Goal: Information Seeking & Learning: Check status

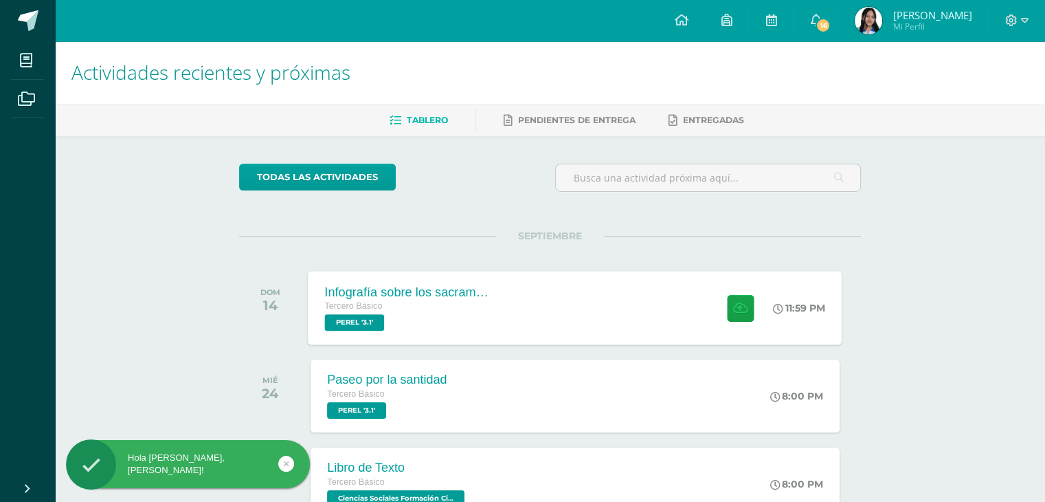
click at [555, 303] on div "Infografía sobre los sacramntos de servicio Tercero Básico PEREL '3.1' 11:59 PM…" at bounding box center [576, 308] width 534 height 74
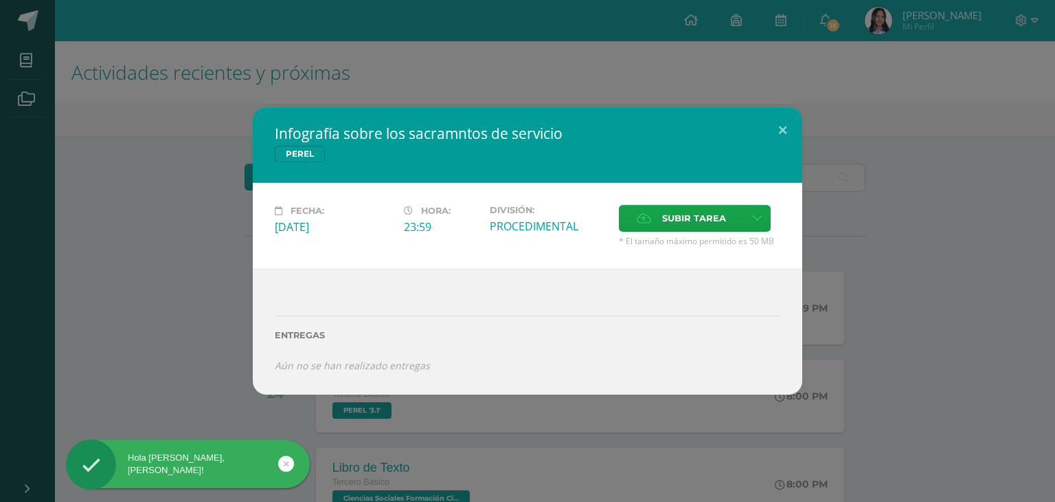
click at [563, 435] on div "Infografía sobre los sacramntos de servicio PEREL Fecha: Domingo 14 de Septiemb…" at bounding box center [527, 251] width 1055 height 502
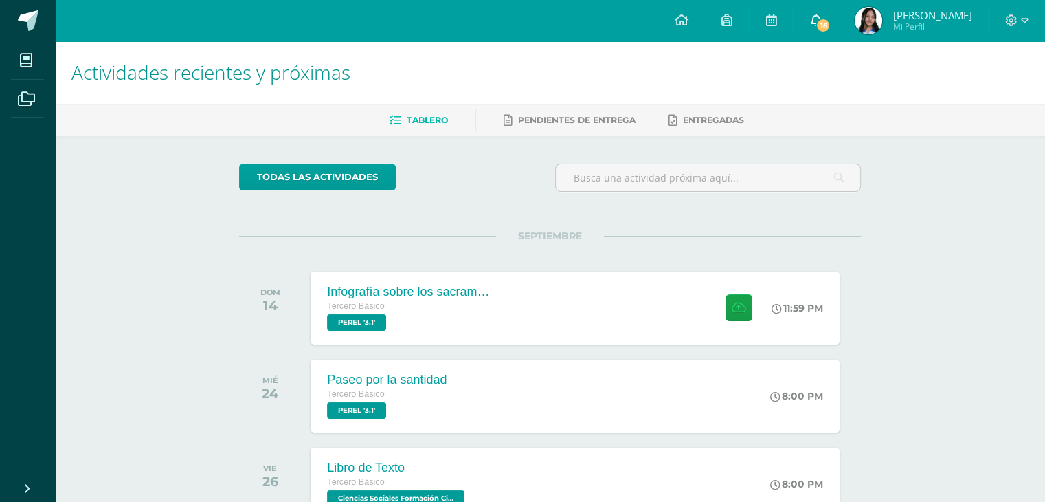
click at [818, 25] on span "16" at bounding box center [823, 25] width 15 height 15
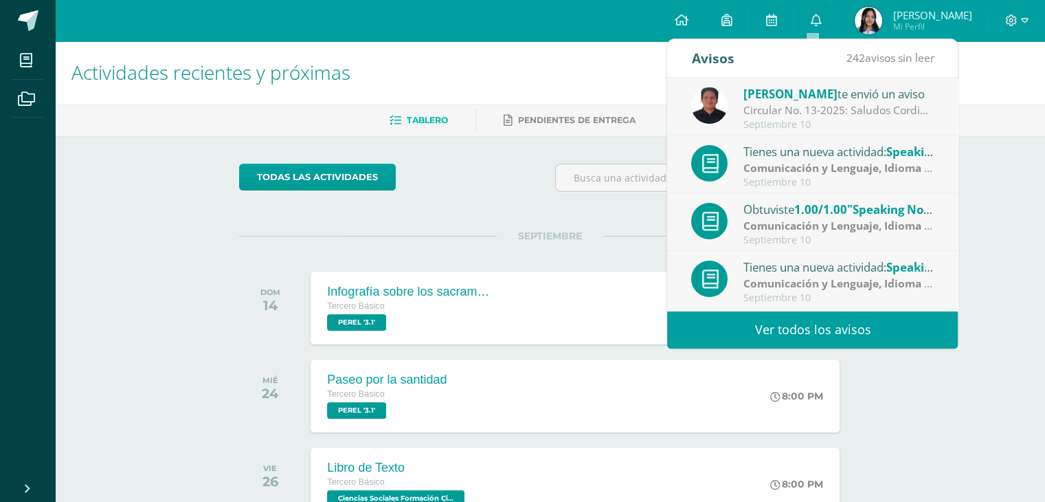
click at [822, 122] on div "Septiembre 10" at bounding box center [839, 125] width 191 height 12
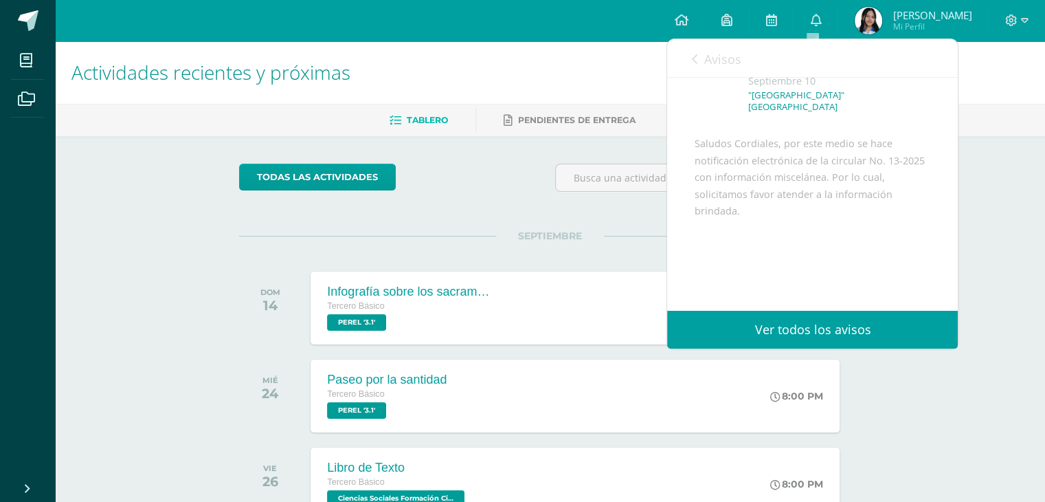
scroll to position [166, 0]
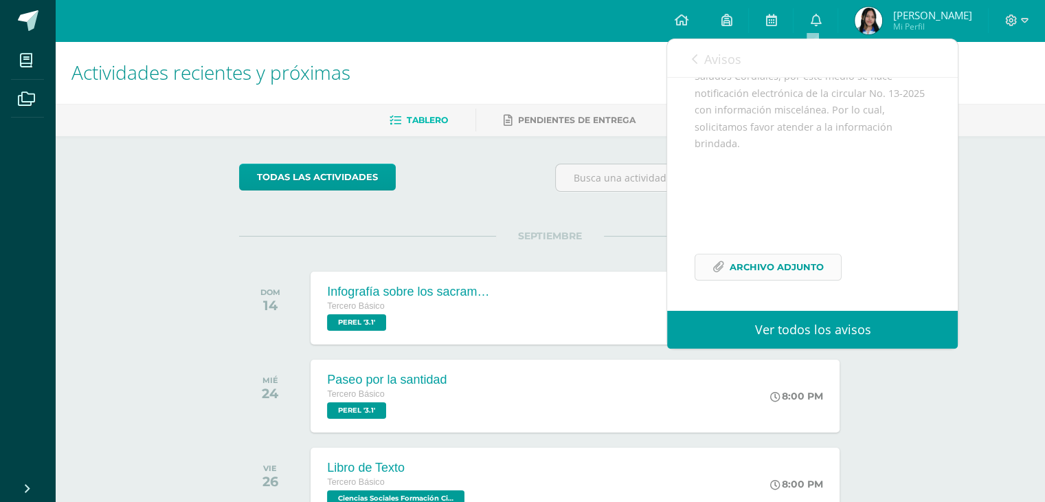
click at [800, 259] on span "Archivo Adjunto" at bounding box center [777, 266] width 94 height 25
click at [716, 61] on span "Avisos" at bounding box center [722, 59] width 37 height 16
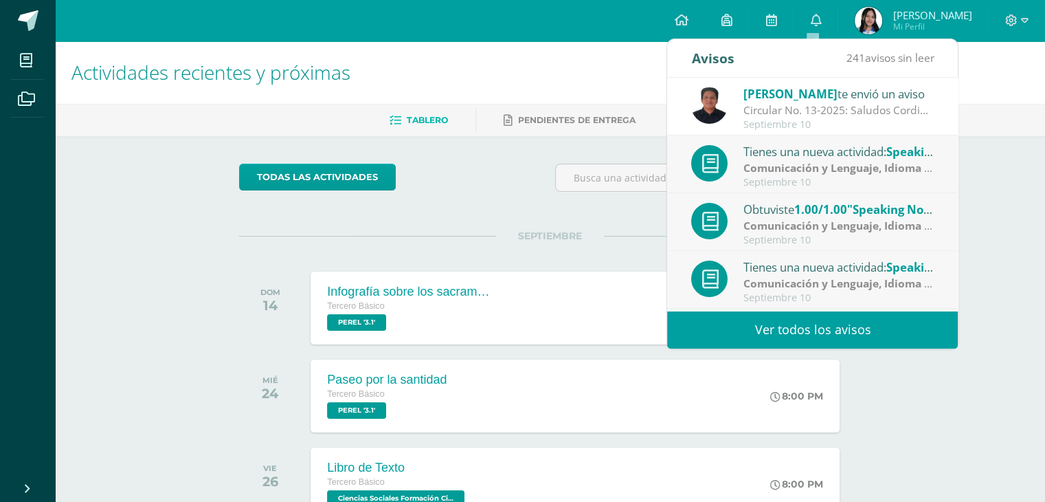
click at [840, 307] on div "Tienes una nueva actividad: Speaking No. 3 / Narrative tenses / sentences Comun…" at bounding box center [812, 280] width 291 height 58
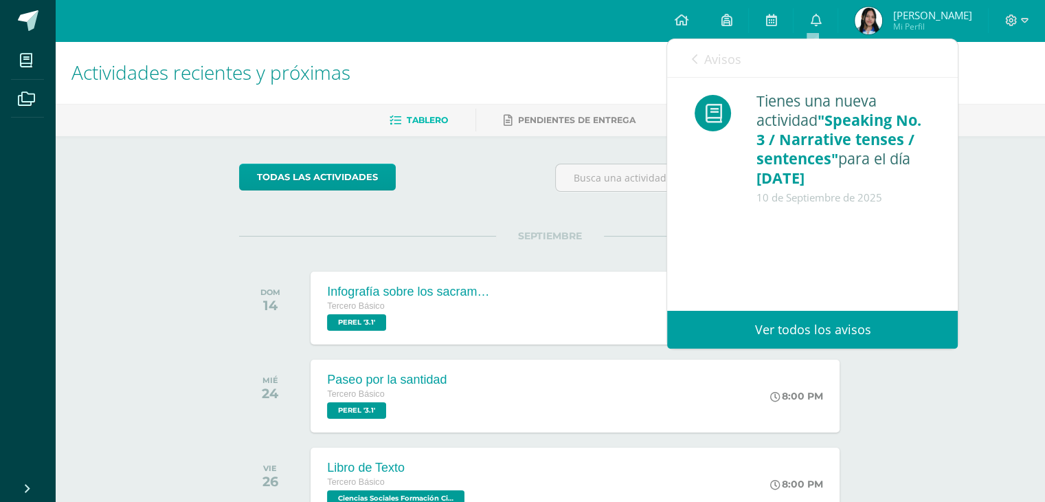
click at [717, 66] on span "Avisos" at bounding box center [722, 59] width 37 height 16
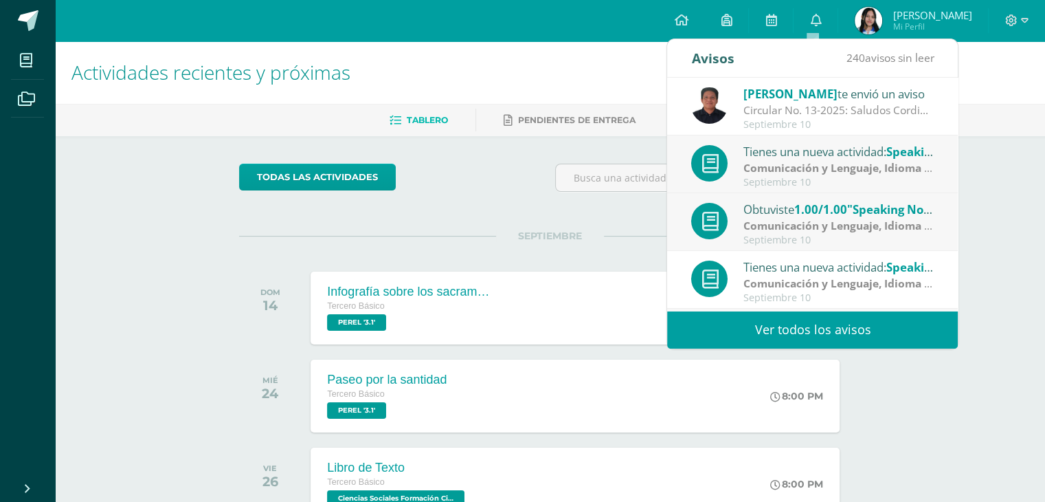
click at [824, 339] on link "Ver todos los avisos" at bounding box center [812, 330] width 291 height 38
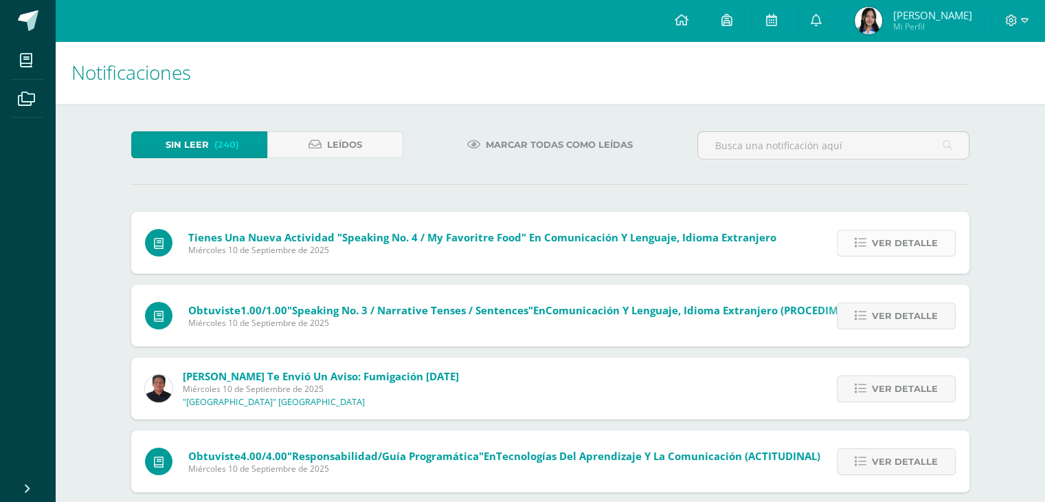
click at [891, 245] on span "Ver detalle" at bounding box center [905, 242] width 66 height 25
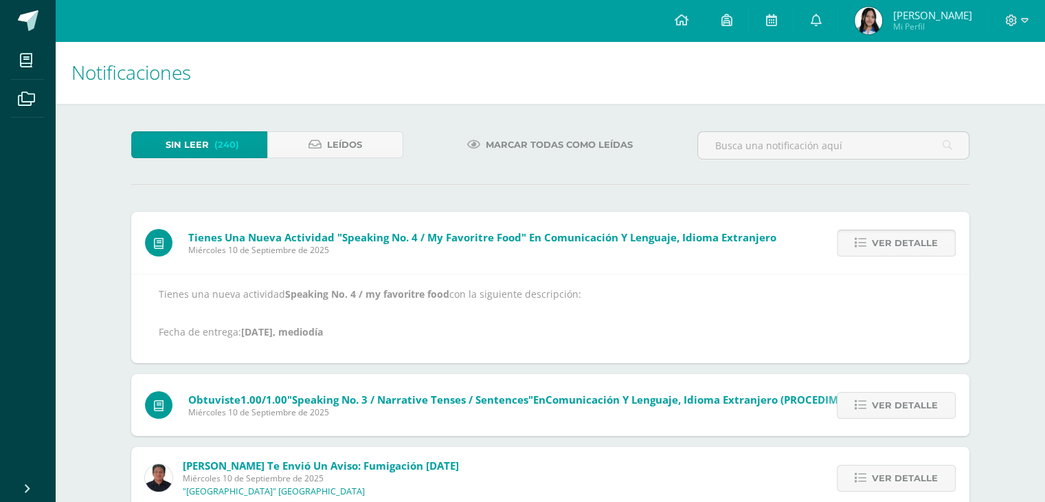
click at [891, 245] on span "Ver detalle" at bounding box center [905, 242] width 66 height 25
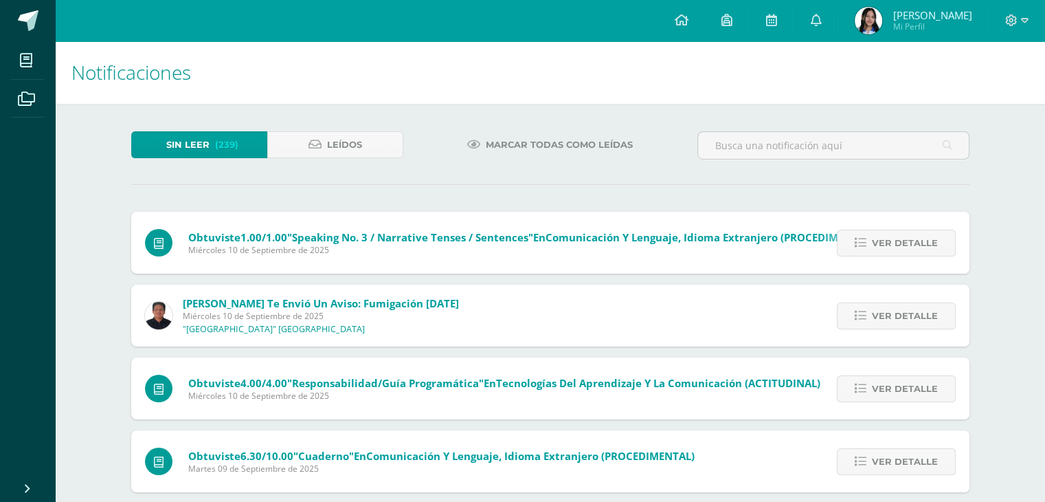
click at [891, 245] on span "Ver detalle" at bounding box center [905, 242] width 66 height 25
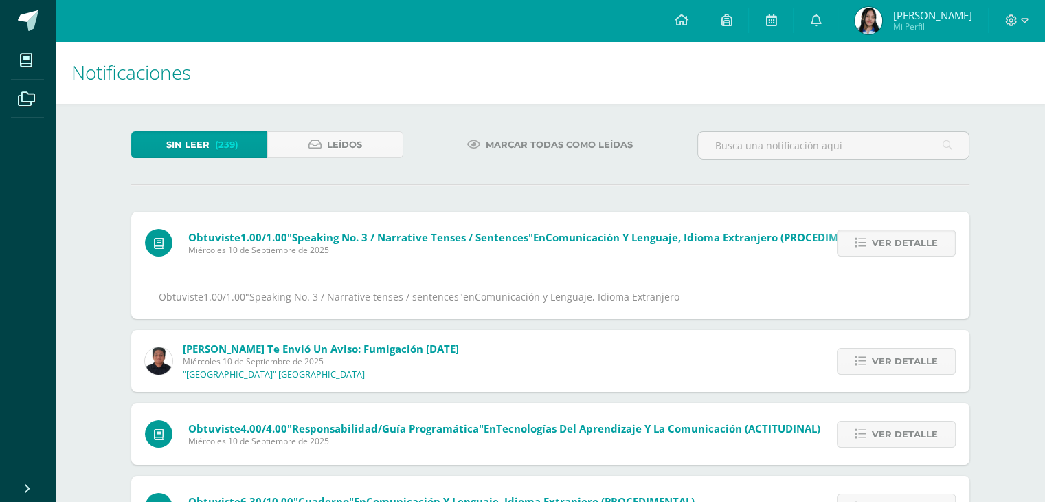
click at [891, 245] on span "Ver detalle" at bounding box center [905, 242] width 66 height 25
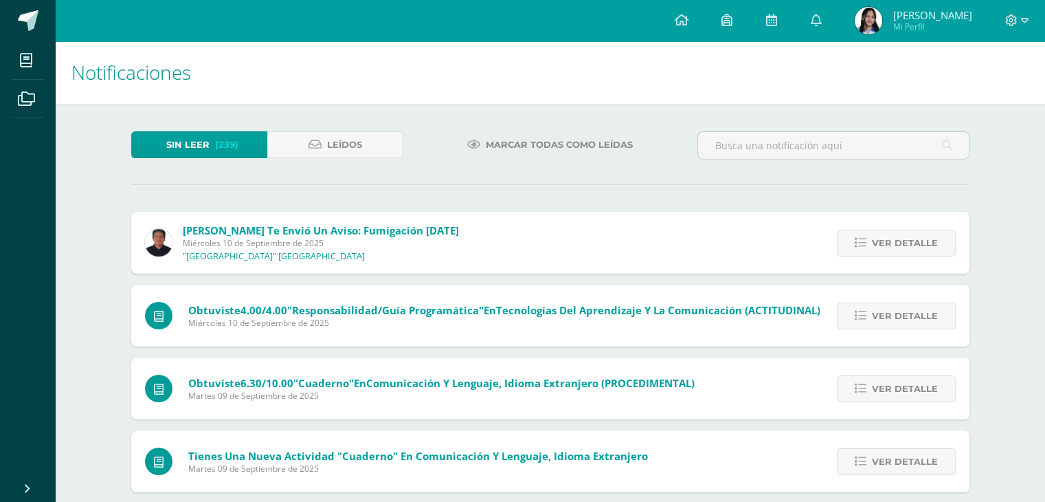
click at [891, 245] on span "Ver detalle" at bounding box center [905, 242] width 66 height 25
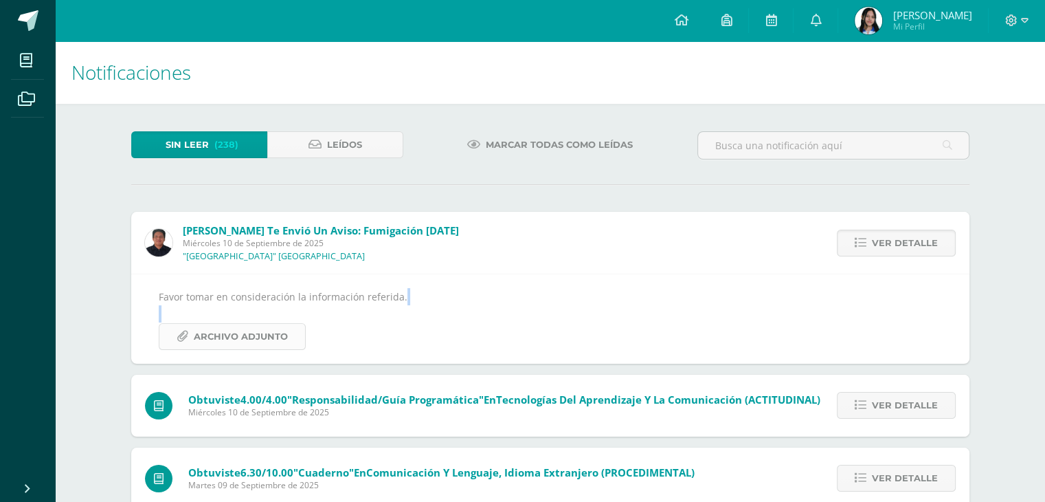
drag, startPoint x: 256, startPoint y: 322, endPoint x: 254, endPoint y: 339, distance: 17.3
click at [254, 339] on div "Favor tomar en consideración la información referida. Archivo Adjunto" at bounding box center [550, 318] width 783 height 61
click at [254, 339] on span "Archivo Adjunto" at bounding box center [241, 336] width 94 height 25
click at [902, 240] on span "Ver detalle" at bounding box center [905, 242] width 66 height 25
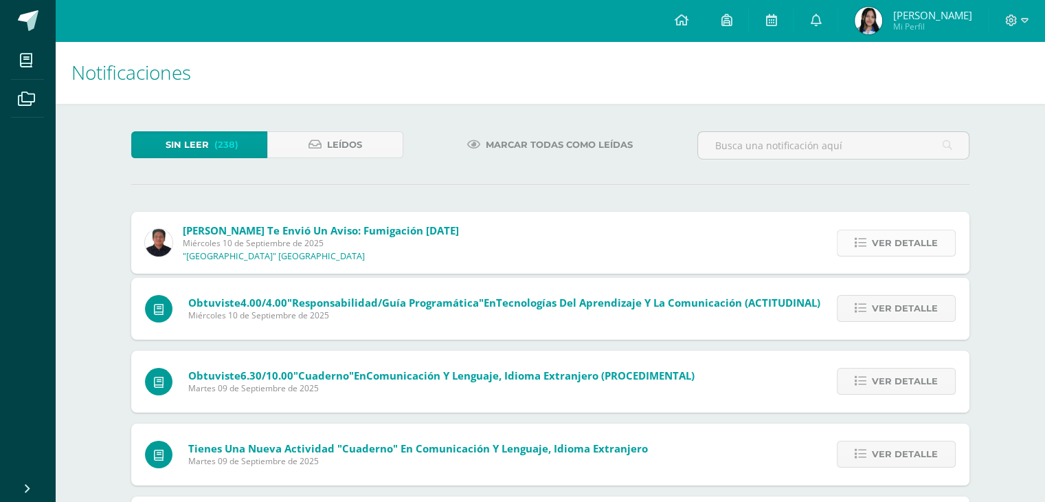
click at [902, 240] on span "Ver detalle" at bounding box center [905, 242] width 66 height 25
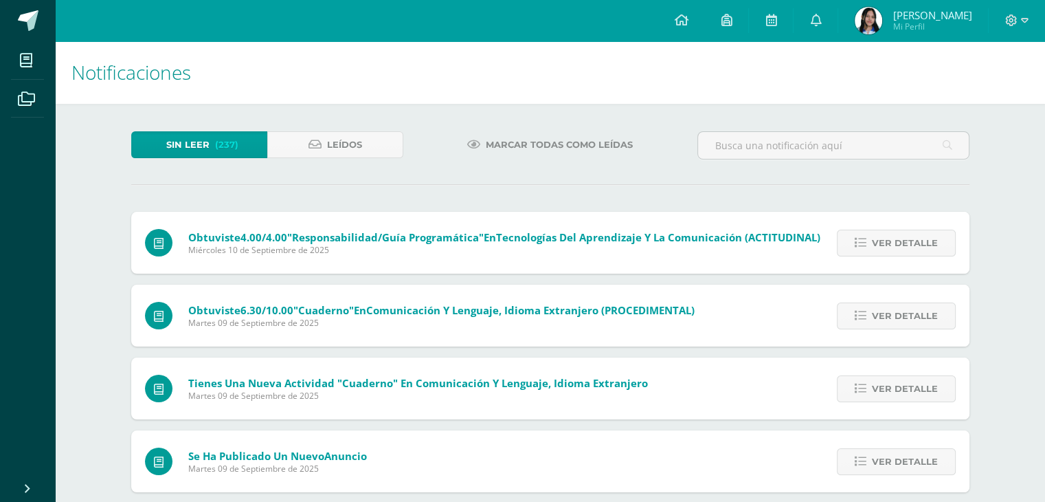
click at [902, 240] on span "Ver detalle" at bounding box center [905, 242] width 66 height 25
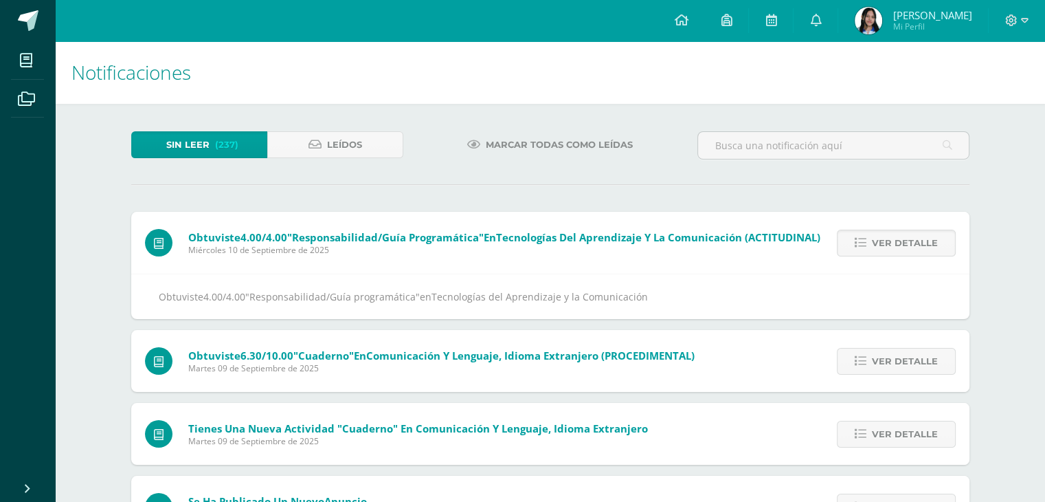
click at [902, 240] on span "Ver detalle" at bounding box center [905, 242] width 66 height 25
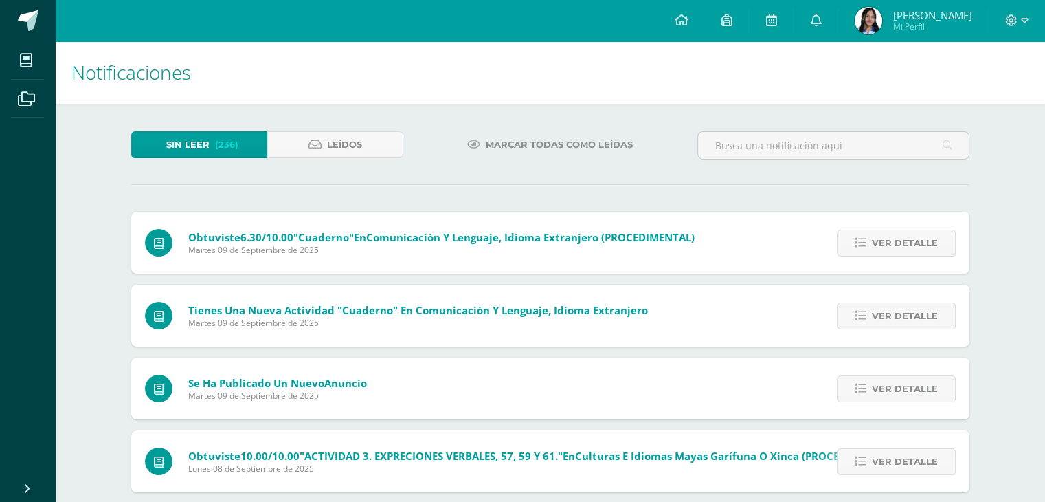
click at [902, 240] on span "Ver detalle" at bounding box center [905, 242] width 66 height 25
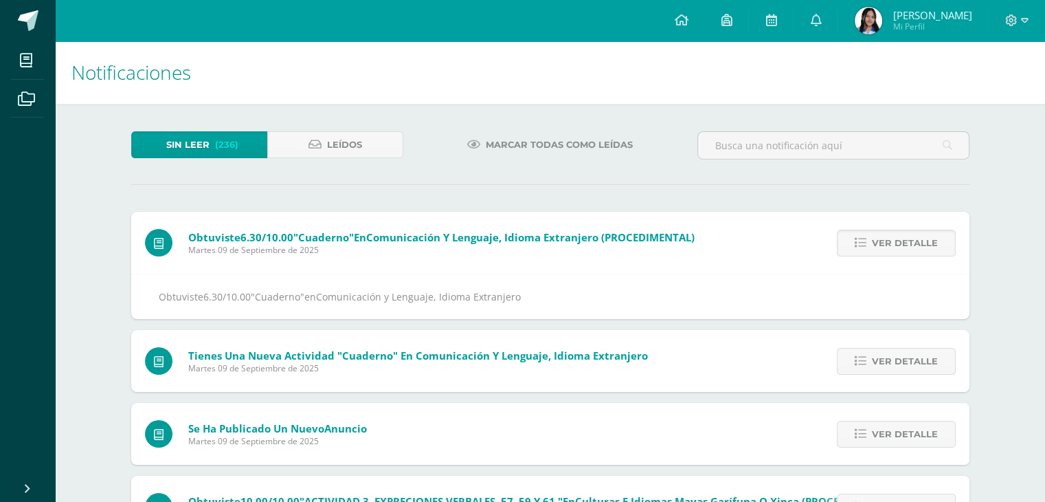
click at [902, 240] on span "Ver detalle" at bounding box center [905, 242] width 66 height 25
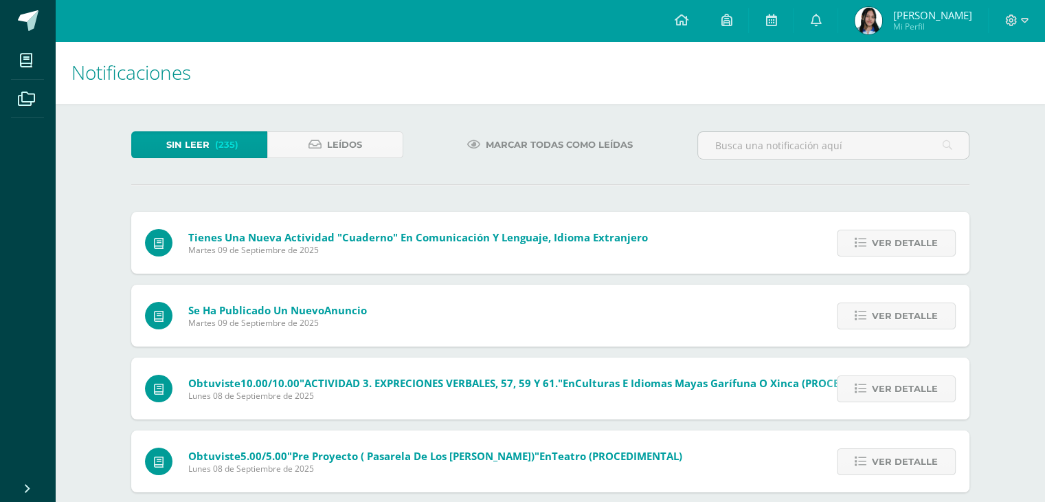
click at [902, 240] on span "Ver detalle" at bounding box center [905, 242] width 66 height 25
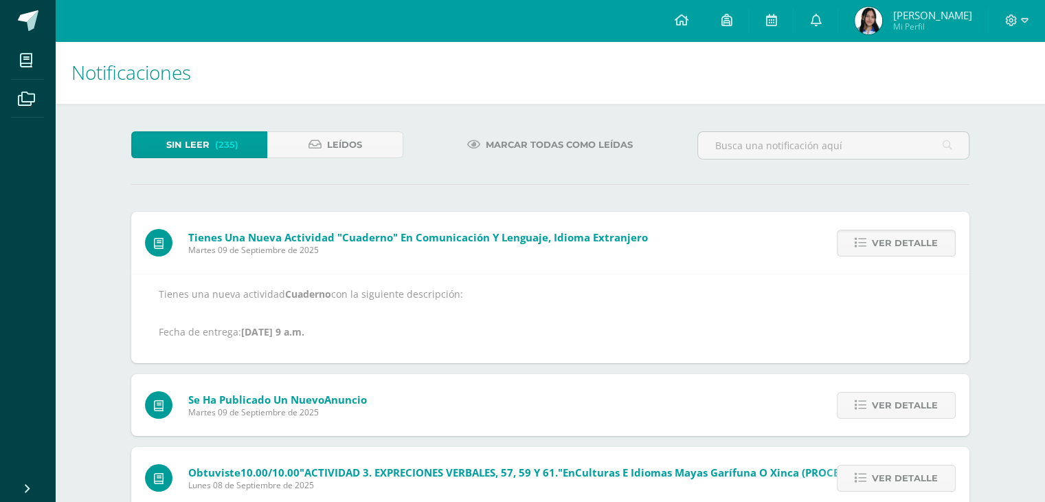
click at [902, 240] on span "Ver detalle" at bounding box center [905, 242] width 66 height 25
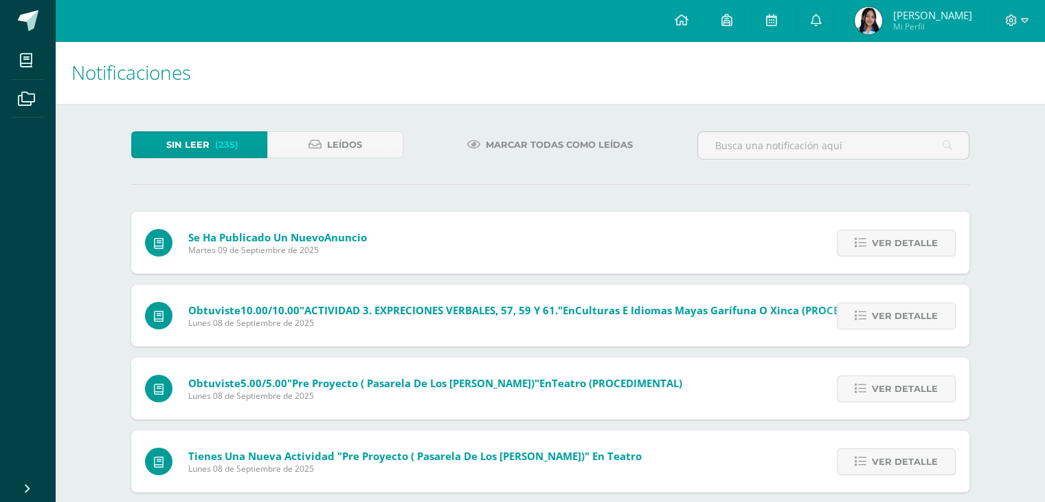
click at [902, 240] on div "Tienes una nueva actividad "Cuaderno" En Comunicación y Lenguaje, Idioma Extran…" at bounding box center [550, 375] width 838 height 326
click at [902, 240] on span "Ver detalle" at bounding box center [905, 242] width 66 height 25
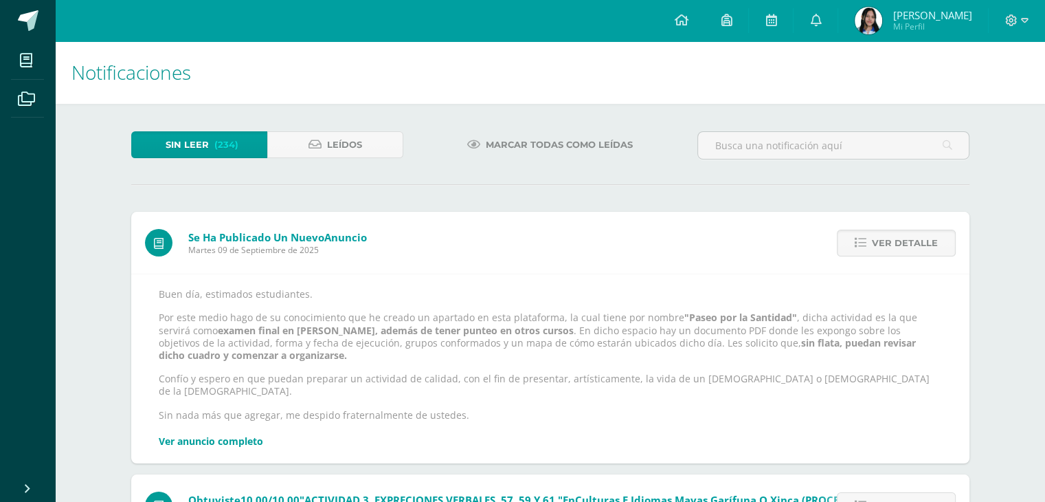
click at [221, 440] on div "Buen día, estimados estudiantes. Por este medio hago de su conocimiento que he …" at bounding box center [550, 368] width 838 height 190
click at [900, 249] on span "Ver detalle" at bounding box center [905, 242] width 66 height 25
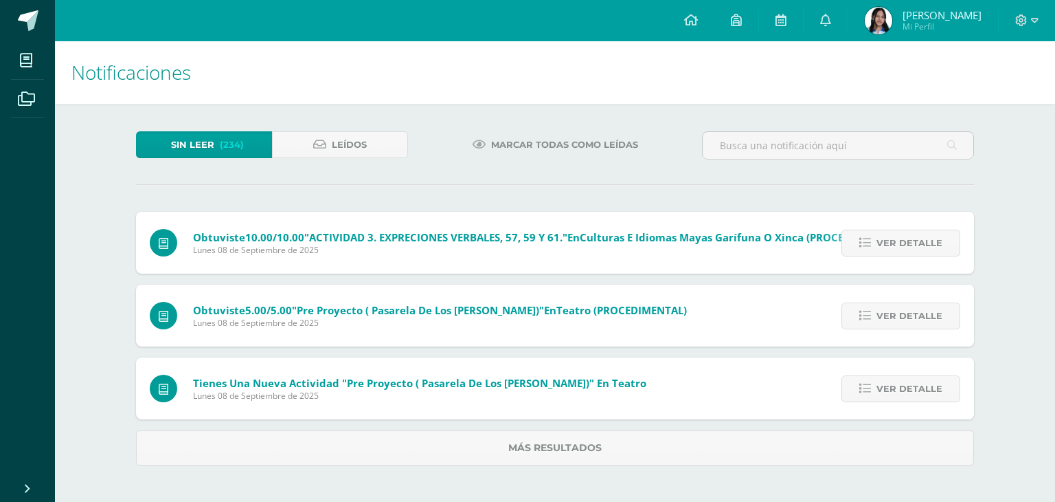
click at [900, 249] on span "Ver detalle" at bounding box center [910, 242] width 66 height 25
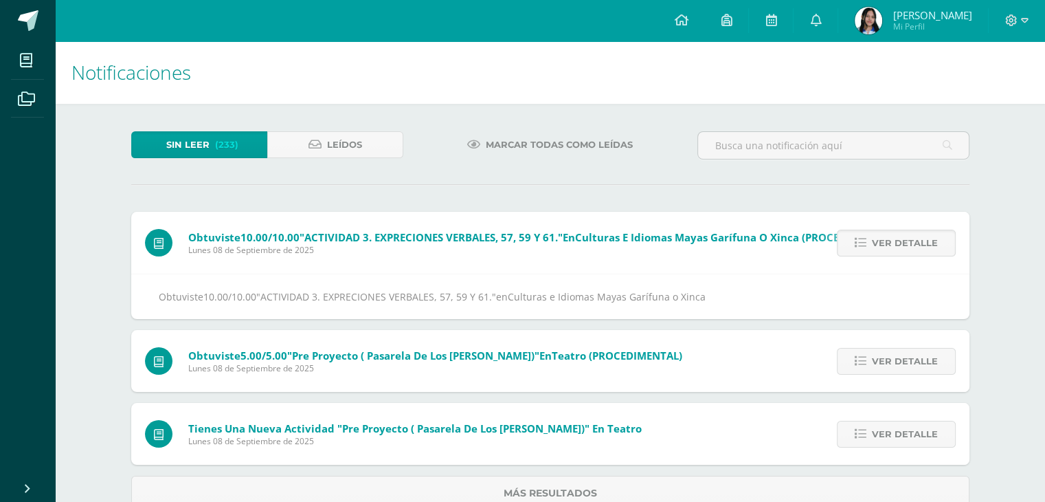
click at [900, 249] on span "Ver detalle" at bounding box center [905, 242] width 66 height 25
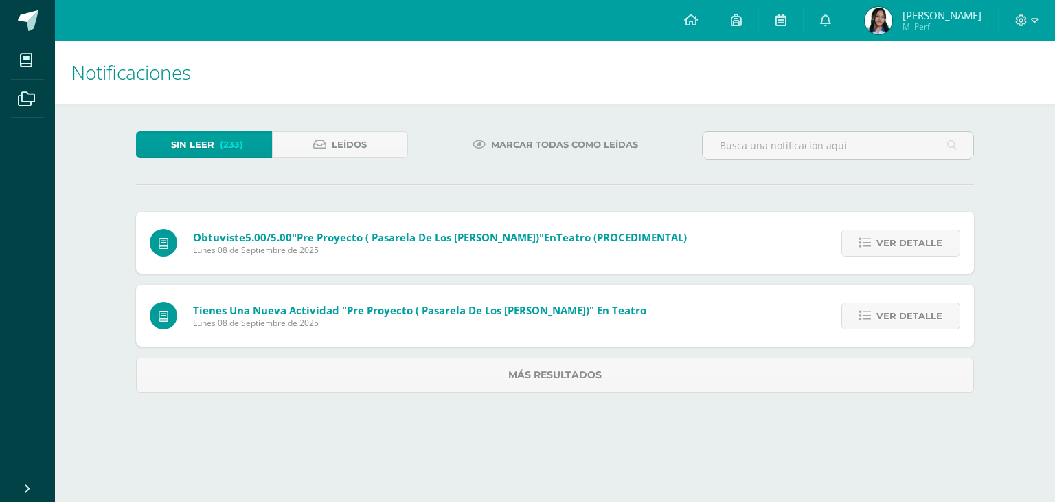
click at [900, 249] on span "Ver detalle" at bounding box center [910, 242] width 66 height 25
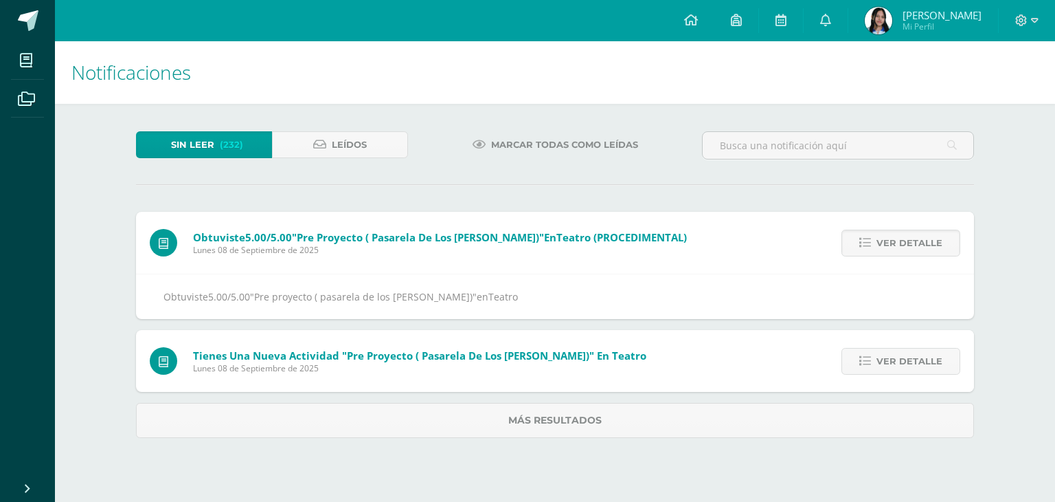
click at [900, 249] on span "Ver detalle" at bounding box center [910, 242] width 66 height 25
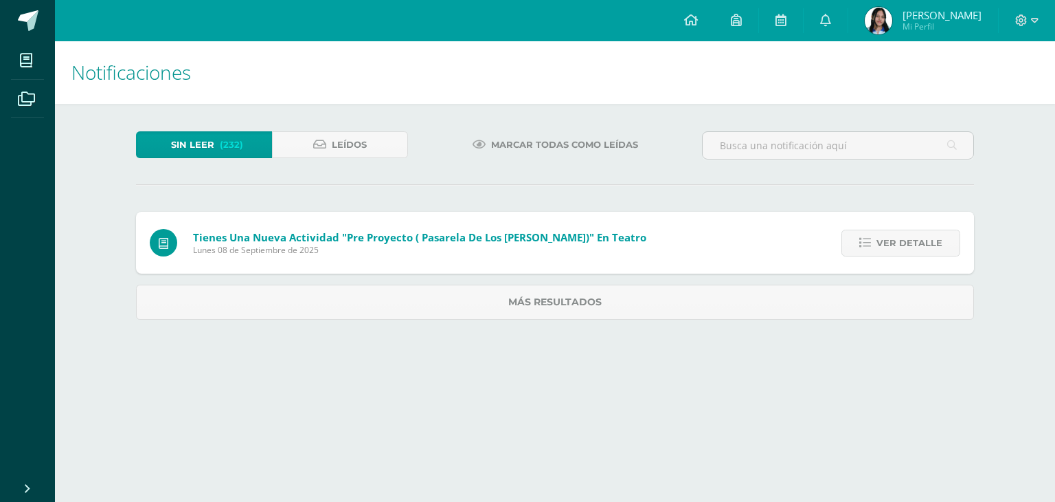
click at [900, 249] on span "Ver detalle" at bounding box center [910, 242] width 66 height 25
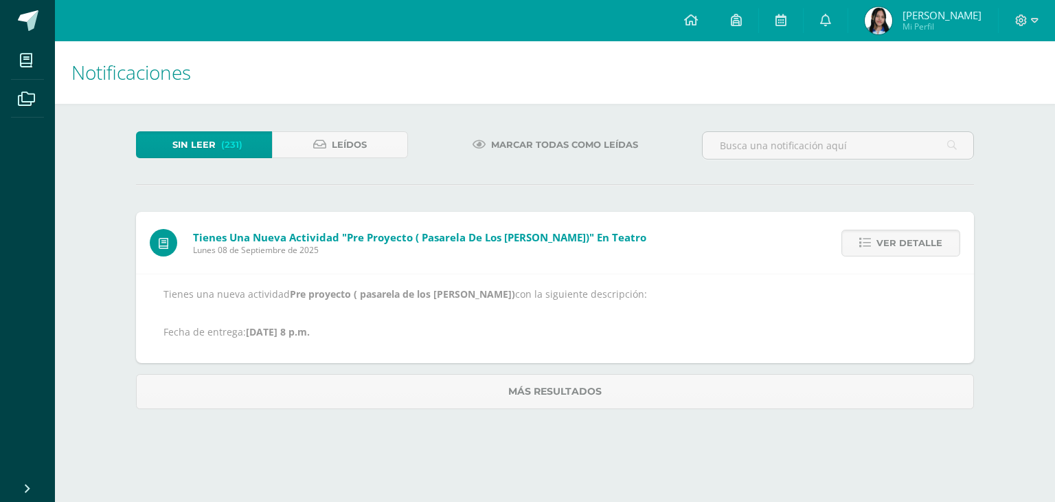
click at [900, 249] on span "Ver detalle" at bounding box center [910, 242] width 66 height 25
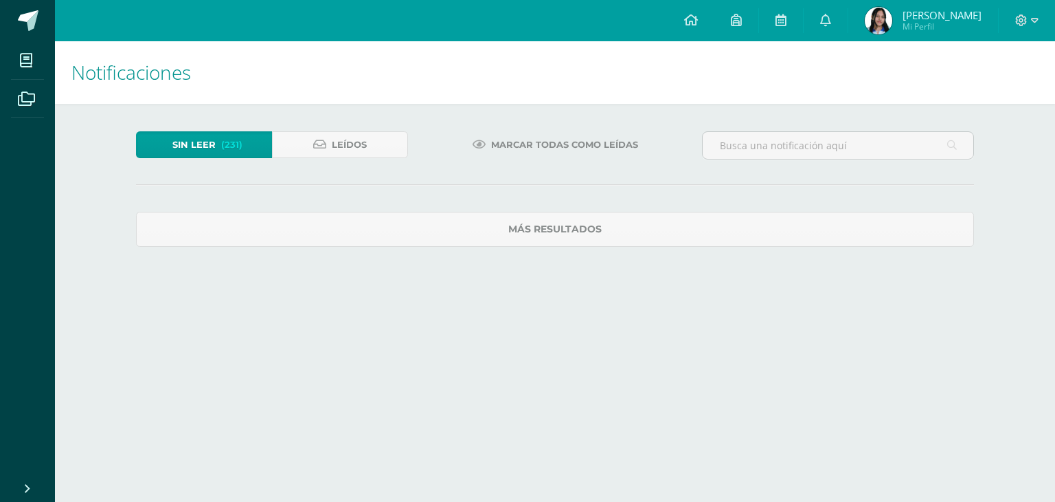
click at [900, 249] on div "Sin leer (231) Leídos Marcar todas como leídas Tienes una nueva actividad "Pre …" at bounding box center [555, 189] width 893 height 170
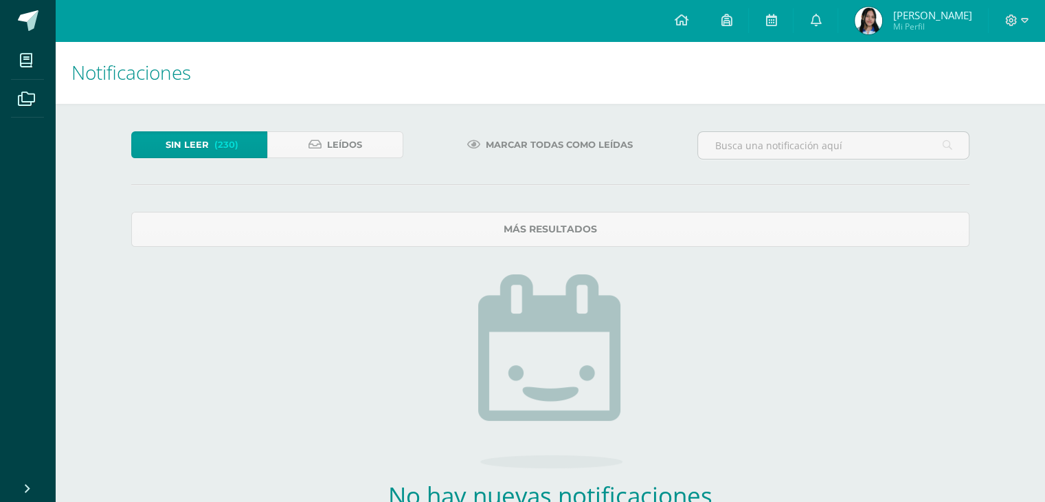
click at [900, 249] on div "Sin leer (230) Leídos Marcar todas como leídas Más resultados No hay nuevas not…" at bounding box center [550, 364] width 893 height 520
click at [889, 241] on link "Más resultados" at bounding box center [550, 229] width 838 height 35
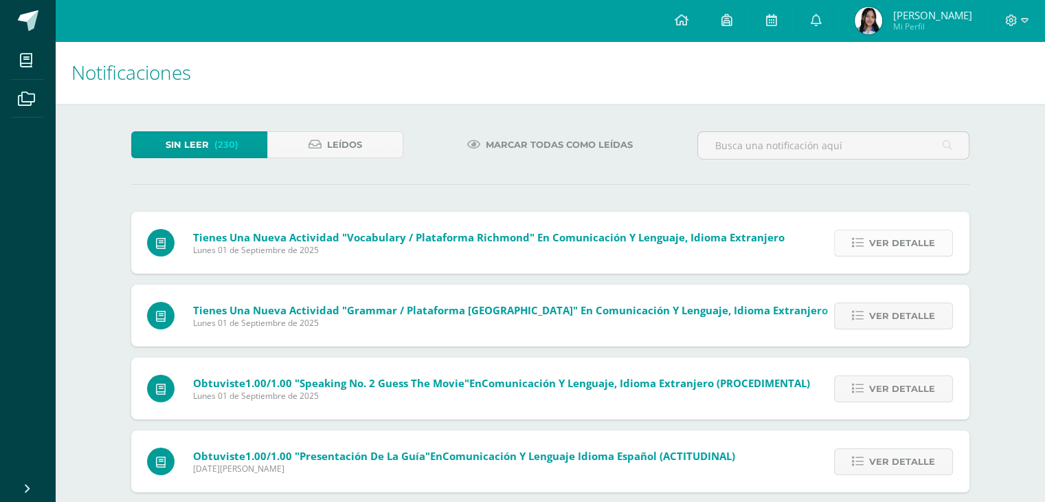
click at [935, 243] on span "Ver detalle" at bounding box center [902, 242] width 66 height 25
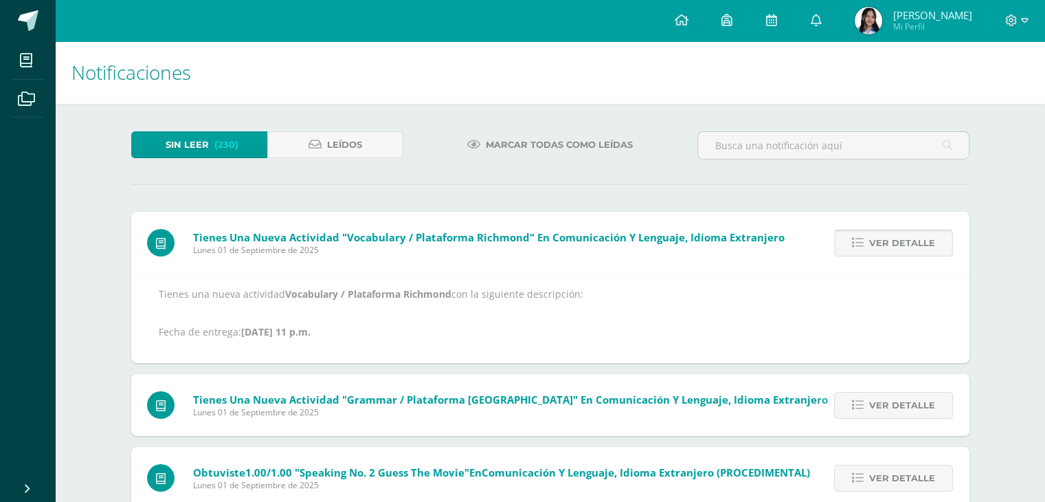
click at [935, 243] on span "Ver detalle" at bounding box center [902, 242] width 66 height 25
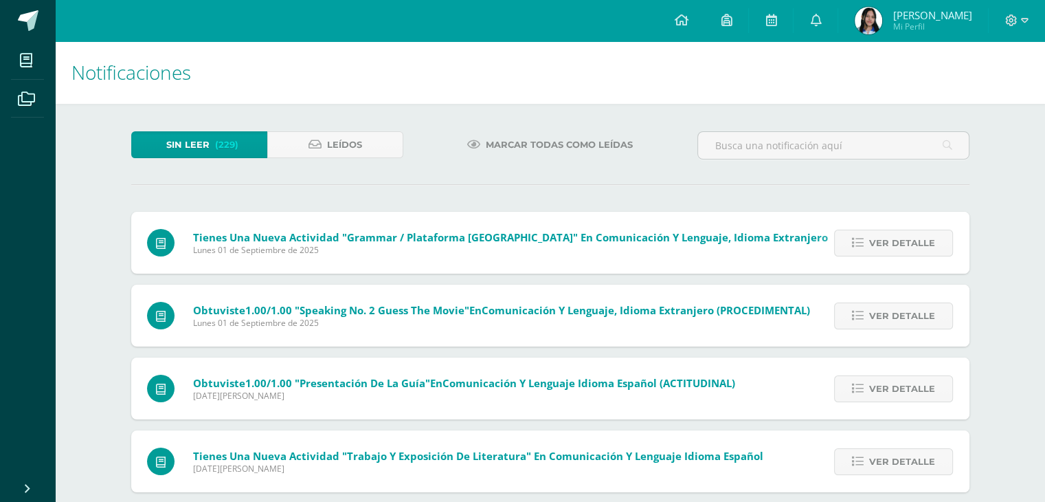
click at [935, 243] on span "Ver detalle" at bounding box center [902, 242] width 66 height 25
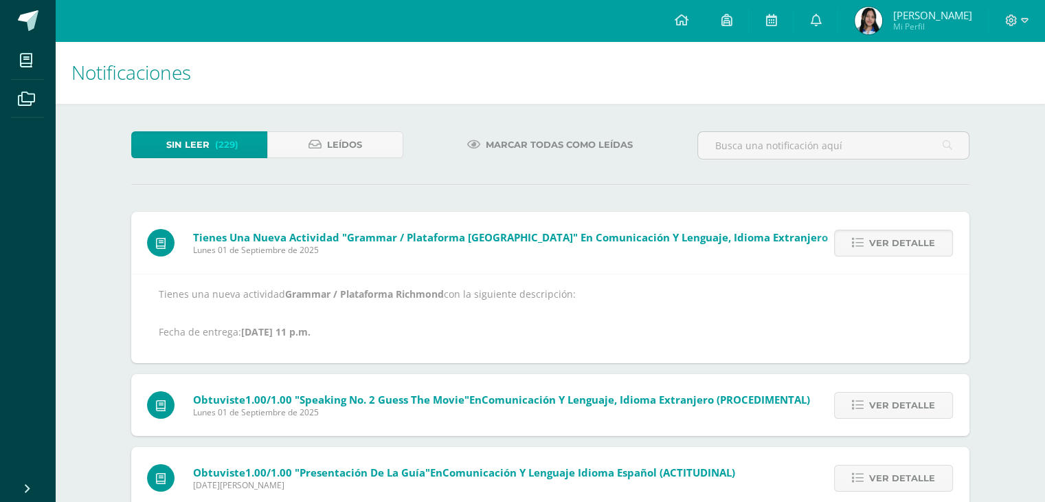
click at [935, 243] on span "Ver detalle" at bounding box center [902, 242] width 66 height 25
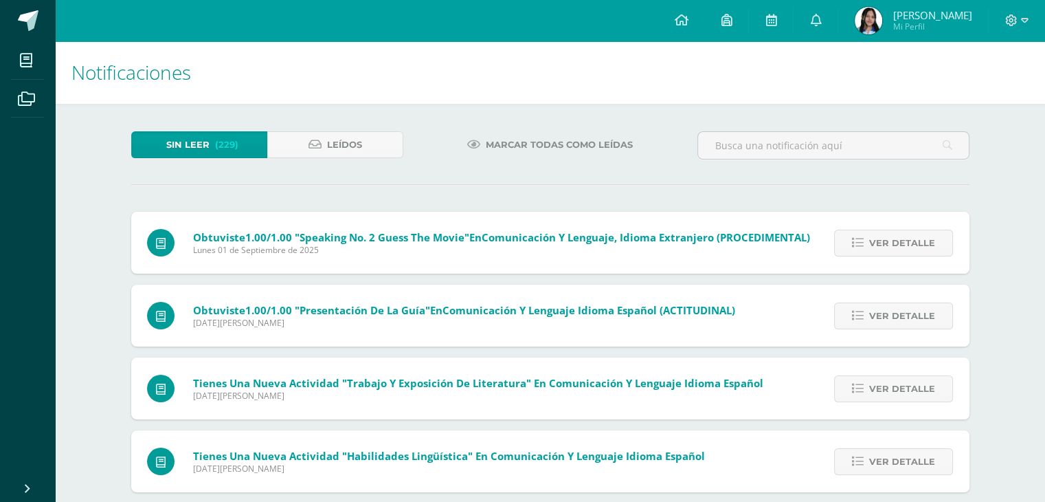
click at [935, 243] on span "Ver detalle" at bounding box center [902, 242] width 66 height 25
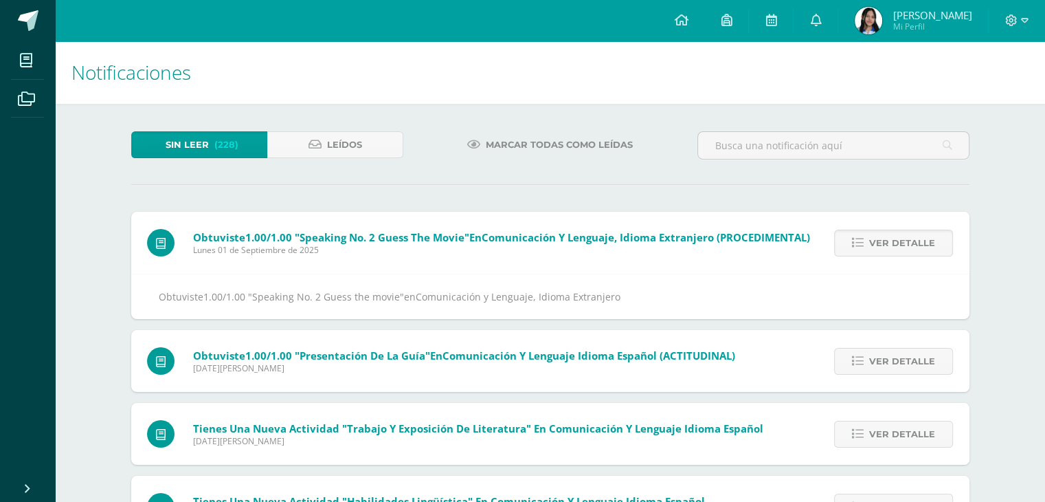
click at [935, 243] on span "Ver detalle" at bounding box center [902, 242] width 66 height 25
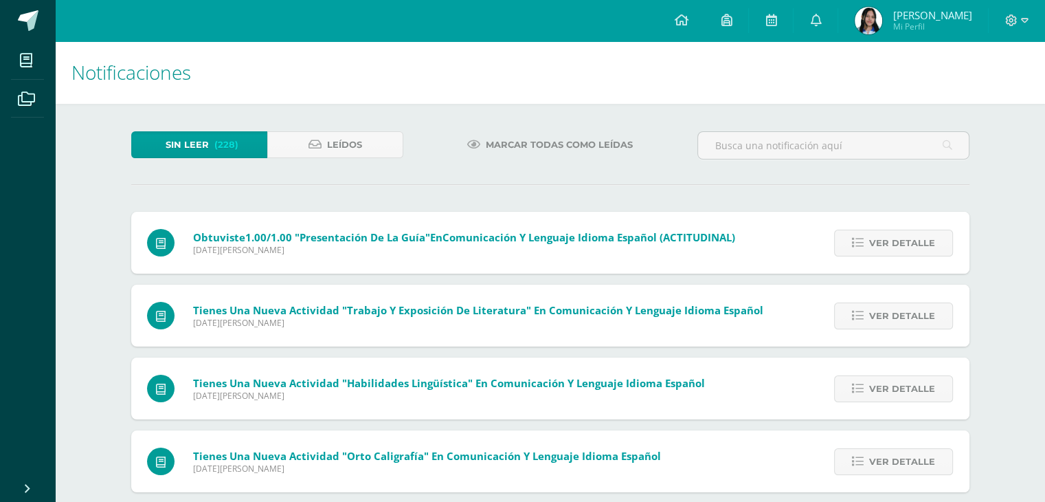
click at [935, 243] on span "Ver detalle" at bounding box center [902, 242] width 66 height 25
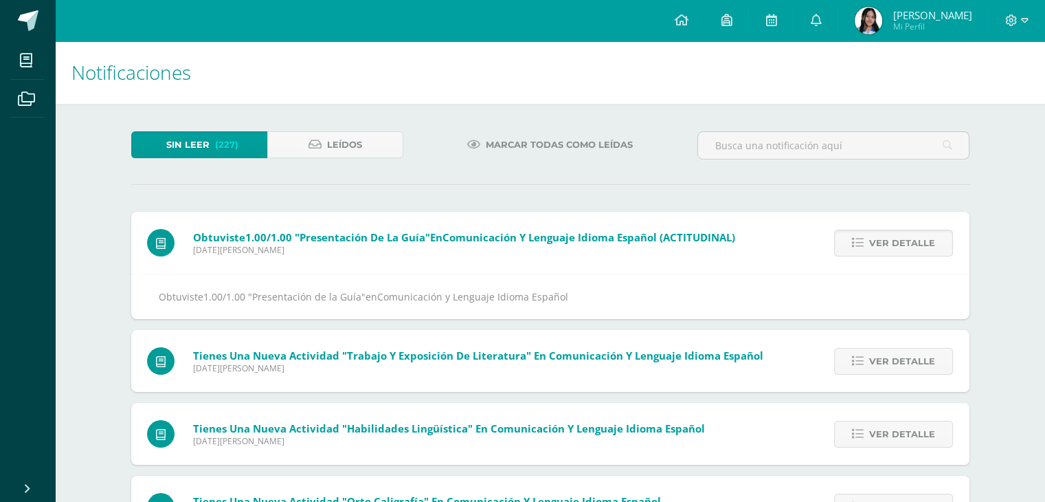
click at [935, 243] on span "Ver detalle" at bounding box center [902, 242] width 66 height 25
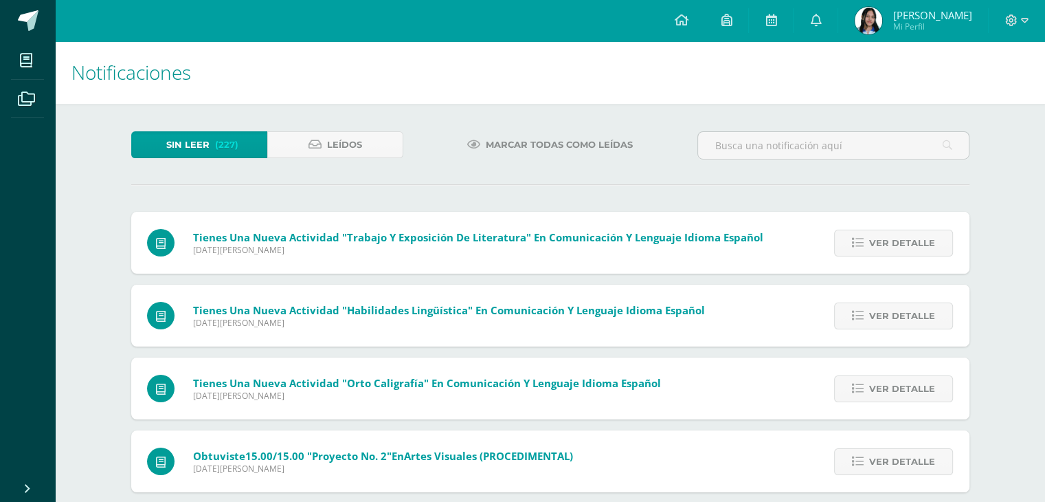
click at [935, 243] on span "Ver detalle" at bounding box center [902, 242] width 66 height 25
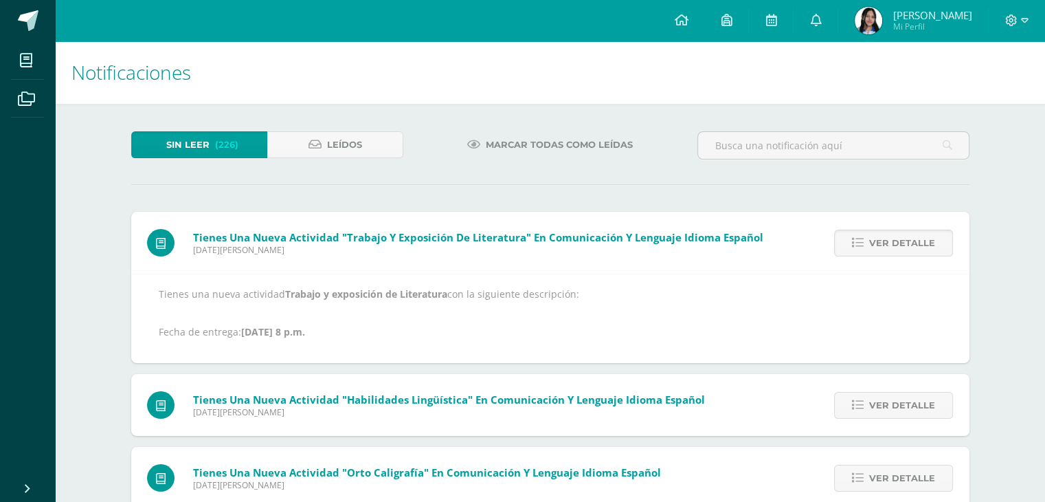
click at [935, 243] on span "Ver detalle" at bounding box center [902, 242] width 66 height 25
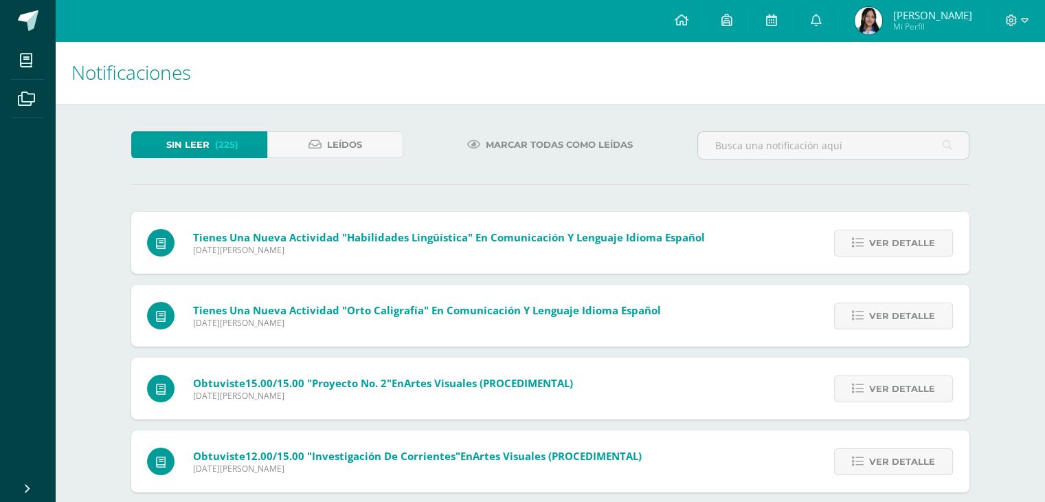
click at [935, 243] on span "Ver detalle" at bounding box center [902, 242] width 66 height 25
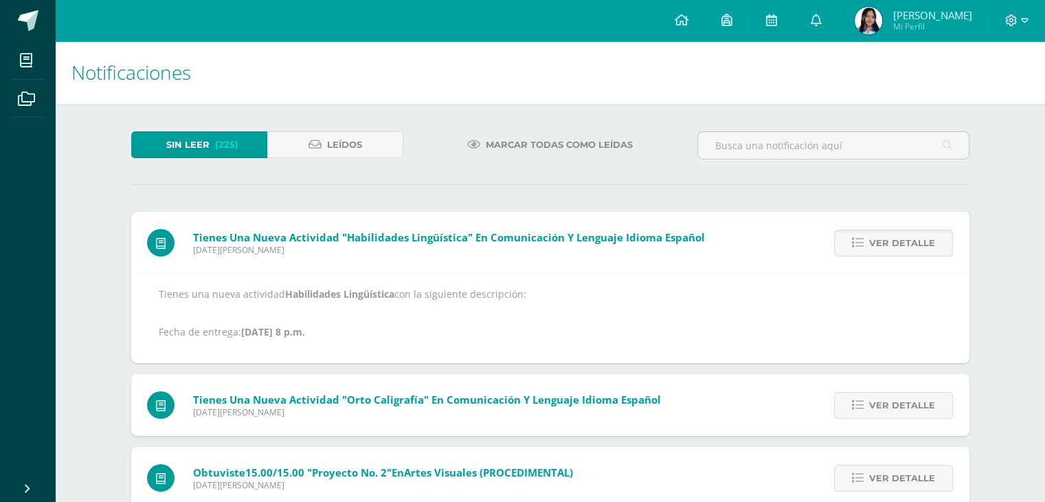
click at [935, 243] on span "Ver detalle" at bounding box center [902, 242] width 66 height 25
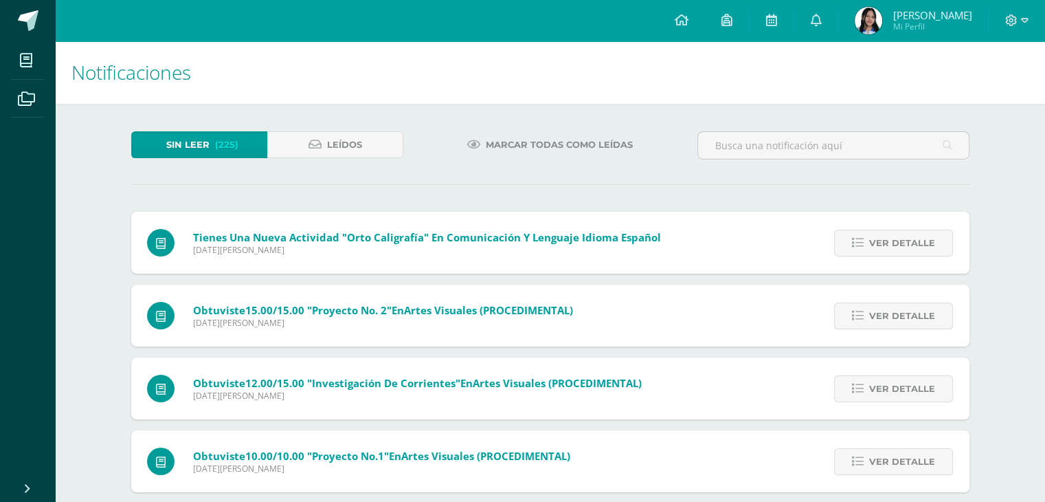
click at [935, 243] on span "Ver detalle" at bounding box center [902, 242] width 66 height 25
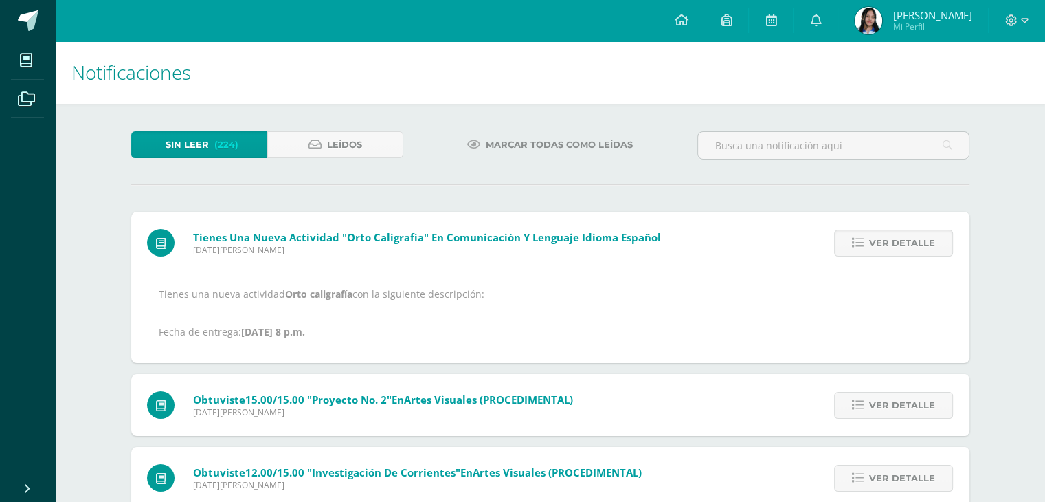
click at [935, 243] on span "Ver detalle" at bounding box center [902, 242] width 66 height 25
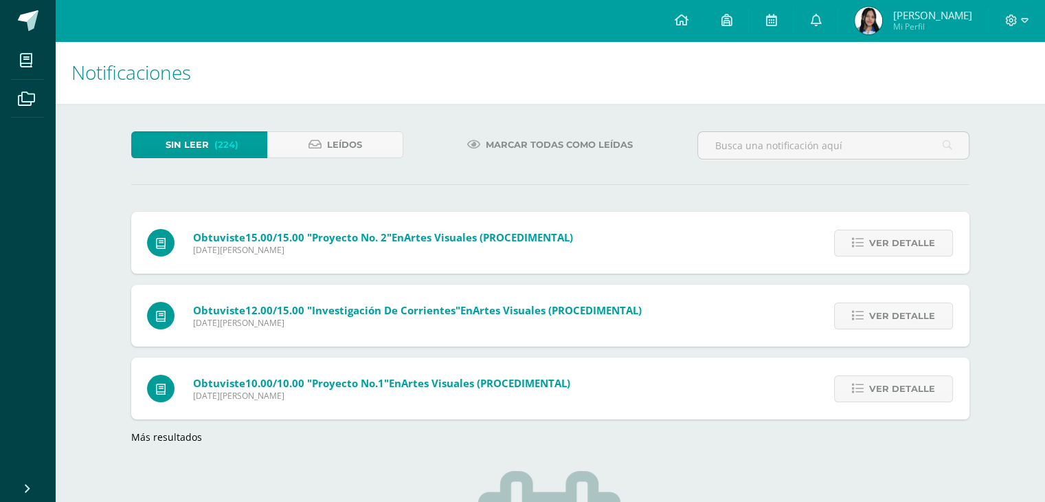
click at [935, 243] on span "Ver detalle" at bounding box center [902, 242] width 66 height 25
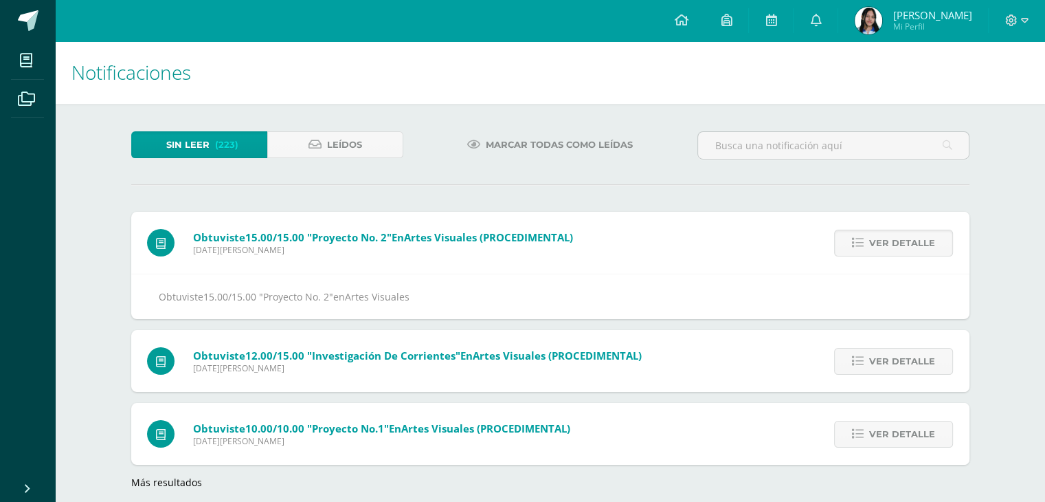
click at [935, 243] on span "Ver detalle" at bounding box center [902, 242] width 66 height 25
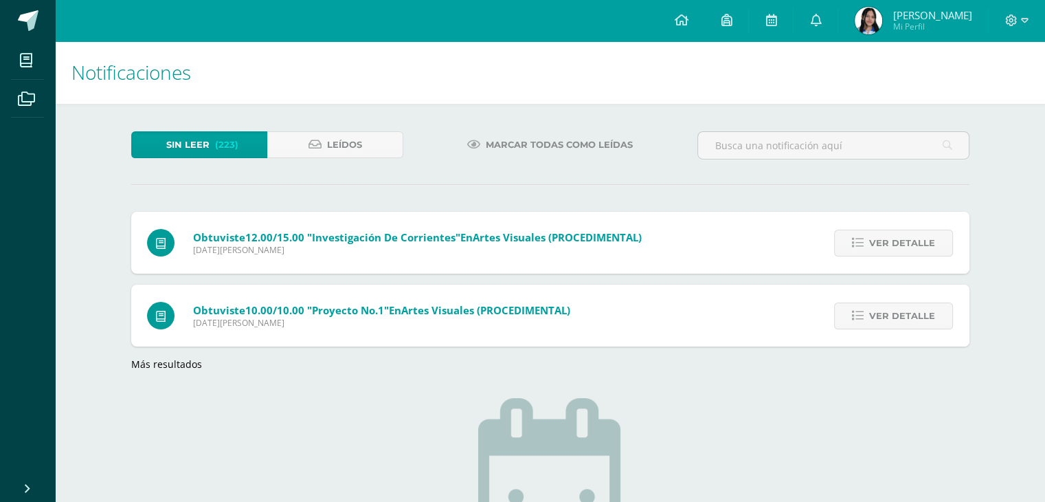
click at [935, 243] on span "Ver detalle" at bounding box center [902, 242] width 66 height 25
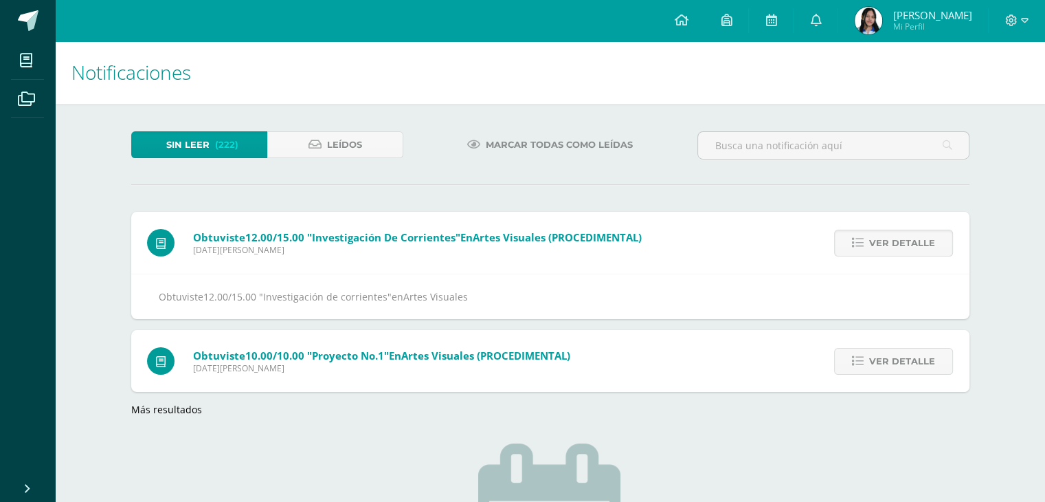
click at [935, 243] on span "Ver detalle" at bounding box center [902, 242] width 66 height 25
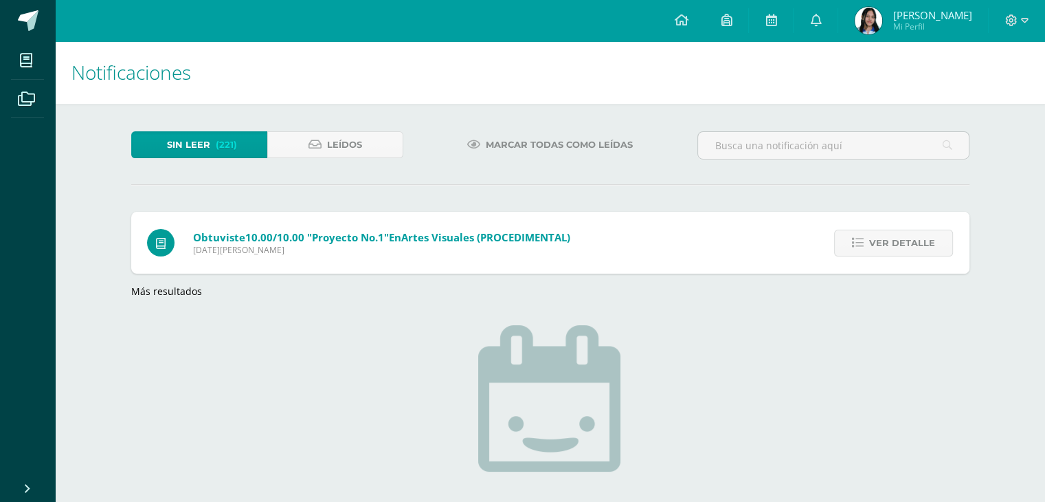
click at [935, 243] on span "Ver detalle" at bounding box center [902, 242] width 66 height 25
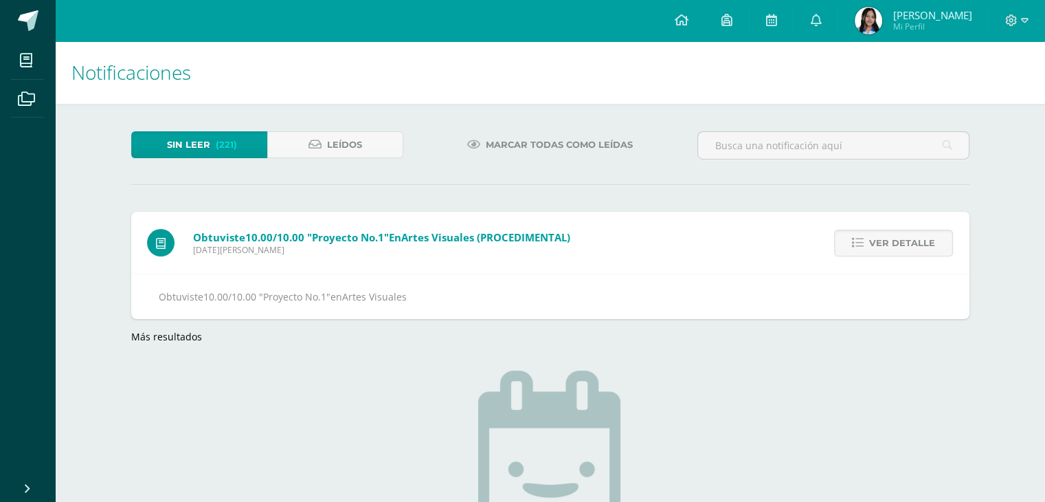
click at [935, 243] on span "Ver detalle" at bounding box center [902, 242] width 66 height 25
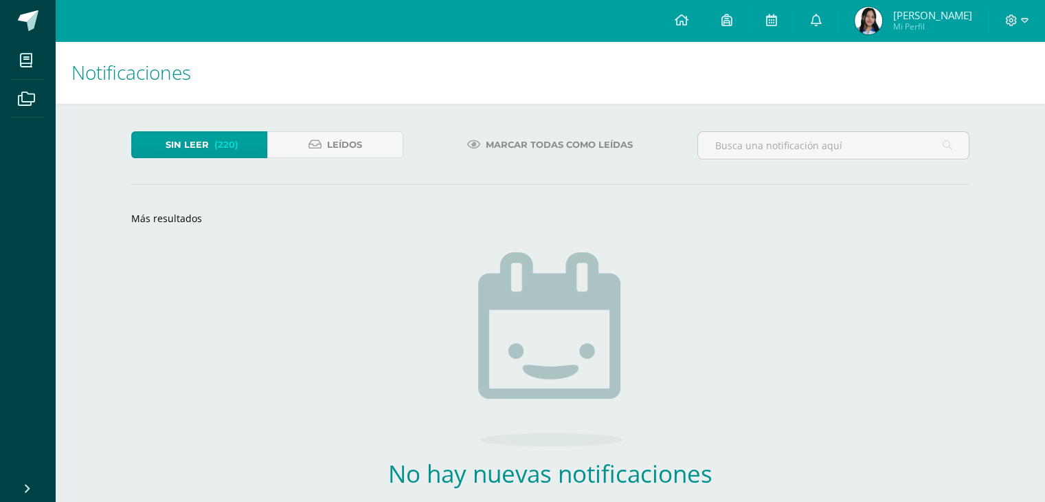
click at [183, 224] on link "Más resultados" at bounding box center [166, 218] width 71 height 13
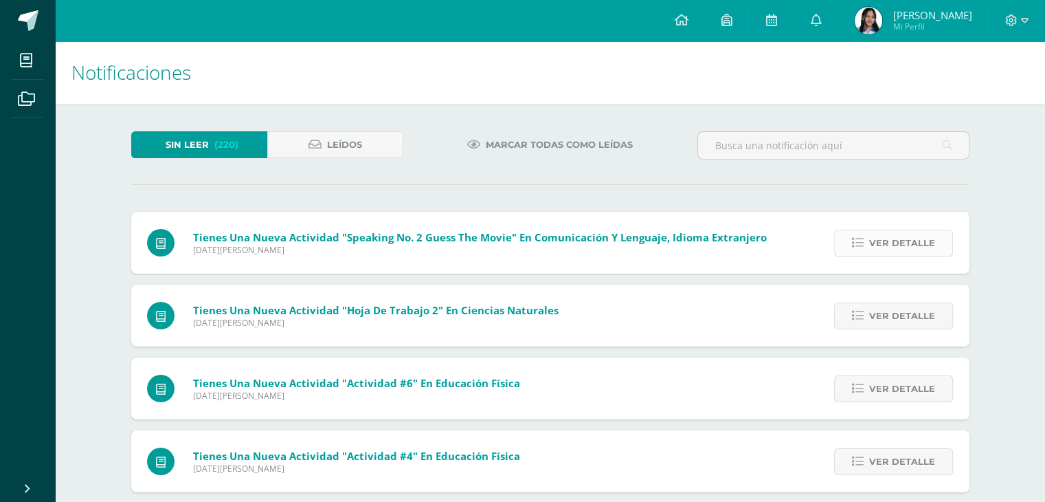
click at [862, 241] on icon at bounding box center [858, 243] width 12 height 12
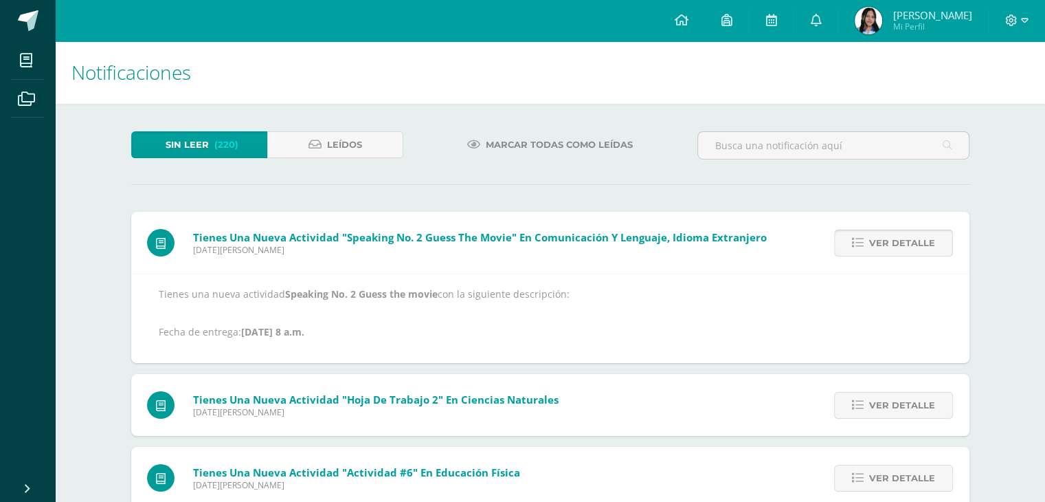
click at [862, 241] on icon at bounding box center [858, 243] width 12 height 12
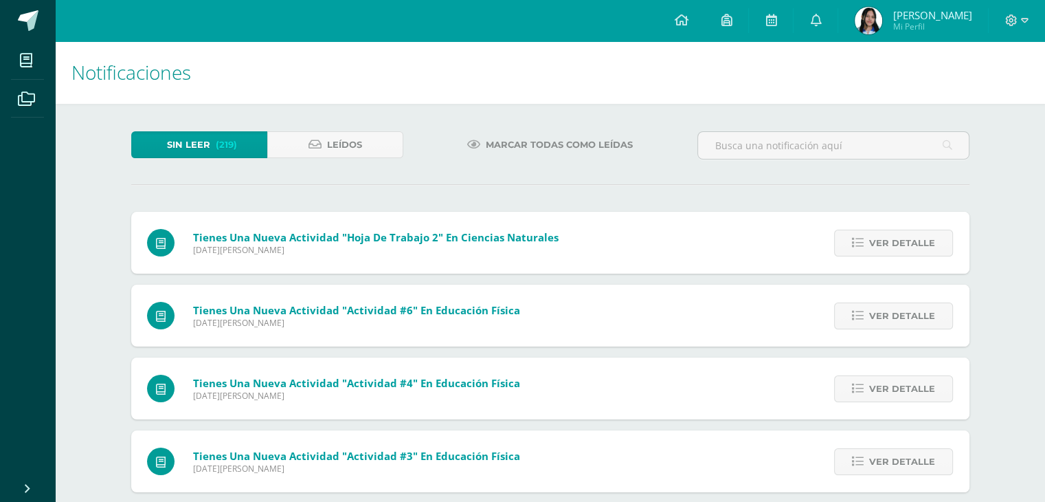
click at [862, 241] on icon at bounding box center [858, 243] width 12 height 12
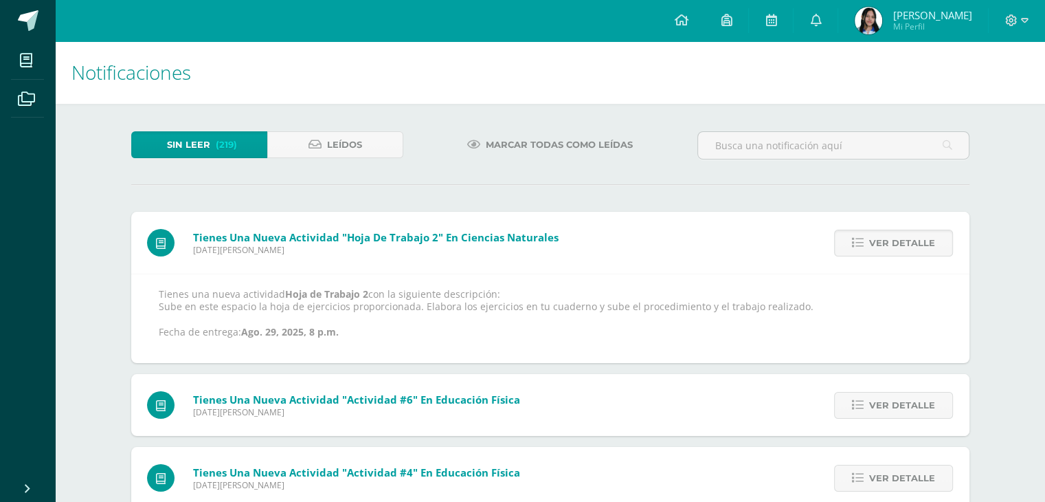
click at [862, 241] on icon at bounding box center [858, 243] width 12 height 12
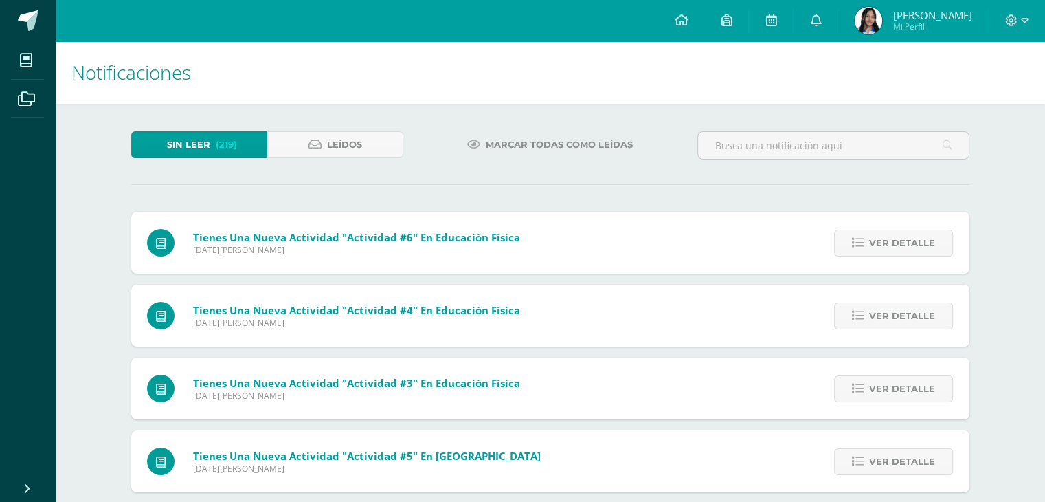
click at [862, 241] on div "Tienes una nueva actividad "Hoja de Trabajo 2" En Ciencias Naturales Lunes 25 d…" at bounding box center [550, 510] width 838 height 596
click at [862, 241] on icon at bounding box center [858, 243] width 12 height 12
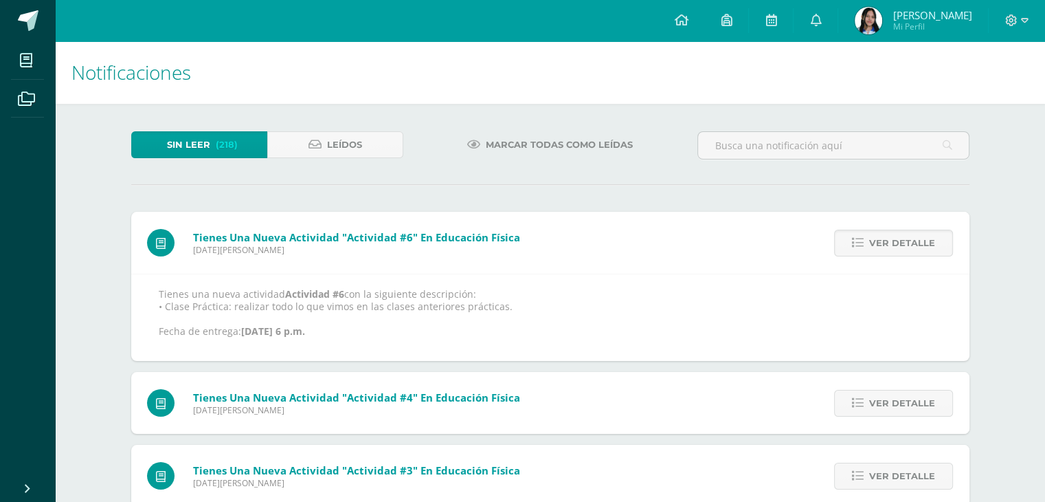
click at [862, 241] on icon at bounding box center [858, 243] width 12 height 12
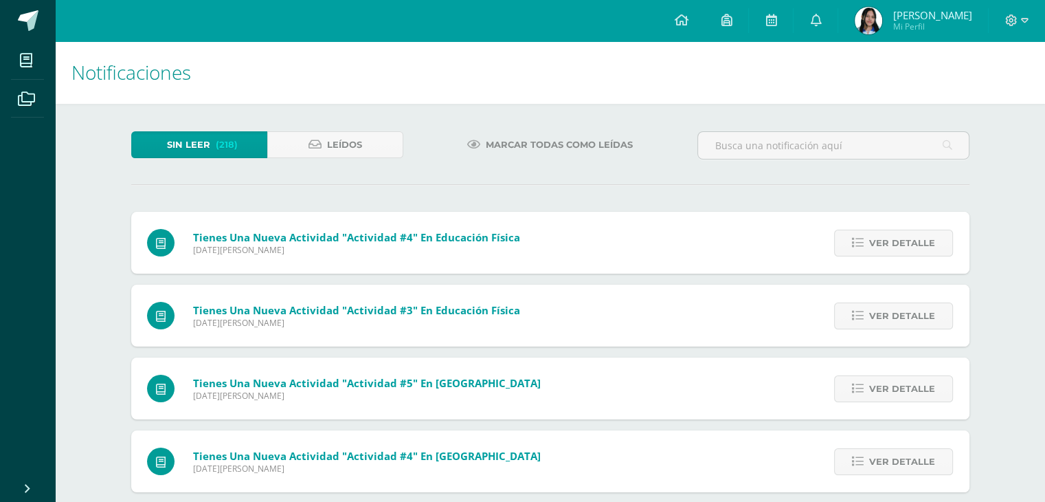
click at [862, 241] on icon at bounding box center [858, 243] width 12 height 12
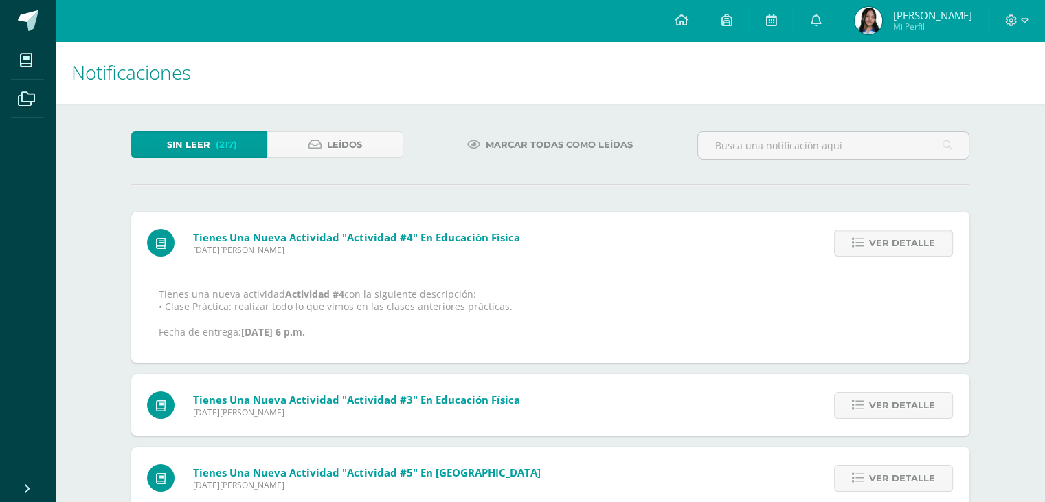
click at [862, 241] on icon at bounding box center [858, 243] width 12 height 12
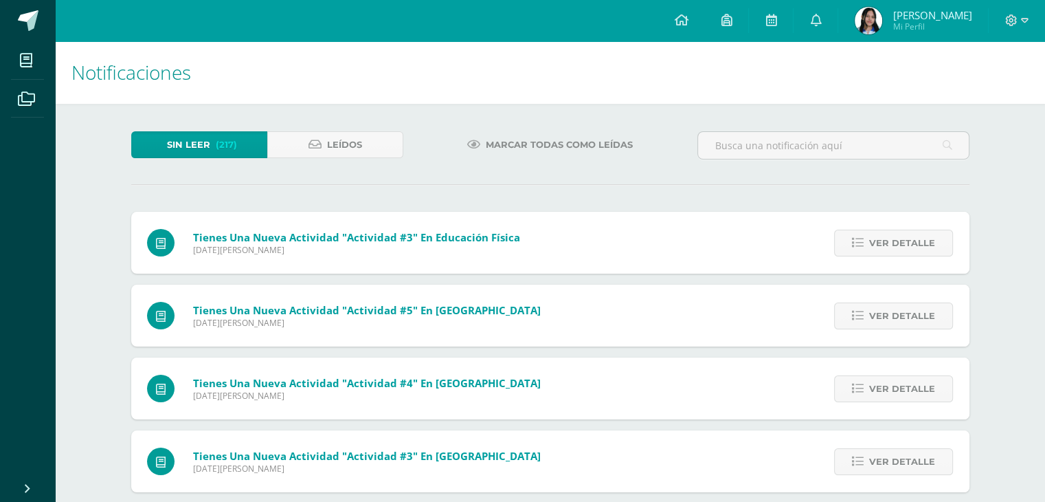
click at [862, 241] on div "Tienes una nueva actividad "Actividad #4" En Educación Física Sábado 23 de Agos…" at bounding box center [550, 437] width 838 height 450
click at [862, 241] on icon at bounding box center [858, 243] width 12 height 12
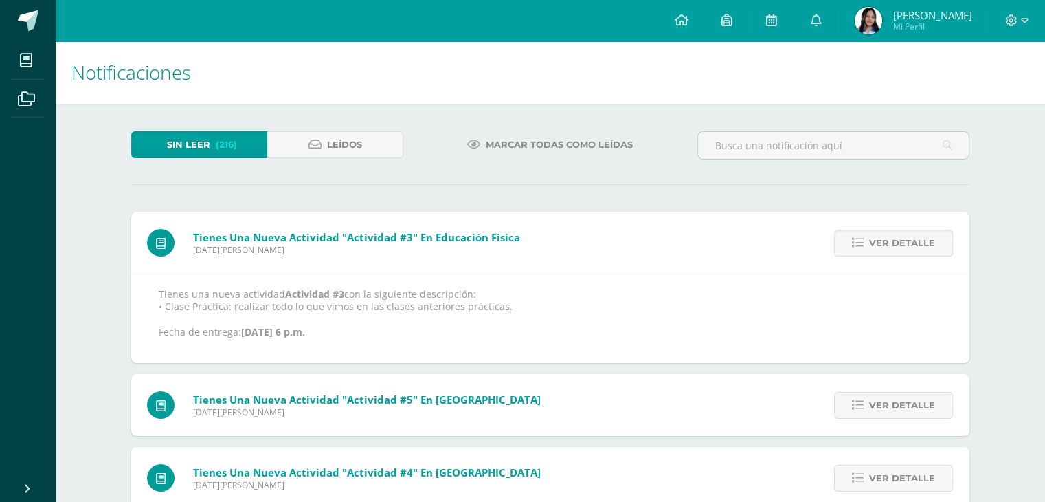
click at [862, 241] on icon at bounding box center [858, 243] width 12 height 12
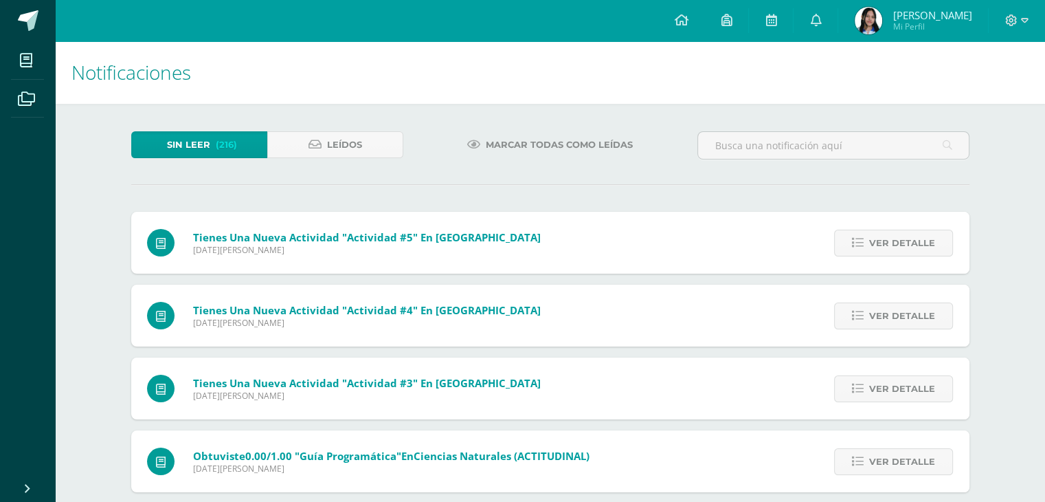
click at [862, 241] on div "Tienes una nueva actividad "Actividad #3" En Educación Física Sábado 23 de Agos…" at bounding box center [550, 400] width 838 height 377
click at [862, 241] on icon at bounding box center [858, 243] width 12 height 12
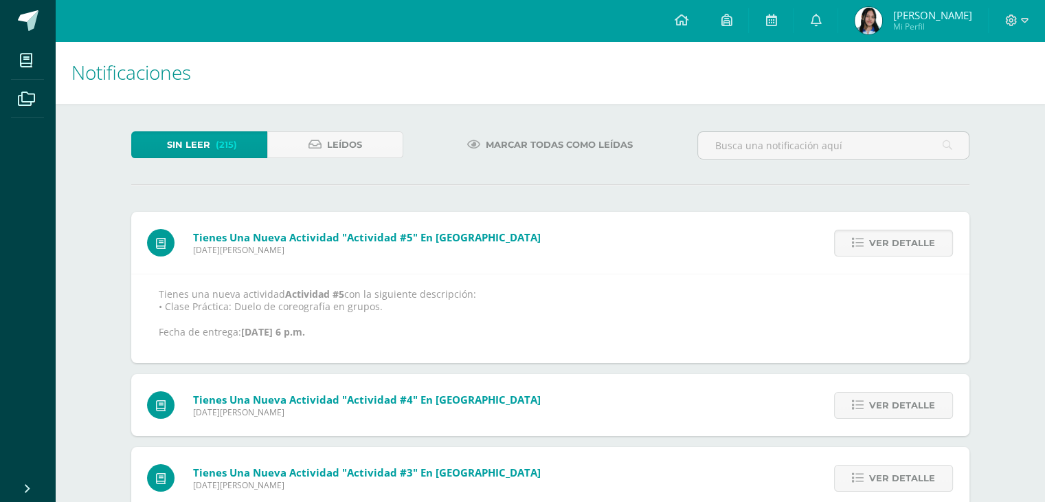
click at [862, 241] on icon at bounding box center [858, 243] width 12 height 12
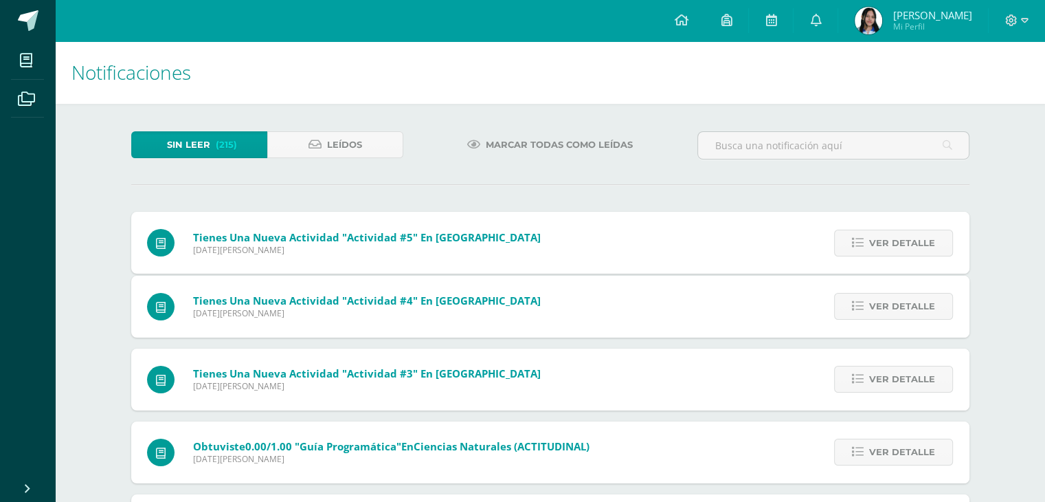
click at [862, 241] on div "Tienes una nueva actividad "Actividad #5" En Danza Sábado 23 de Agosto de 2025 …" at bounding box center [550, 396] width 838 height 368
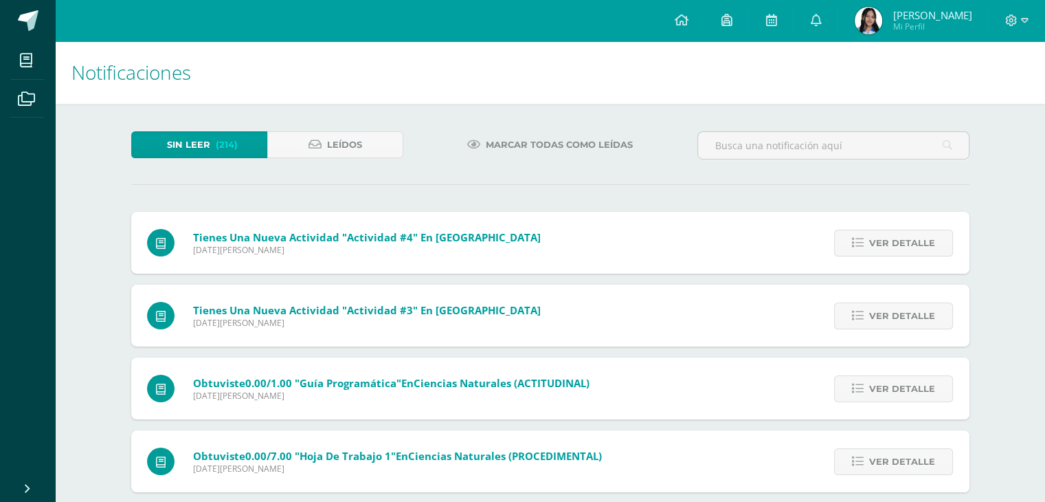
click at [862, 241] on icon at bounding box center [858, 243] width 12 height 12
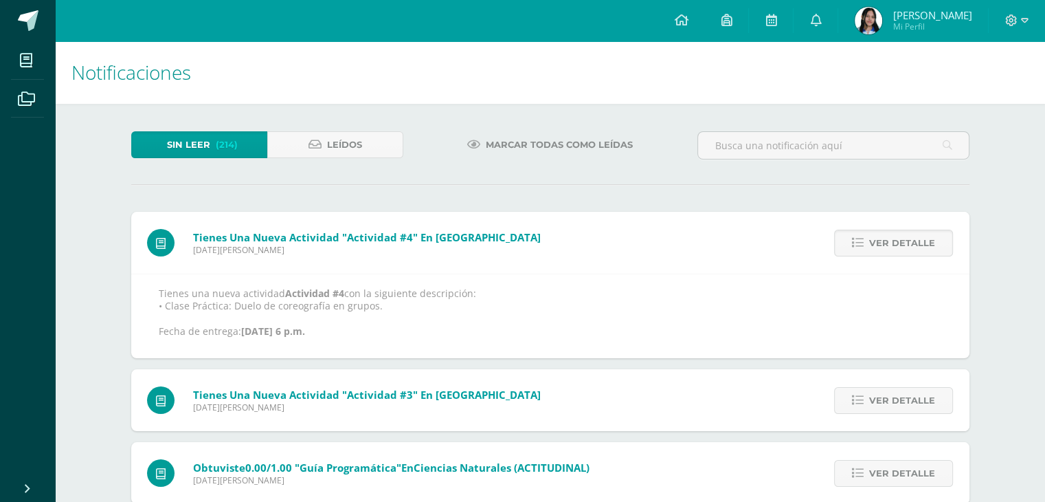
click at [862, 241] on icon at bounding box center [858, 243] width 12 height 12
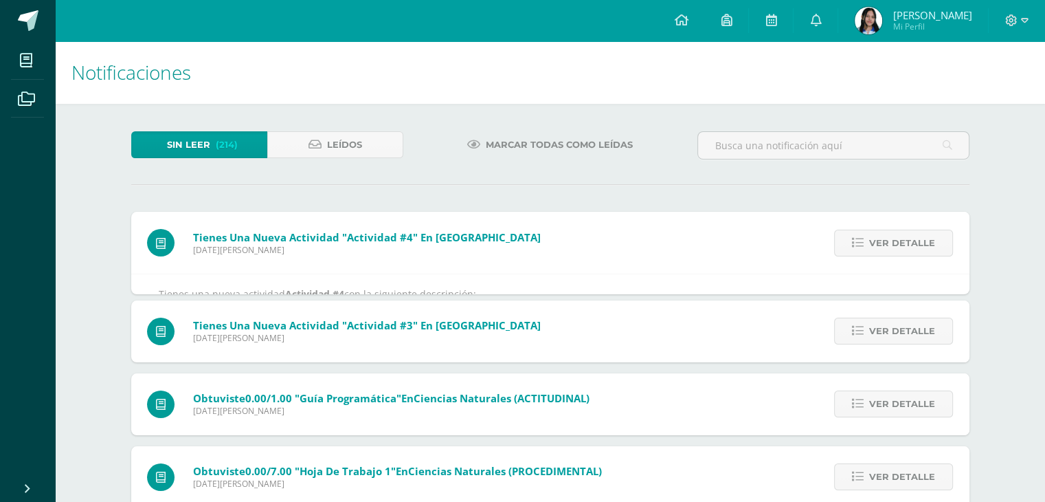
click at [862, 241] on div "Tienes una nueva actividad "Actividad #4" En Danza Sábado 23 de Agosto de 2025 …" at bounding box center [550, 372] width 838 height 320
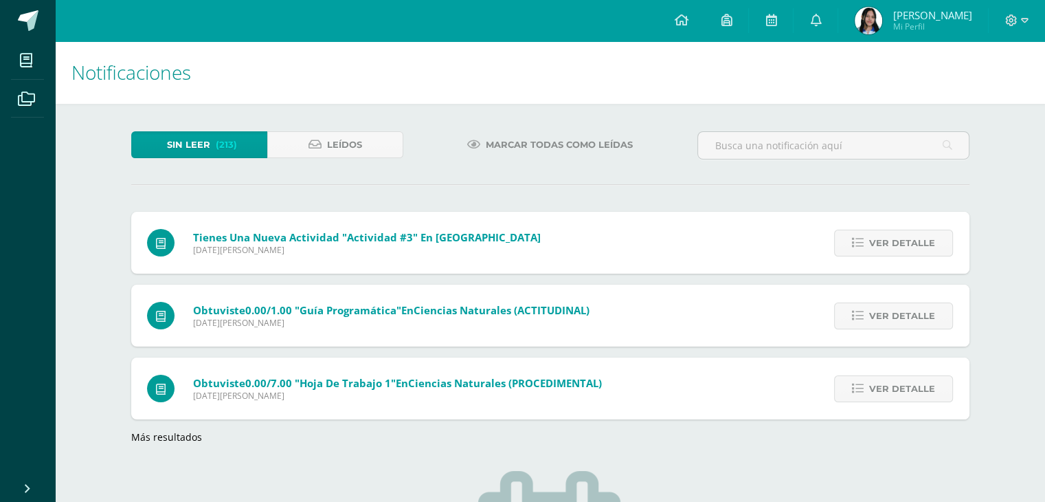
click at [862, 241] on icon at bounding box center [858, 243] width 12 height 12
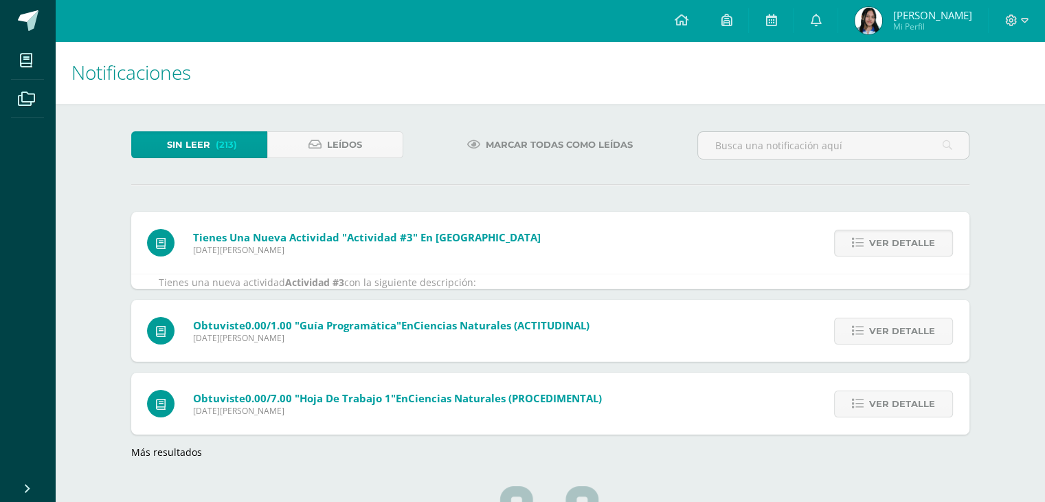
click at [862, 241] on icon at bounding box center [858, 243] width 12 height 12
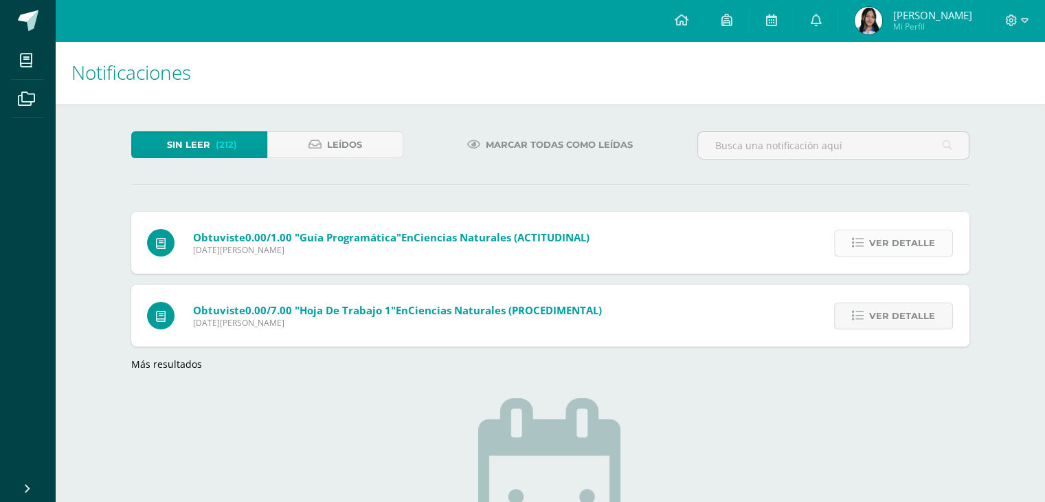
click at [849, 237] on link "Ver detalle" at bounding box center [893, 243] width 119 height 27
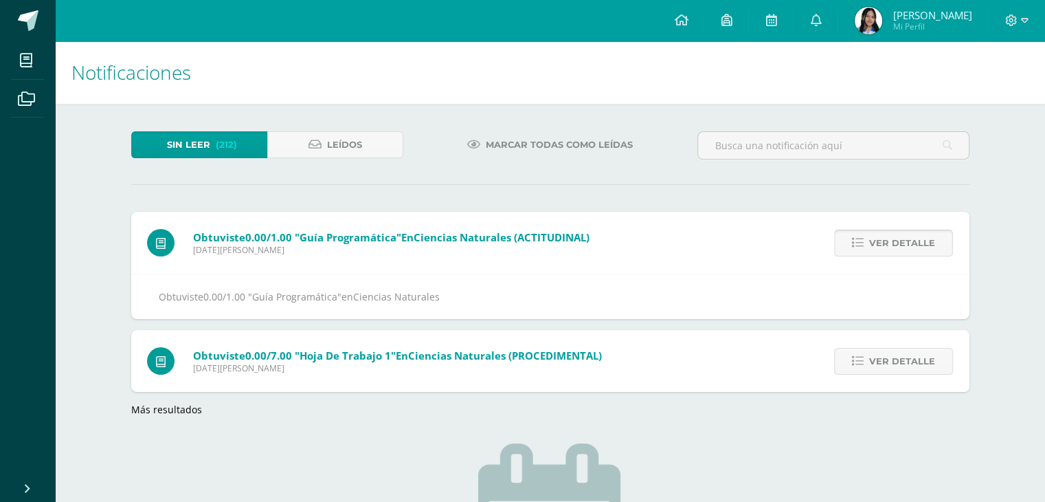
click at [849, 237] on link "Ver detalle" at bounding box center [893, 243] width 119 height 27
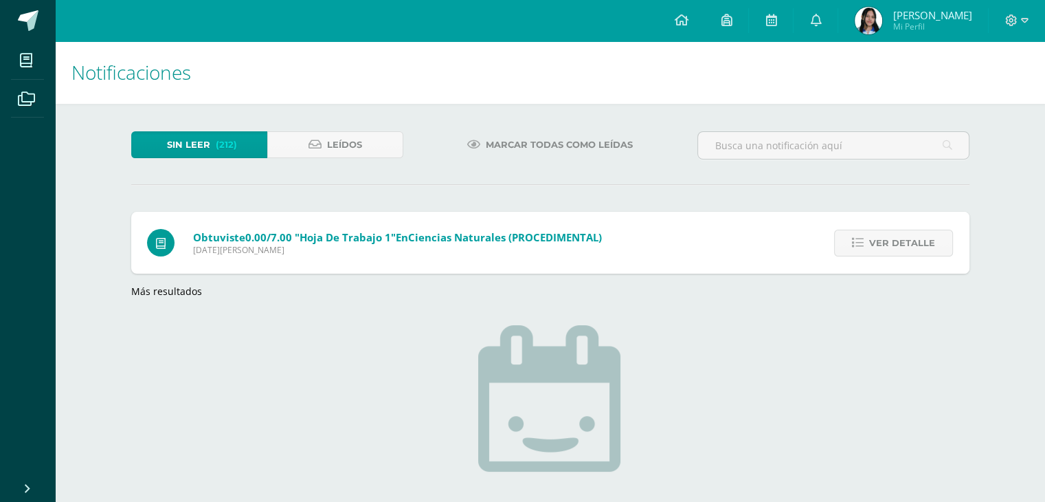
click at [849, 237] on link "Ver detalle" at bounding box center [893, 243] width 119 height 27
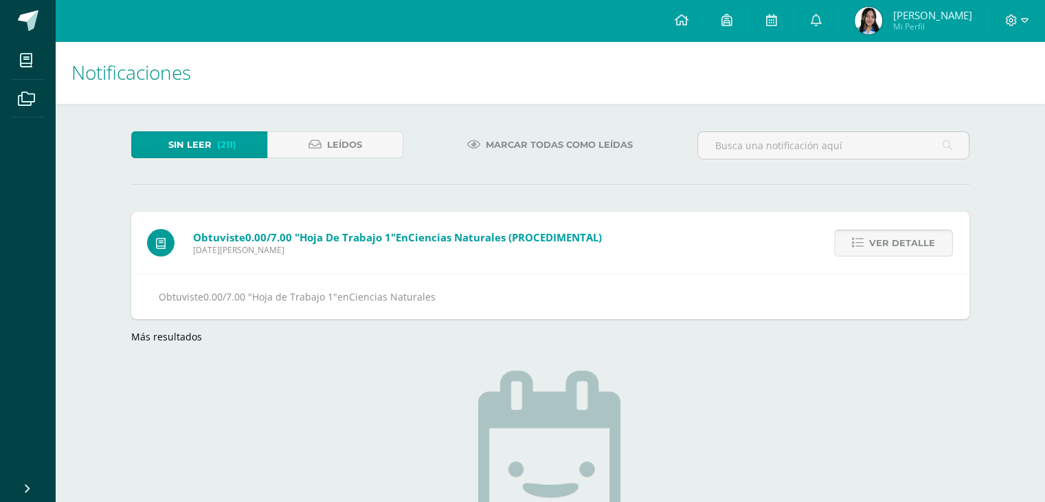
drag, startPoint x: 849, startPoint y: 237, endPoint x: 893, endPoint y: 245, distance: 44.7
click at [893, 245] on link "Ver detalle" at bounding box center [893, 243] width 119 height 27
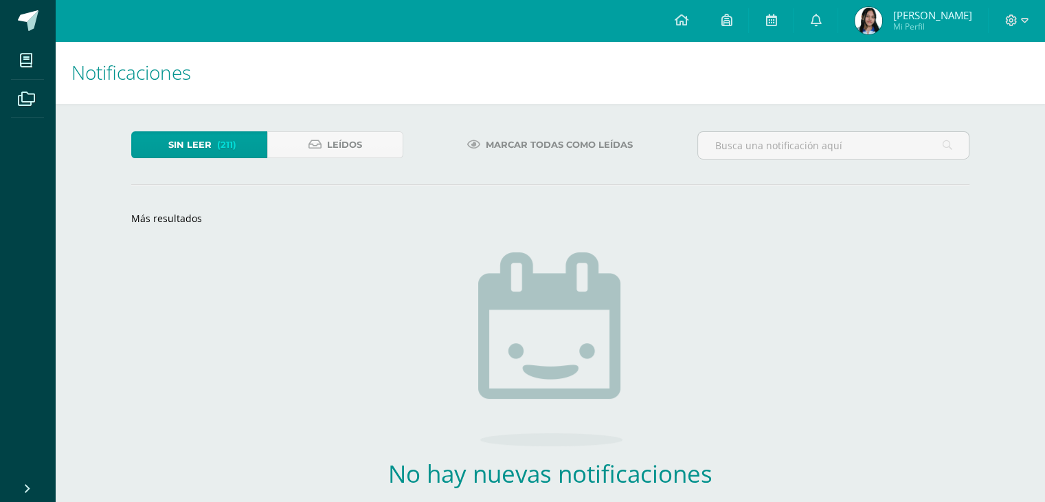
click at [893, 245] on div "Sin leer (211) Leídos Marcar todas como leídas Obtuviste 0.00/7.00 "Hoja de Tra…" at bounding box center [550, 353] width 893 height 498
click at [172, 217] on link "Más resultados" at bounding box center [166, 218] width 71 height 13
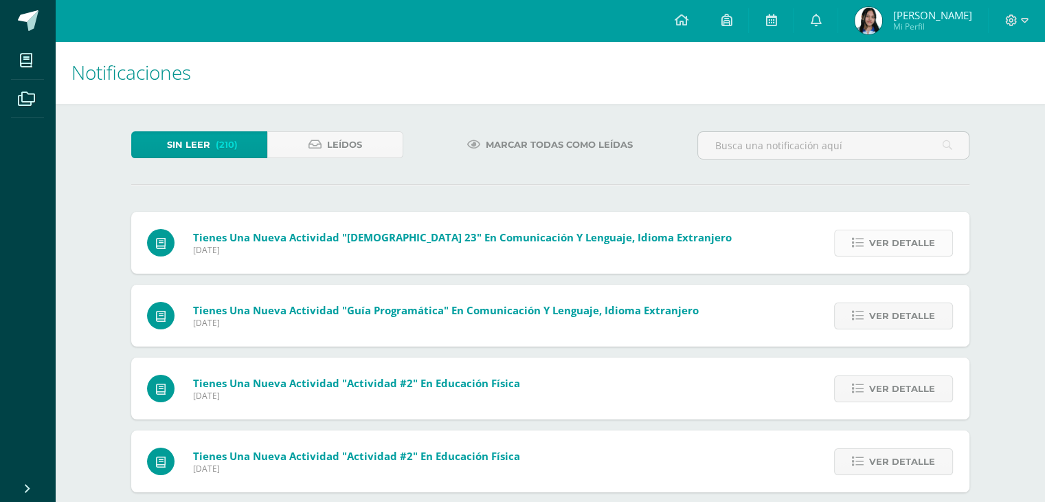
click at [877, 236] on span "Ver detalle" at bounding box center [902, 242] width 66 height 25
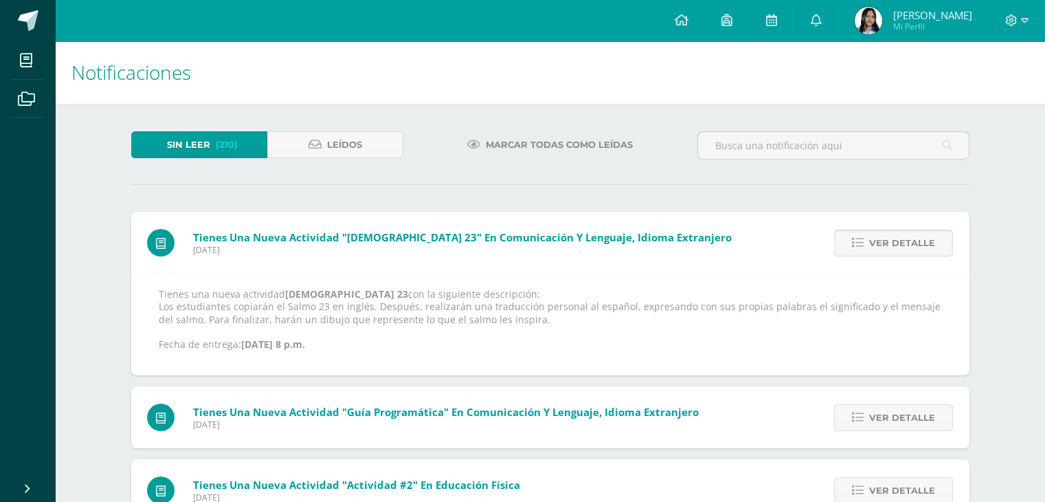
click at [877, 236] on span "Ver detalle" at bounding box center [902, 242] width 66 height 25
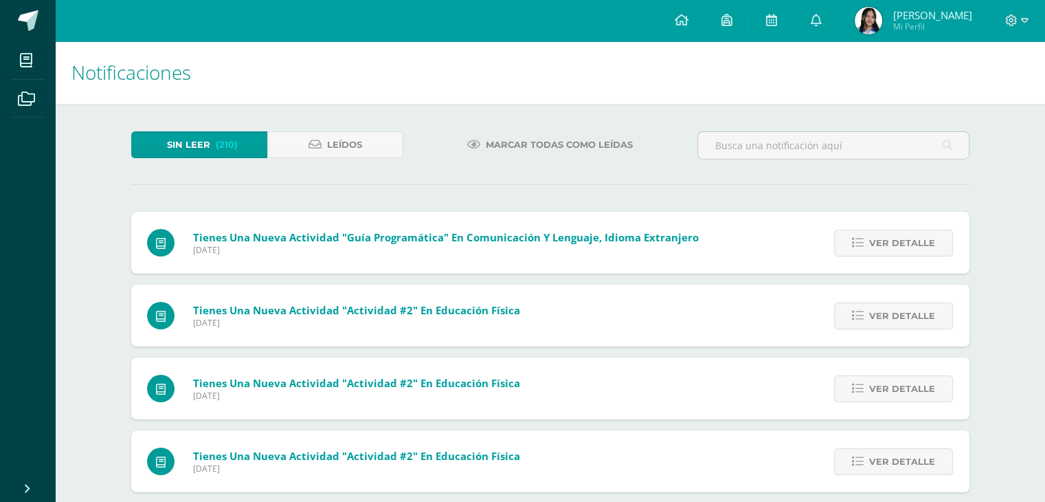
click at [877, 236] on span "Ver detalle" at bounding box center [902, 242] width 66 height 25
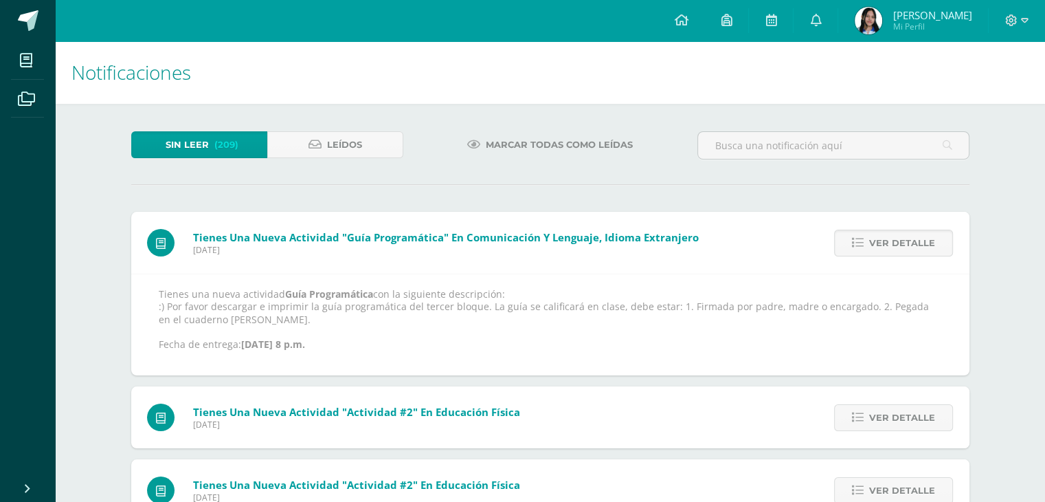
click at [877, 236] on span "Ver detalle" at bounding box center [902, 242] width 66 height 25
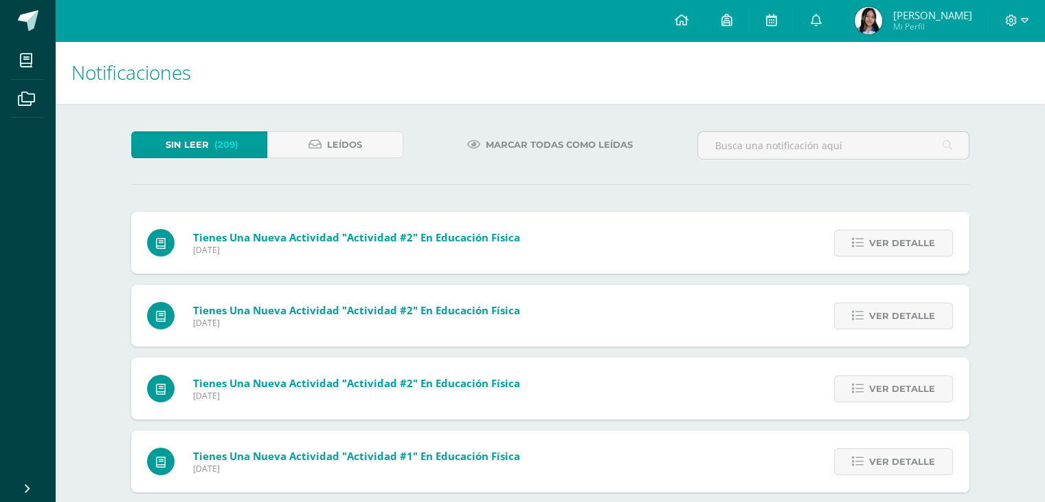
click at [877, 236] on span "Ver detalle" at bounding box center [902, 242] width 66 height 25
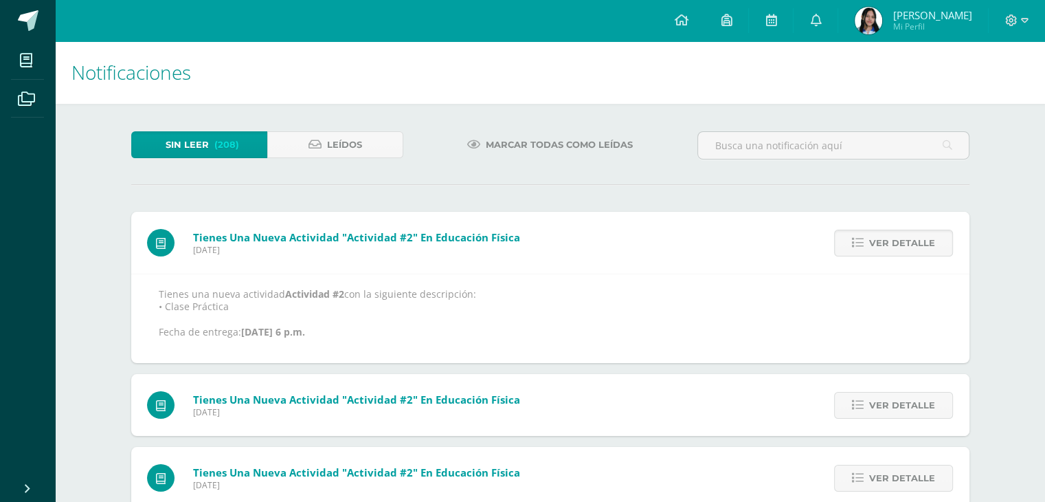
click at [877, 236] on span "Ver detalle" at bounding box center [902, 242] width 66 height 25
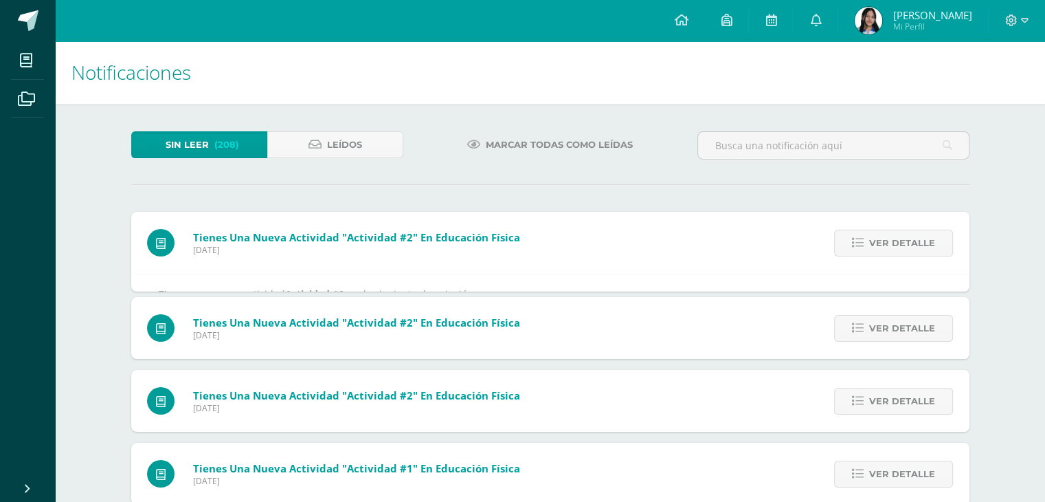
click at [877, 236] on span "Ver detalle" at bounding box center [902, 242] width 66 height 25
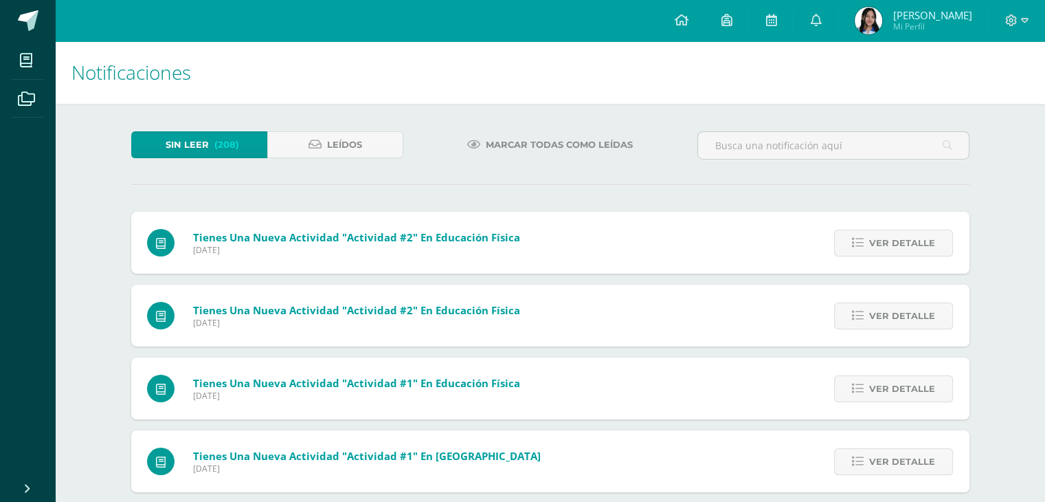
click at [877, 236] on div "Tienes una nueva actividad "Actividad #2" En Educación Física Lunes 28 de Julio…" at bounding box center [550, 473] width 838 height 523
click at [877, 236] on span "Ver detalle" at bounding box center [902, 242] width 66 height 25
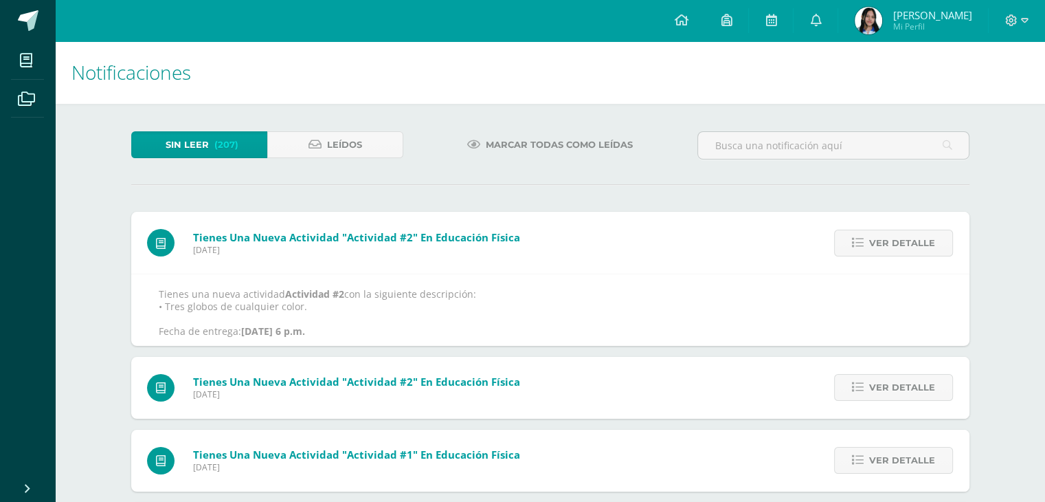
click at [877, 236] on span "Ver detalle" at bounding box center [902, 242] width 66 height 25
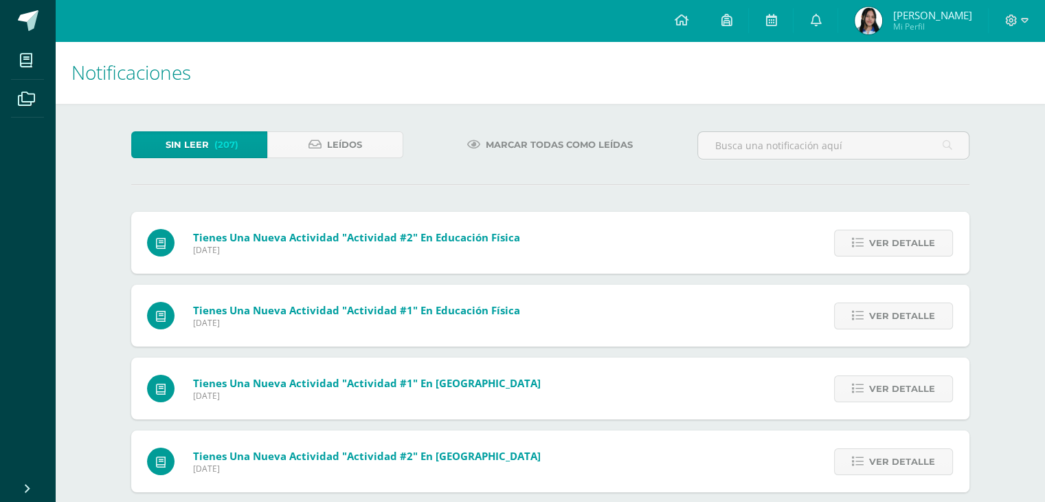
click at [877, 236] on span "Ver detalle" at bounding box center [902, 242] width 66 height 25
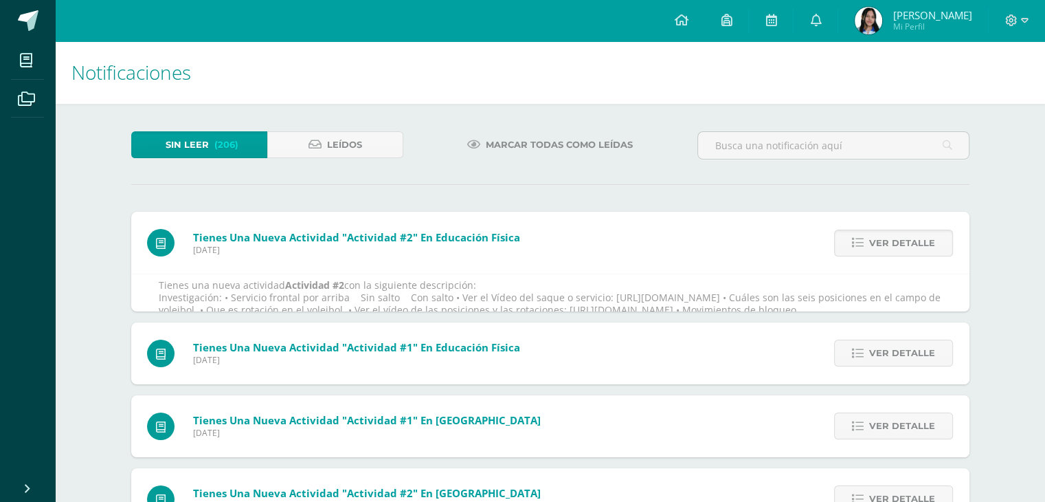
click at [877, 236] on span "Ver detalle" at bounding box center [902, 242] width 66 height 25
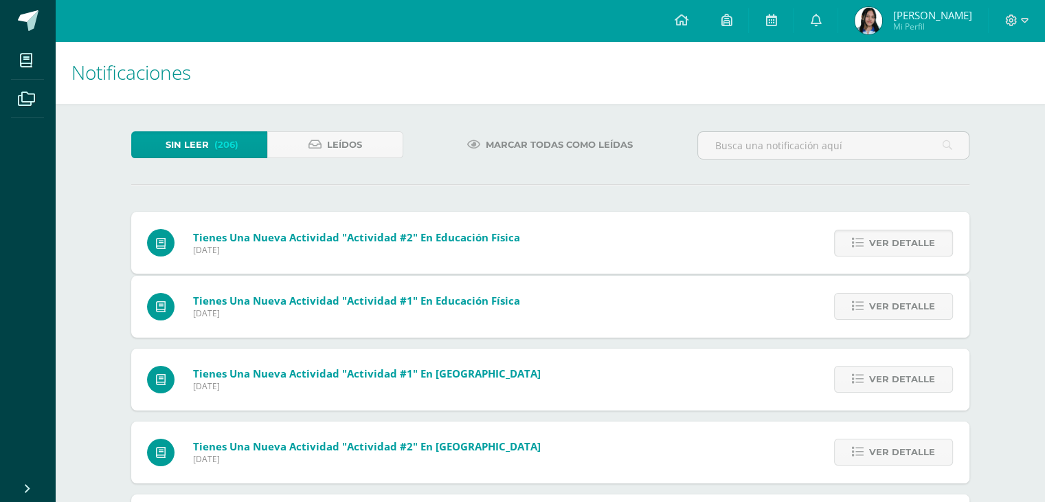
click at [877, 236] on div "Tienes una nueva actividad "Actividad #2" En Educación Física Lunes 28 de Julio…" at bounding box center [550, 432] width 838 height 440
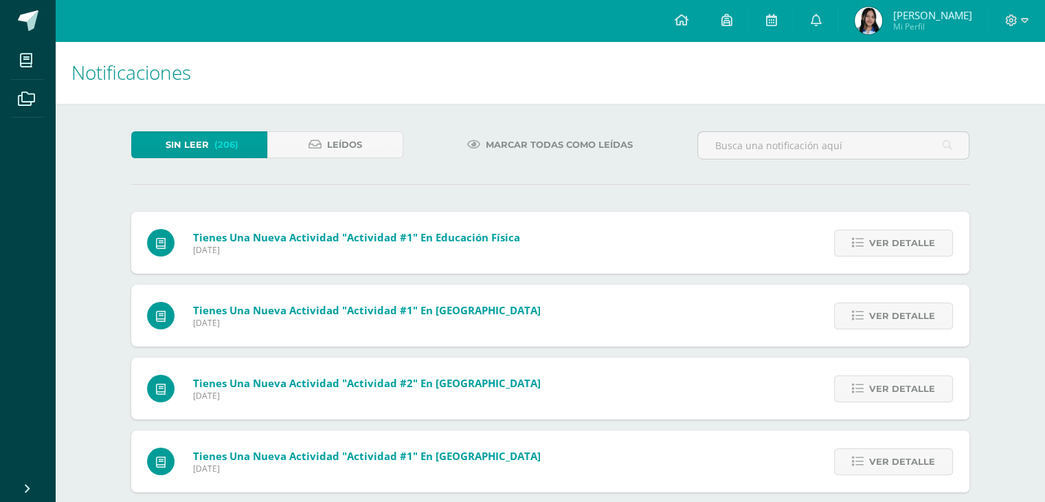
click at [877, 236] on span "Ver detalle" at bounding box center [902, 242] width 66 height 25
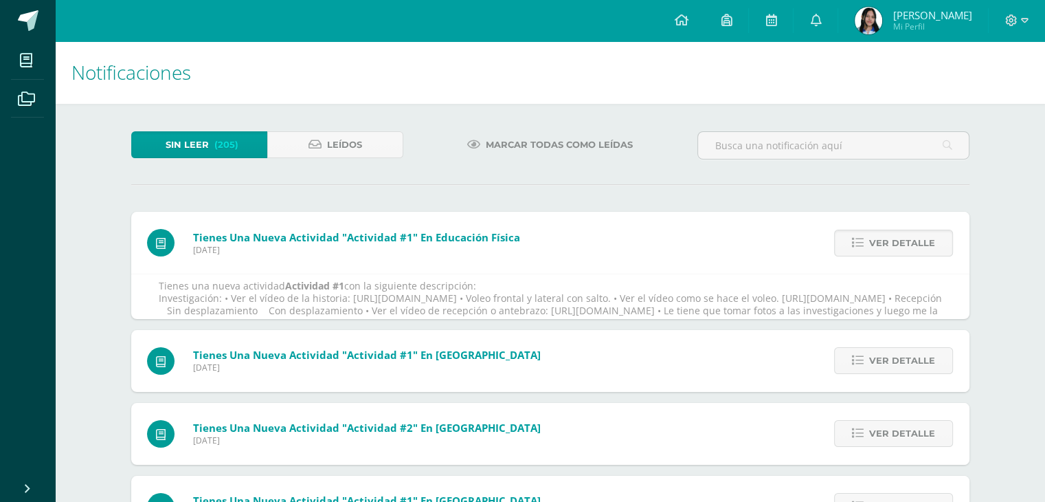
click at [877, 236] on span "Ver detalle" at bounding box center [902, 242] width 66 height 25
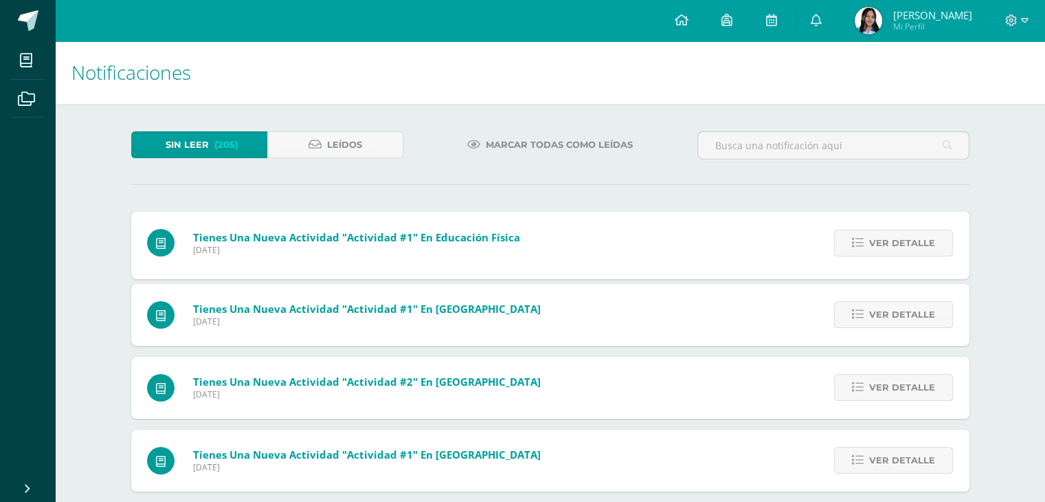
click at [877, 236] on span "Ver detalle" at bounding box center [902, 242] width 66 height 25
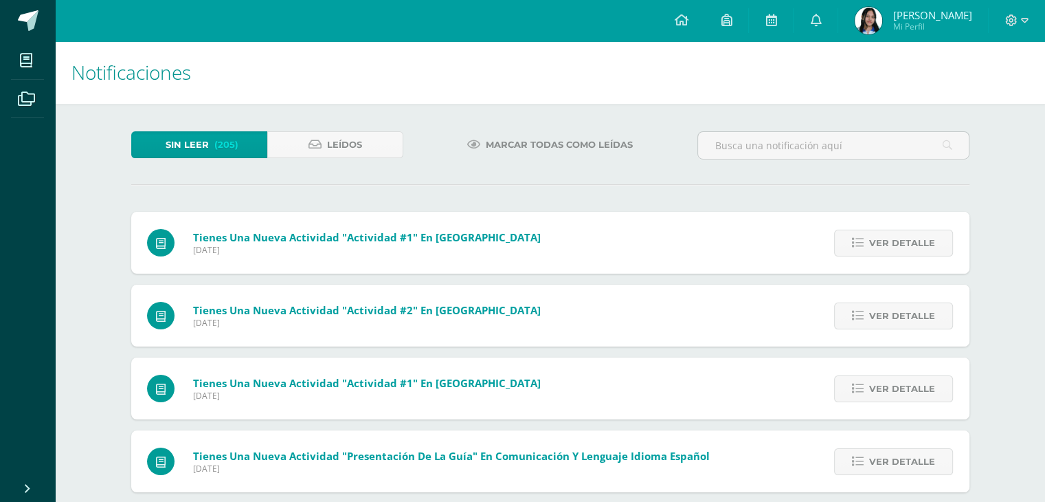
click at [877, 236] on div "Tienes una nueva actividad "Actividad #1" En Educación Física Lunes 28 de Julio…" at bounding box center [550, 364] width 838 height 304
click at [877, 236] on span "Ver detalle" at bounding box center [902, 242] width 66 height 25
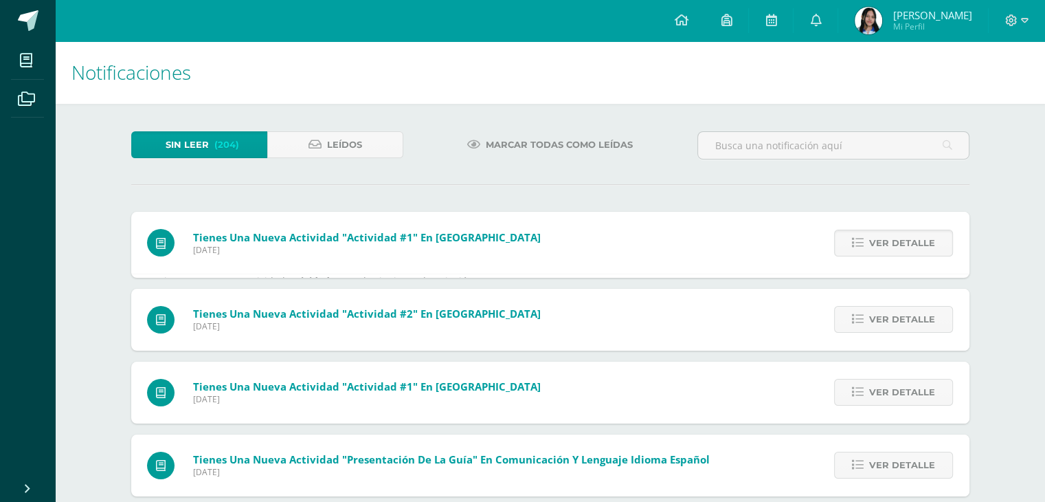
click at [877, 236] on span "Ver detalle" at bounding box center [902, 242] width 66 height 25
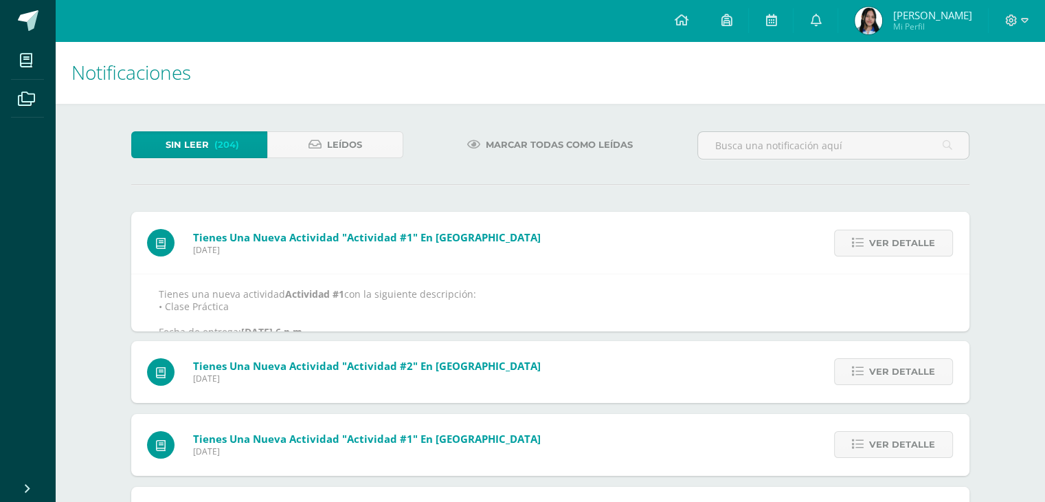
click at [877, 236] on span "Ver detalle" at bounding box center [902, 242] width 66 height 25
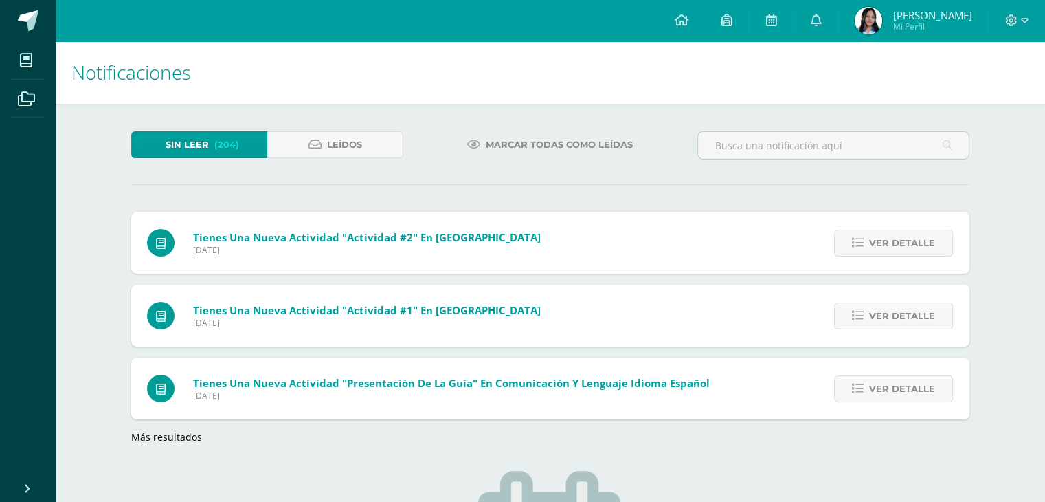
click at [877, 236] on div "Tienes una nueva actividad "Actividad #1" En Danza Domingo 27 de Julio de 2025 …" at bounding box center [550, 328] width 838 height 232
click at [877, 236] on span "Ver detalle" at bounding box center [902, 242] width 66 height 25
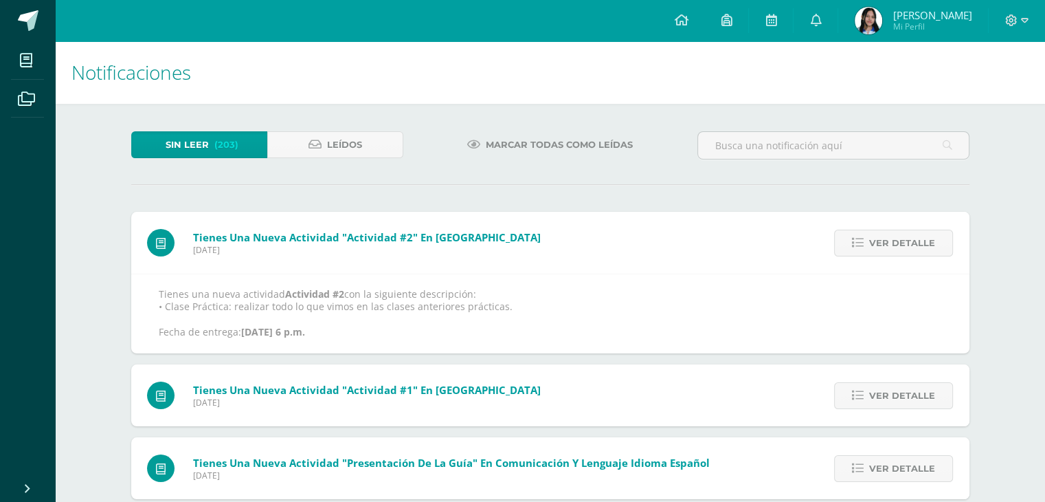
click at [877, 236] on span "Ver detalle" at bounding box center [902, 242] width 66 height 25
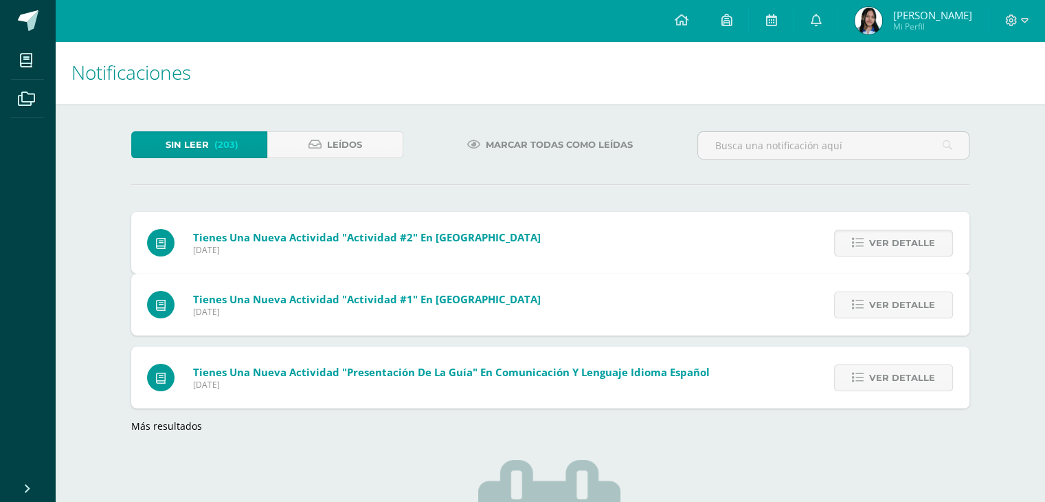
click at [877, 236] on div "Tienes una nueva actividad "Actividad #2" En Danza Domingo 27 de Julio de 2025 …" at bounding box center [550, 322] width 838 height 221
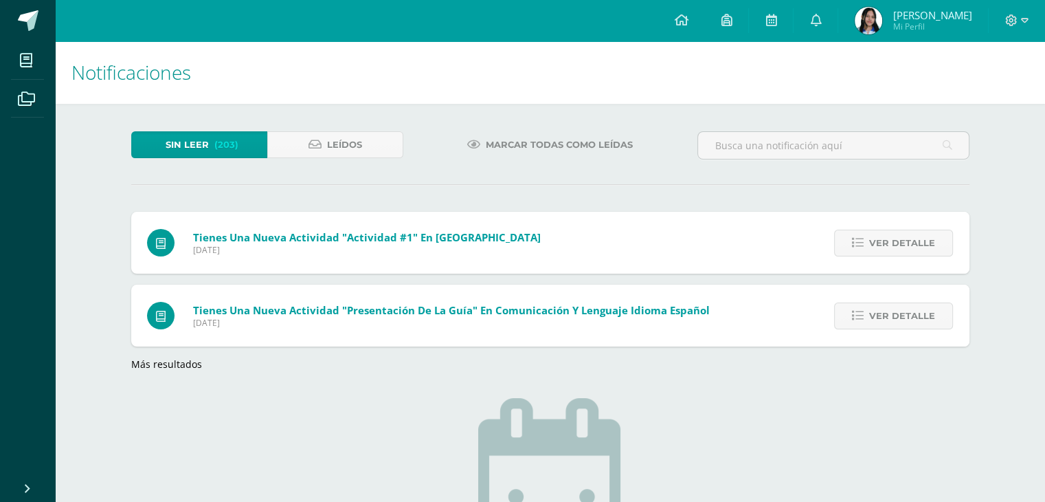
click at [877, 236] on span "Ver detalle" at bounding box center [902, 242] width 66 height 25
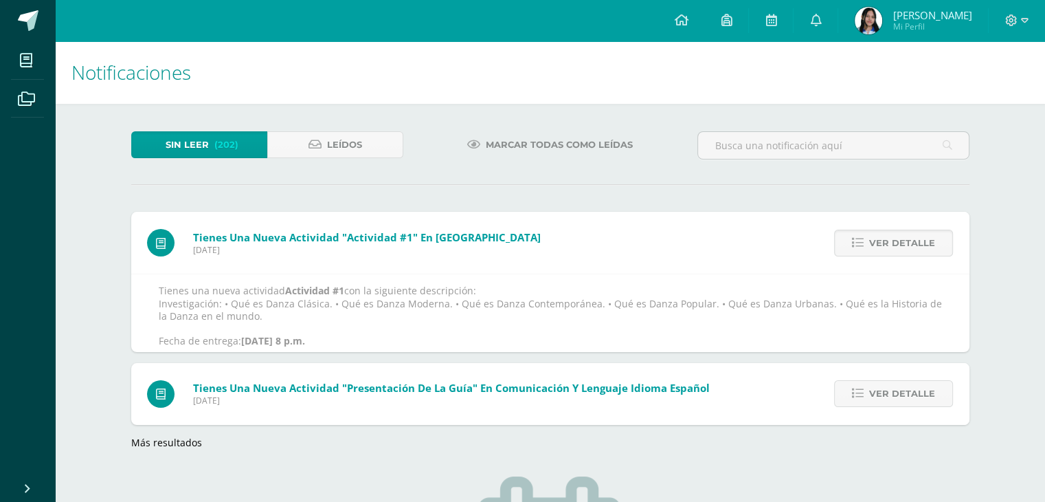
click at [877, 236] on span "Ver detalle" at bounding box center [902, 242] width 66 height 25
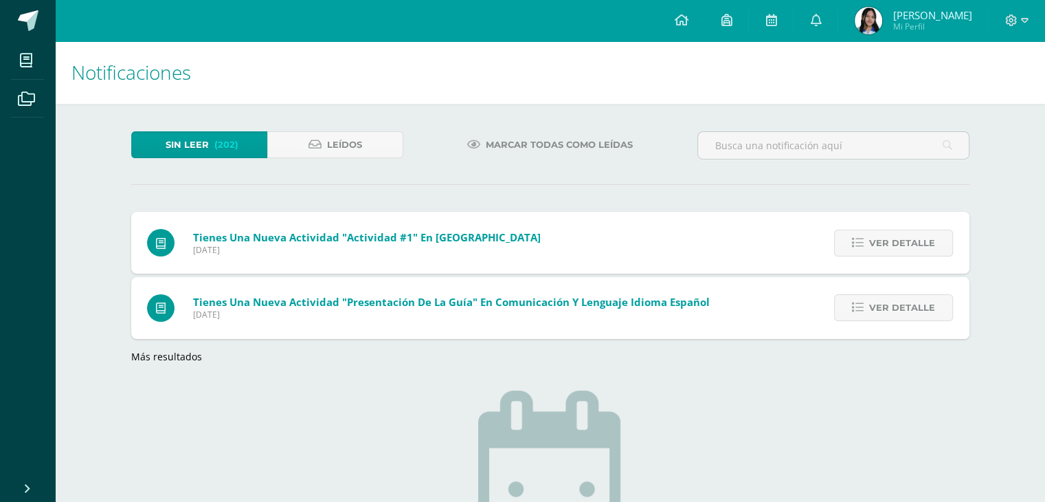
click at [877, 236] on span "Ver detalle" at bounding box center [902, 242] width 66 height 25
click at [877, 236] on div "Tienes una nueva actividad "Actividad #1" En Danza Domingo 27 de Julio de 2025 …" at bounding box center [550, 287] width 838 height 151
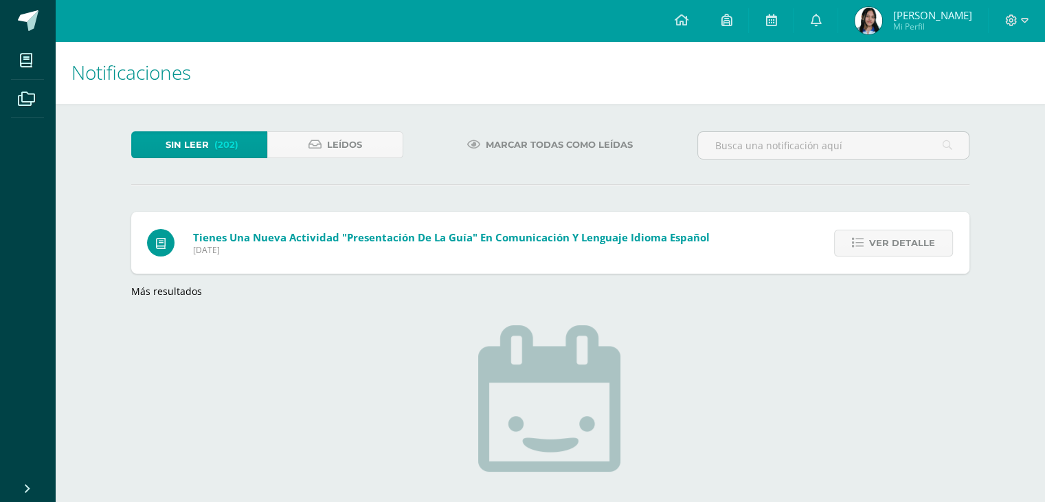
click at [877, 236] on span "Ver detalle" at bounding box center [902, 242] width 66 height 25
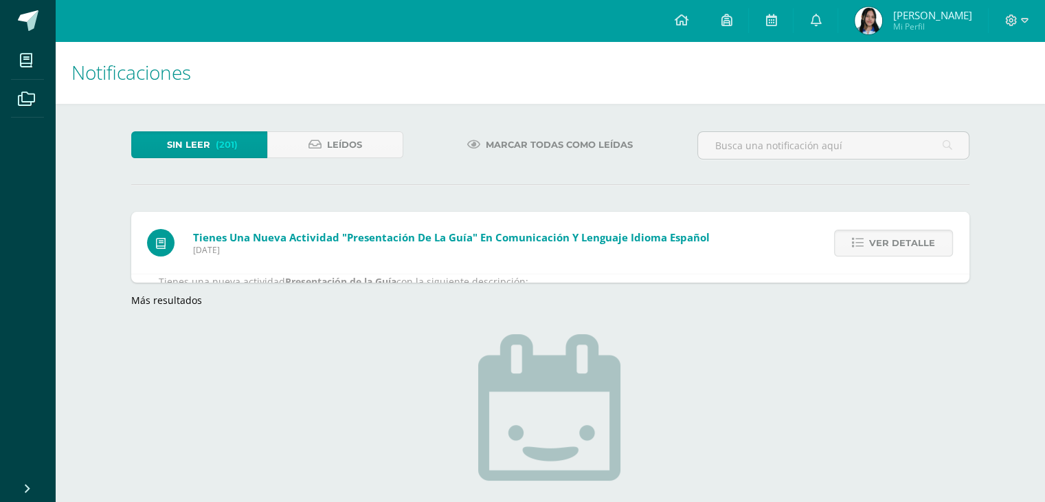
click at [877, 236] on span "Ver detalle" at bounding box center [902, 242] width 66 height 25
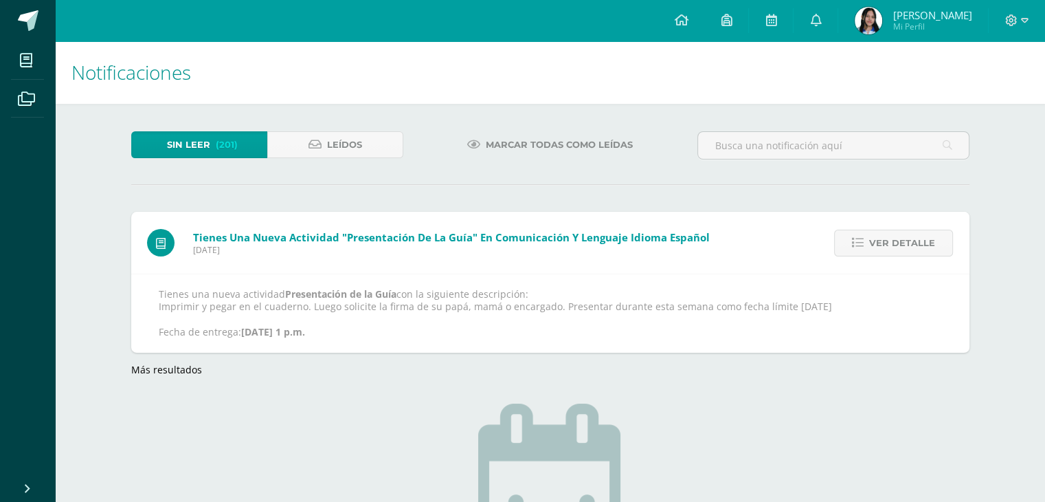
click at [877, 236] on span "Ver detalle" at bounding box center [902, 242] width 66 height 25
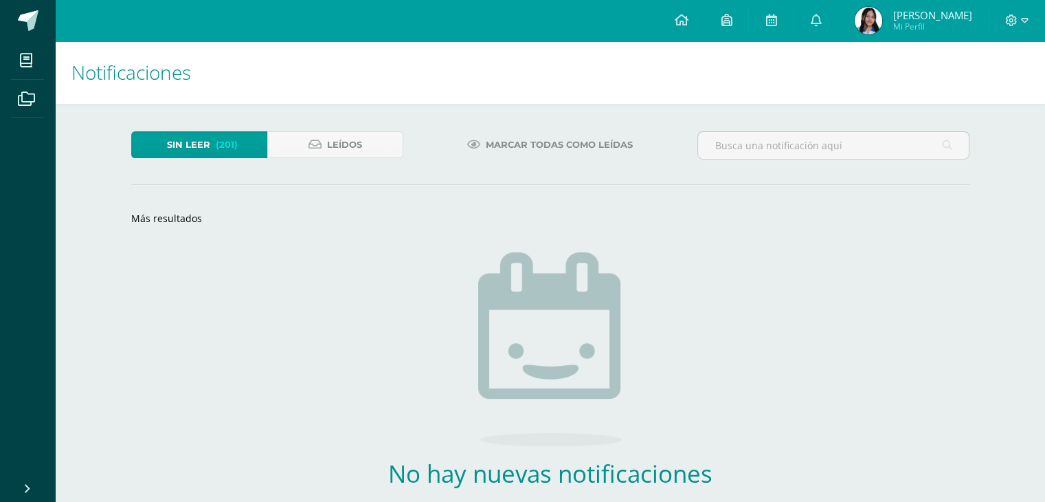
click at [877, 236] on div "Sin leer (201) Leídos Marcar todas como leídas Tienes una nueva actividad "Pres…" at bounding box center [550, 353] width 893 height 498
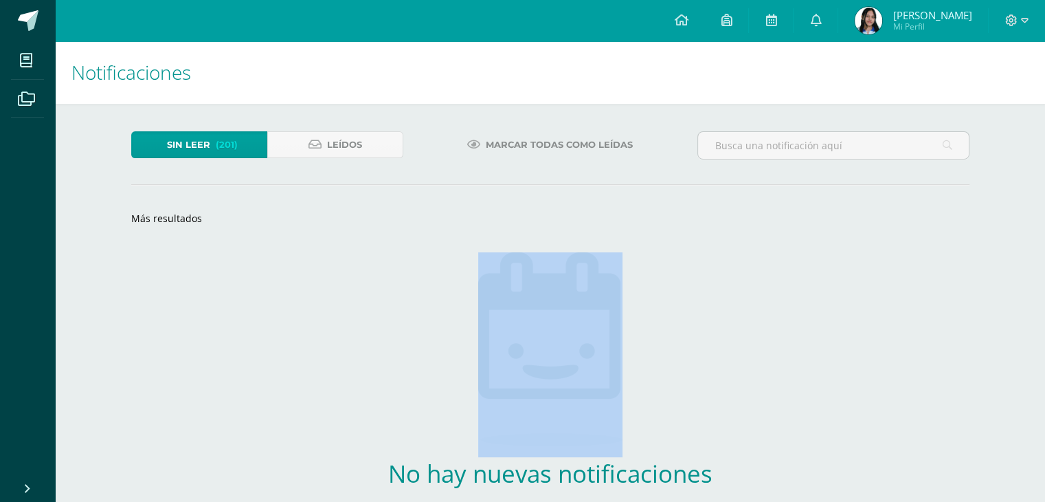
click at [877, 236] on div "Sin leer (201) Leídos Marcar todas como leídas Tienes una nueva actividad "Pres…" at bounding box center [550, 353] width 893 height 498
click at [187, 223] on link "Más resultados" at bounding box center [166, 218] width 71 height 13
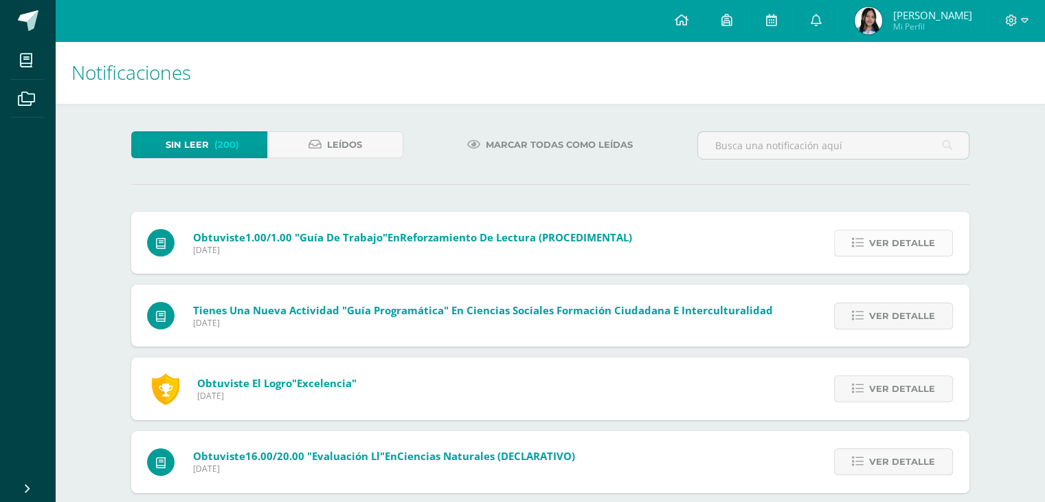
click at [862, 236] on link "Ver detalle" at bounding box center [893, 243] width 119 height 27
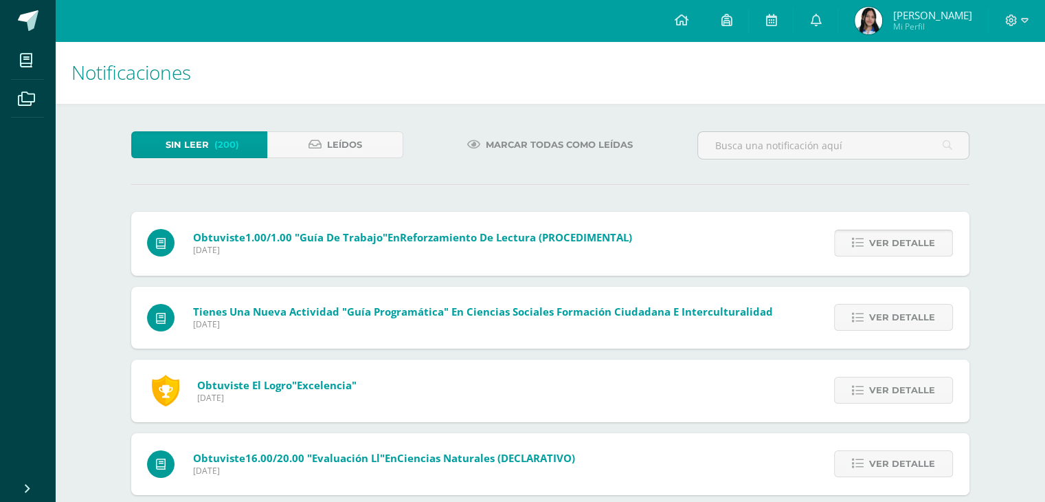
click at [862, 236] on link "Ver detalle" at bounding box center [893, 243] width 119 height 27
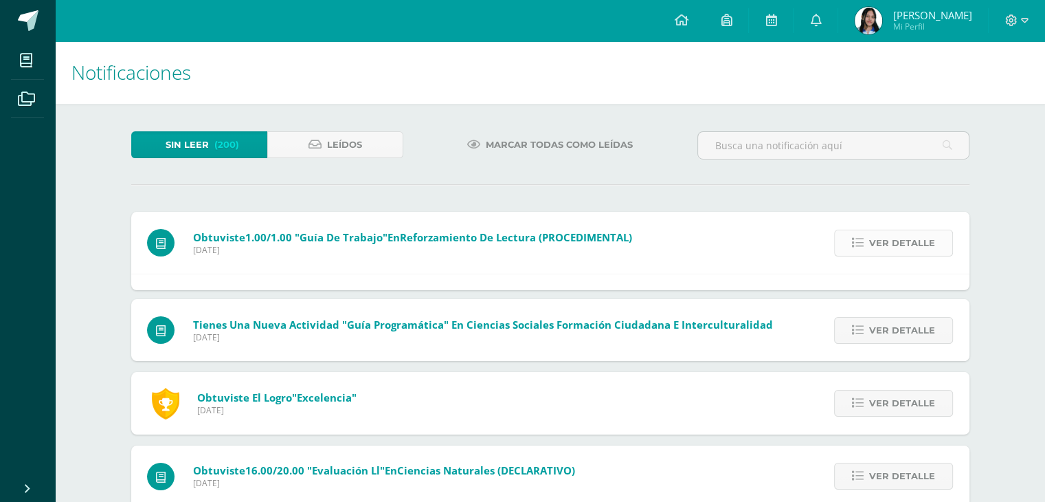
click at [862, 236] on link "Ver detalle" at bounding box center [893, 243] width 119 height 27
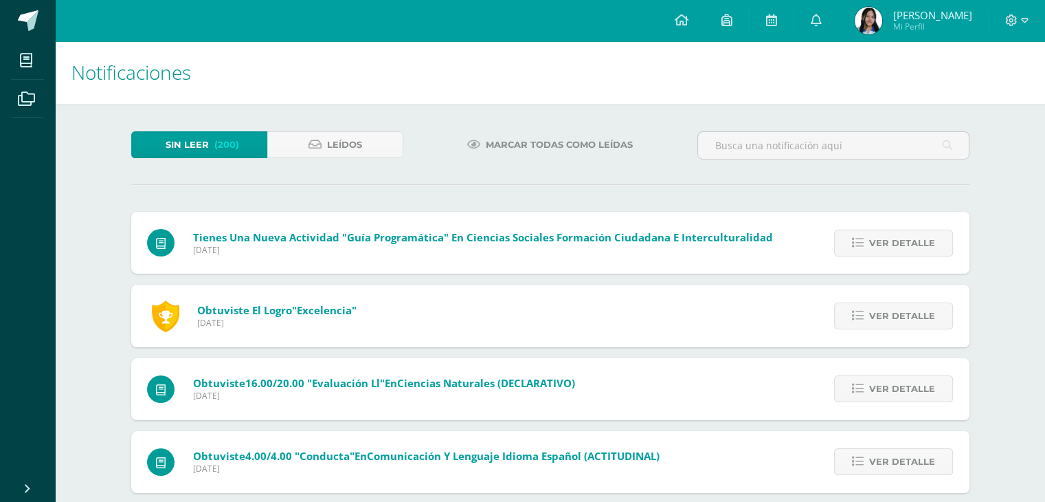
click at [862, 236] on link "Ver detalle" at bounding box center [893, 243] width 119 height 27
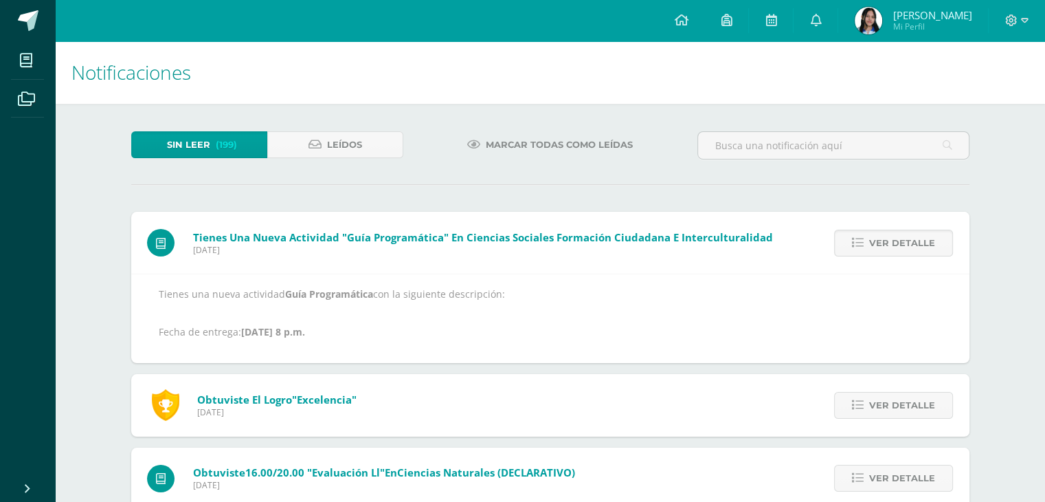
click at [862, 236] on link "Ver detalle" at bounding box center [893, 243] width 119 height 27
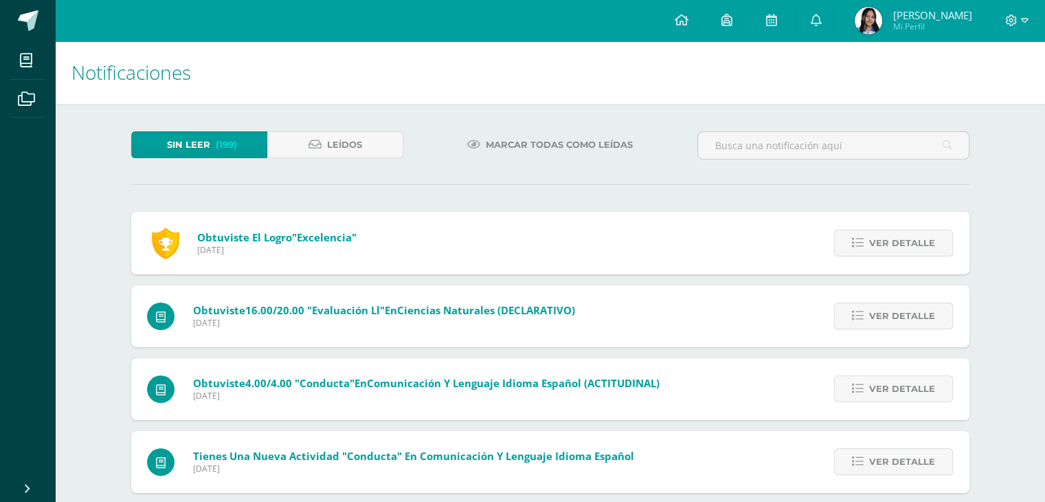
click at [862, 236] on link "Ver detalle" at bounding box center [893, 243] width 119 height 27
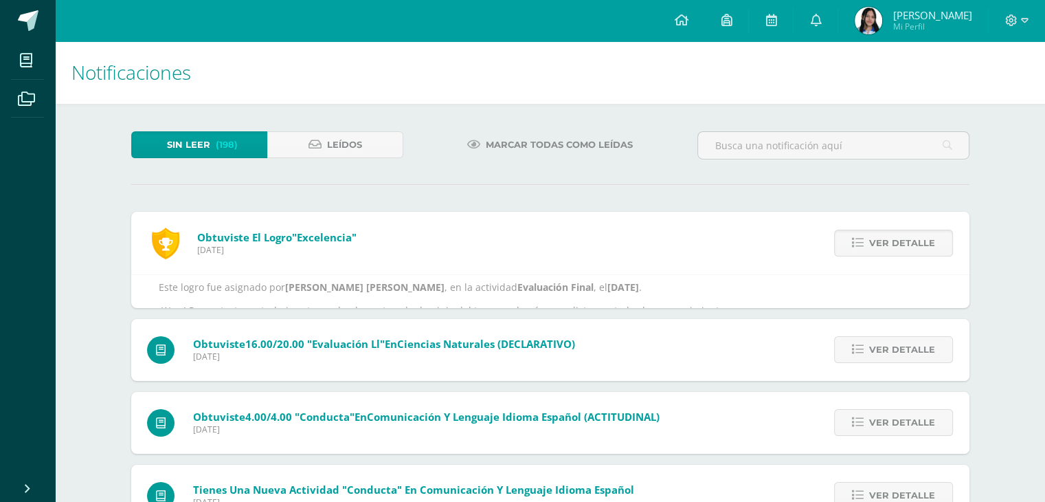
click at [862, 236] on link "Ver detalle" at bounding box center [893, 243] width 119 height 27
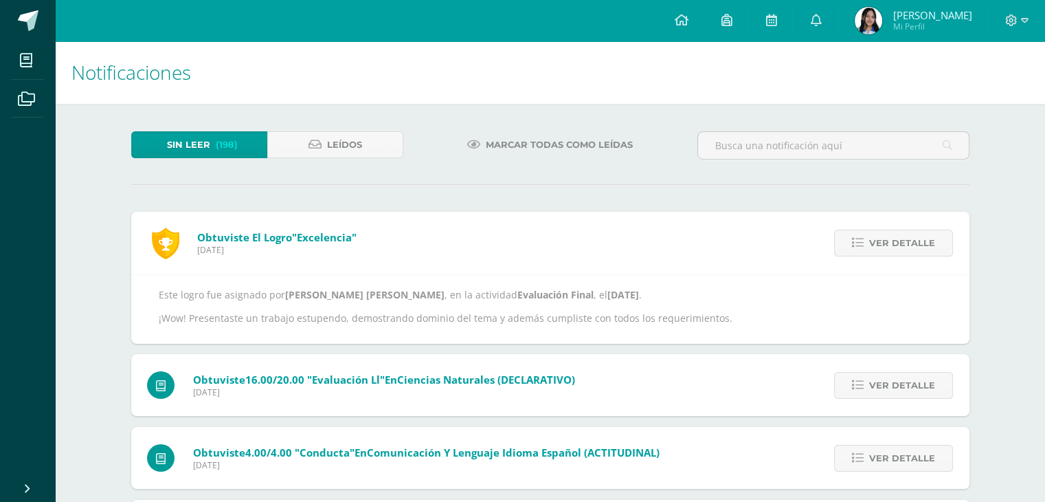
click at [862, 236] on link "Ver detalle" at bounding box center [893, 243] width 119 height 27
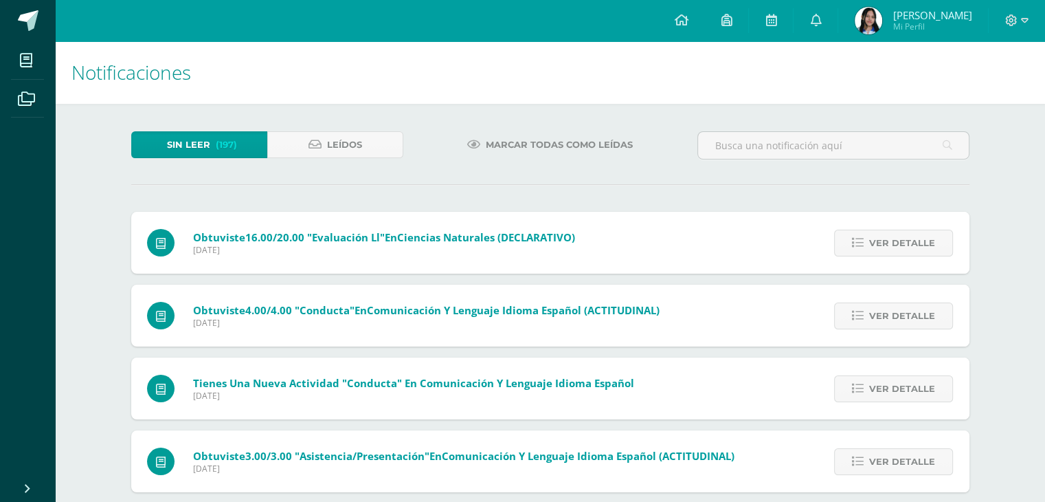
click at [862, 236] on link "Ver detalle" at bounding box center [893, 243] width 119 height 27
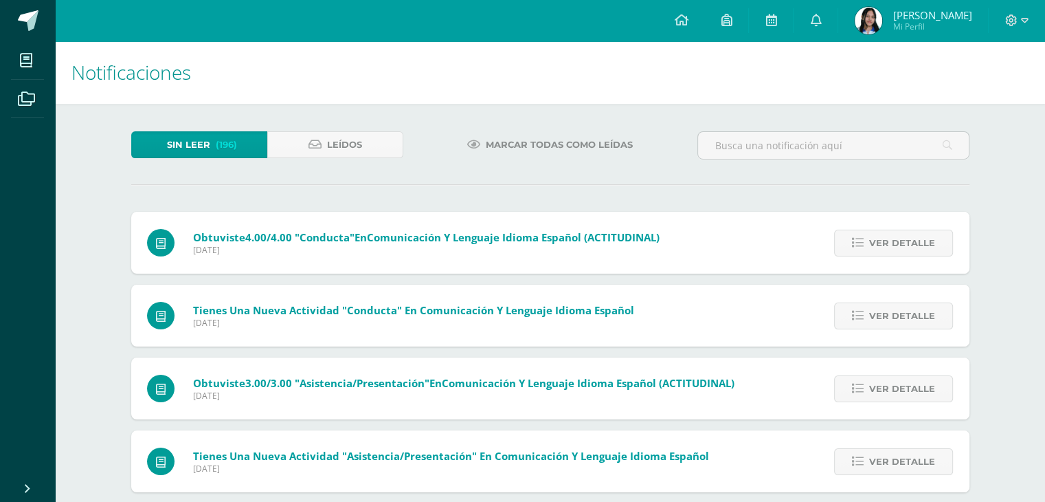
click at [862, 236] on link "Ver detalle" at bounding box center [893, 243] width 119 height 27
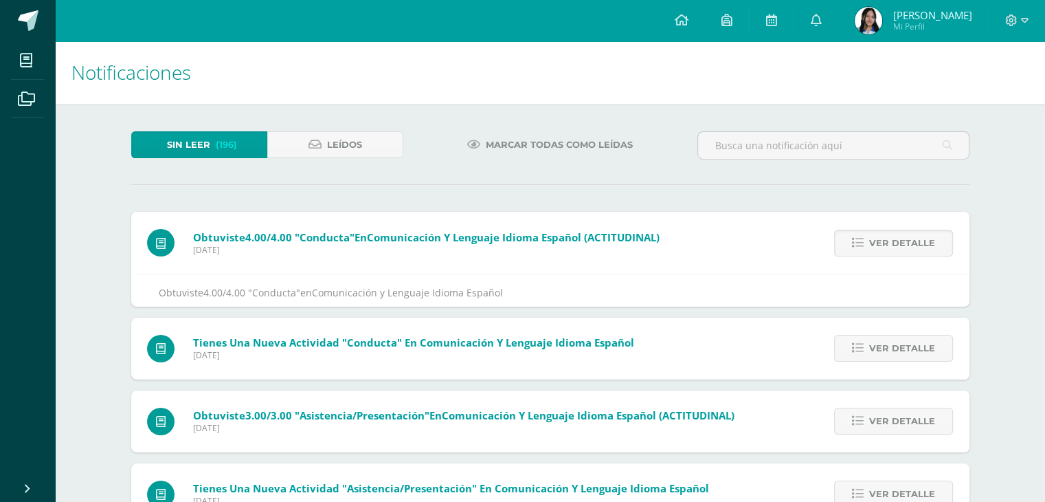
click at [862, 236] on link "Ver detalle" at bounding box center [893, 243] width 119 height 27
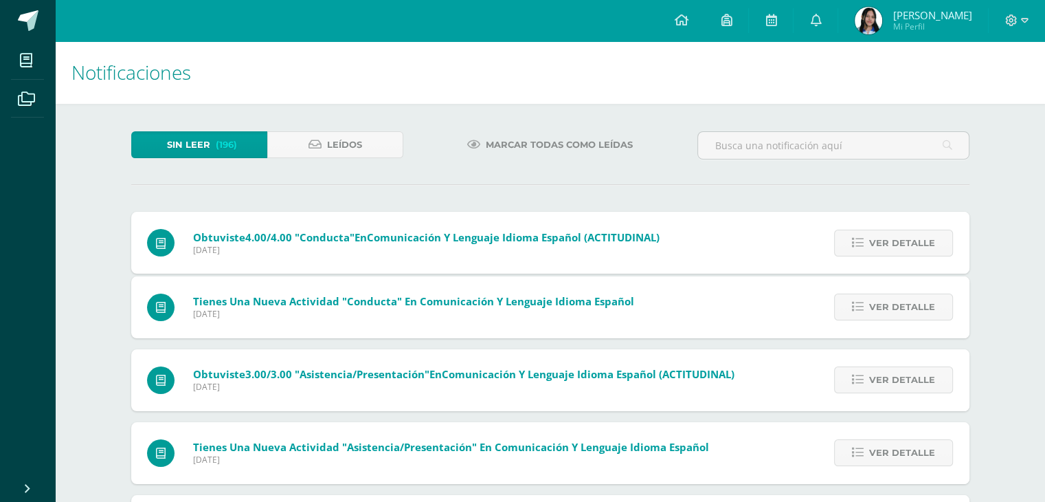
click at [862, 236] on div "Obtuviste 4.00/4.00 "Conducta" en Comunicación y Lenguaje Idioma Español (ACTIT…" at bounding box center [550, 432] width 838 height 441
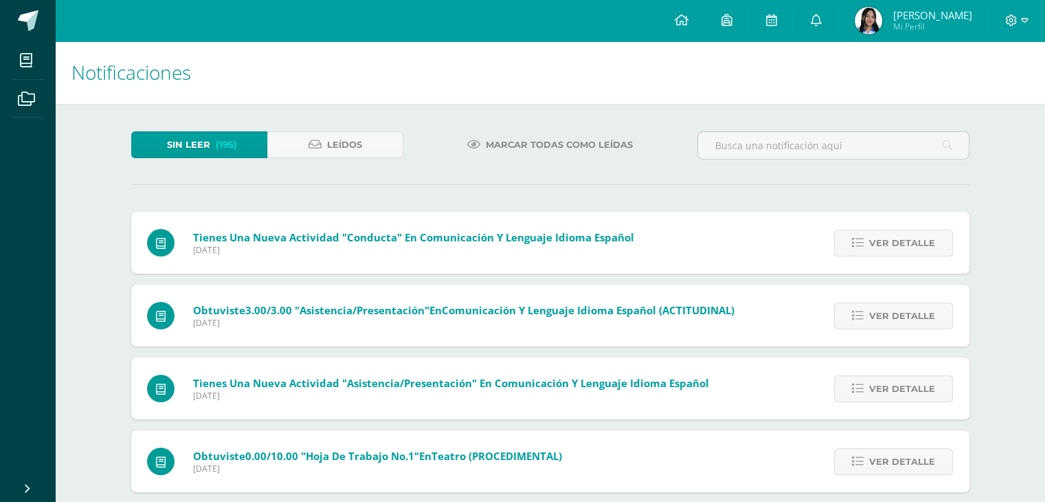
click at [862, 236] on link "Ver detalle" at bounding box center [893, 243] width 119 height 27
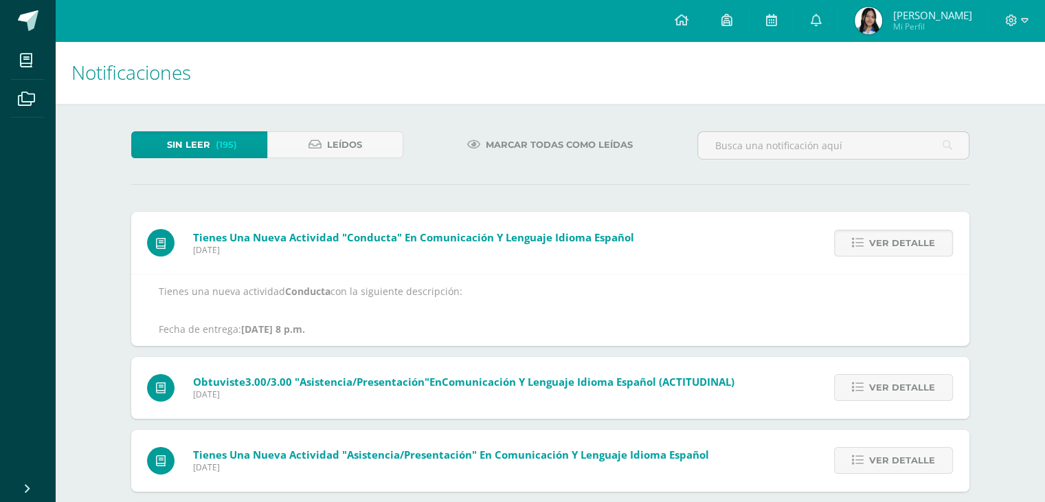
click at [862, 236] on link "Ver detalle" at bounding box center [893, 243] width 119 height 27
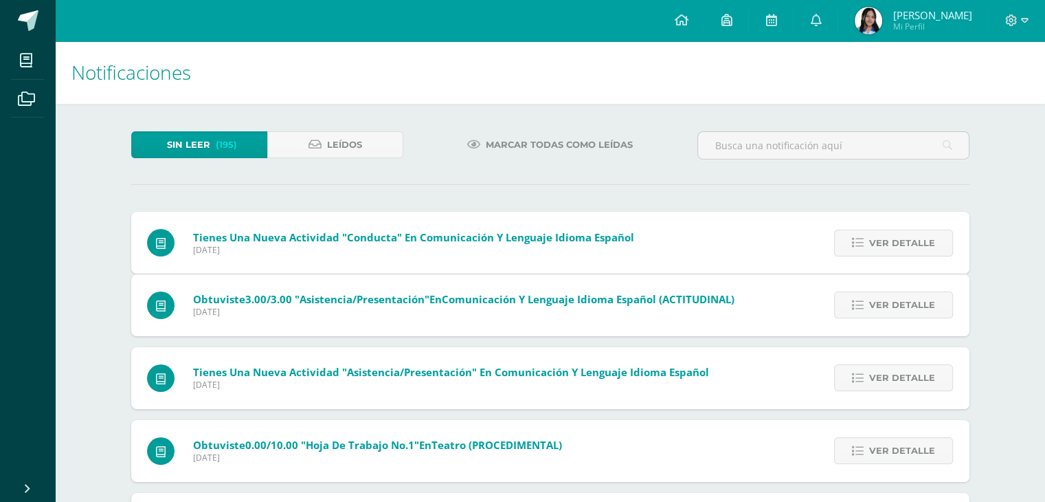
click at [862, 236] on link "Ver detalle" at bounding box center [893, 243] width 119 height 27
click at [862, 291] on link "Ver detalle" at bounding box center [893, 304] width 119 height 27
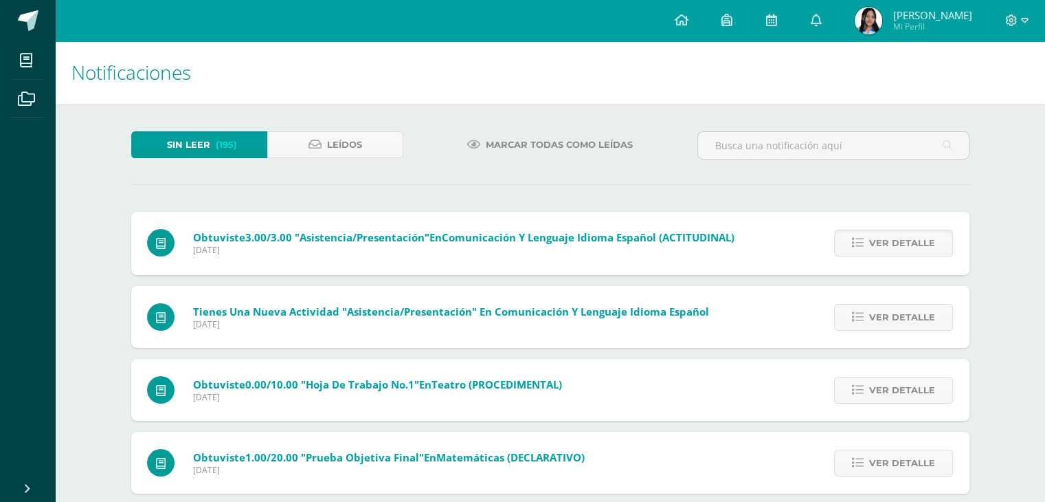
click at [862, 236] on link "Ver detalle" at bounding box center [893, 243] width 119 height 27
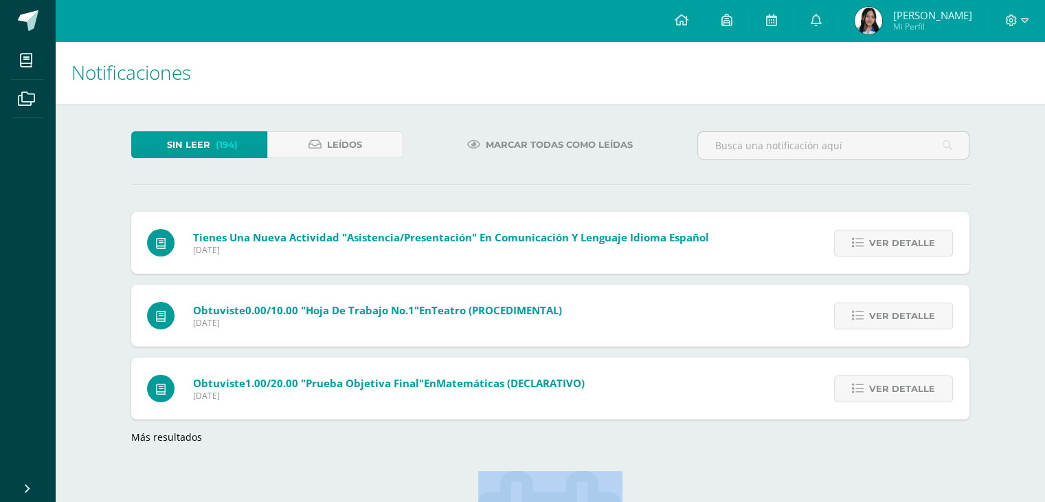
click at [862, 236] on div "Obtuviste 3.00/3.00 "Asistencia/Presentación" en Comunicación y Lenguaje Idioma…" at bounding box center [550, 328] width 838 height 232
click at [862, 236] on link "Ver detalle" at bounding box center [893, 243] width 119 height 27
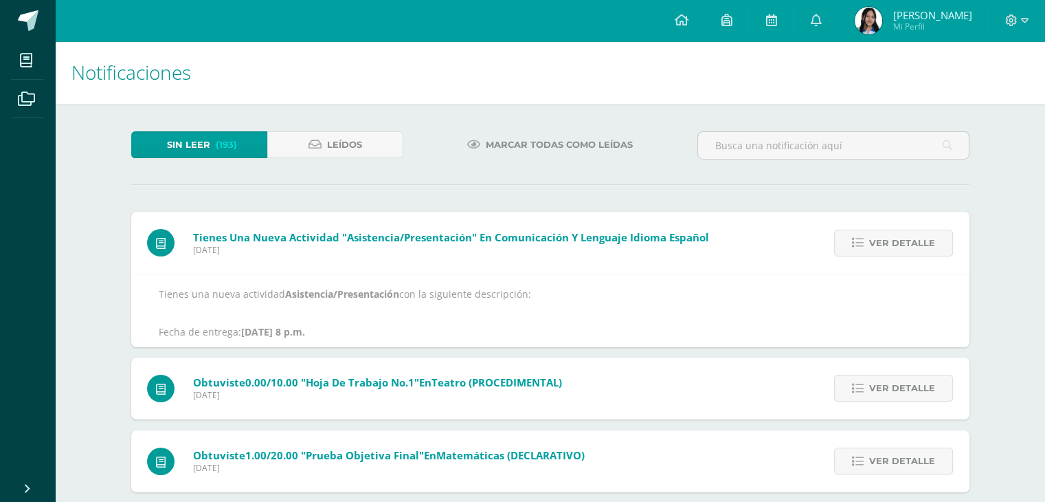
click at [862, 236] on link "Ver detalle" at bounding box center [893, 243] width 119 height 27
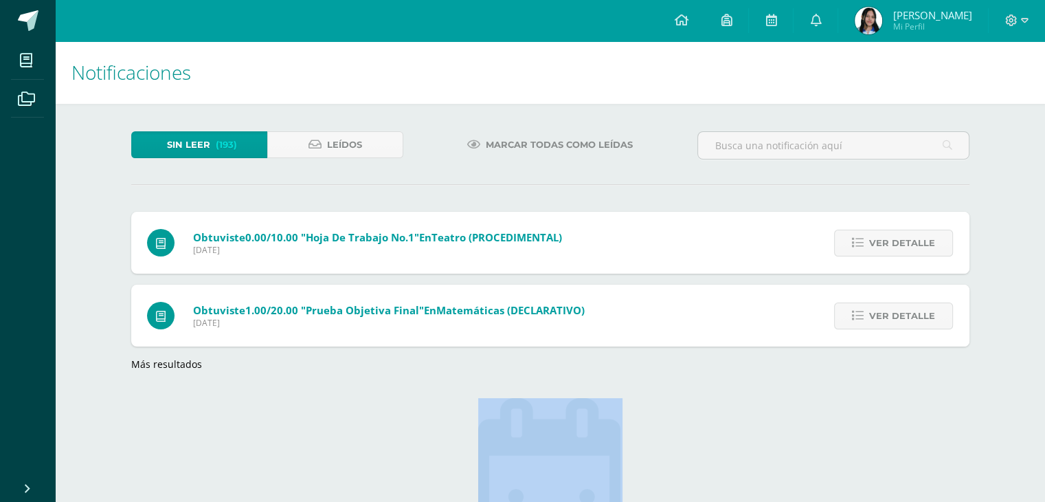
click at [862, 236] on link "Ver detalle" at bounding box center [893, 243] width 119 height 27
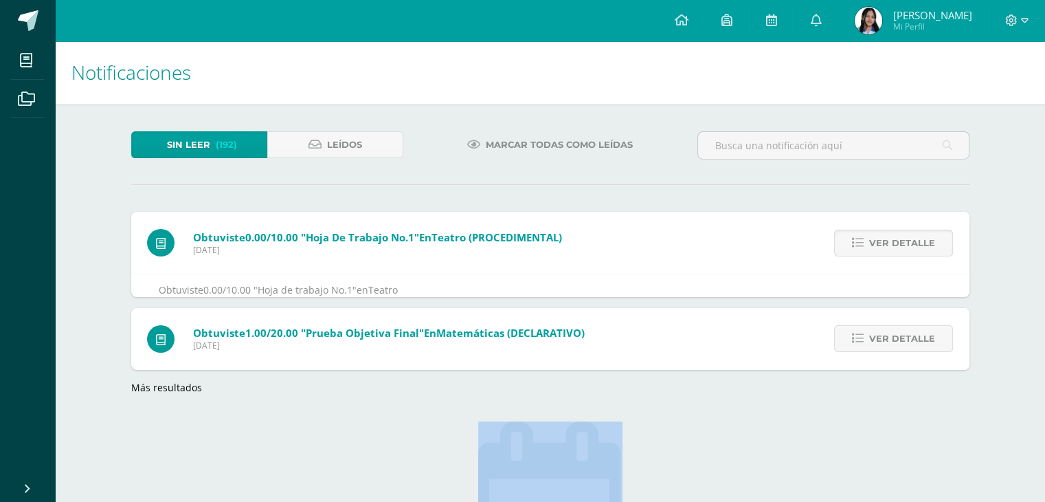
click at [862, 236] on link "Ver detalle" at bounding box center [893, 243] width 119 height 27
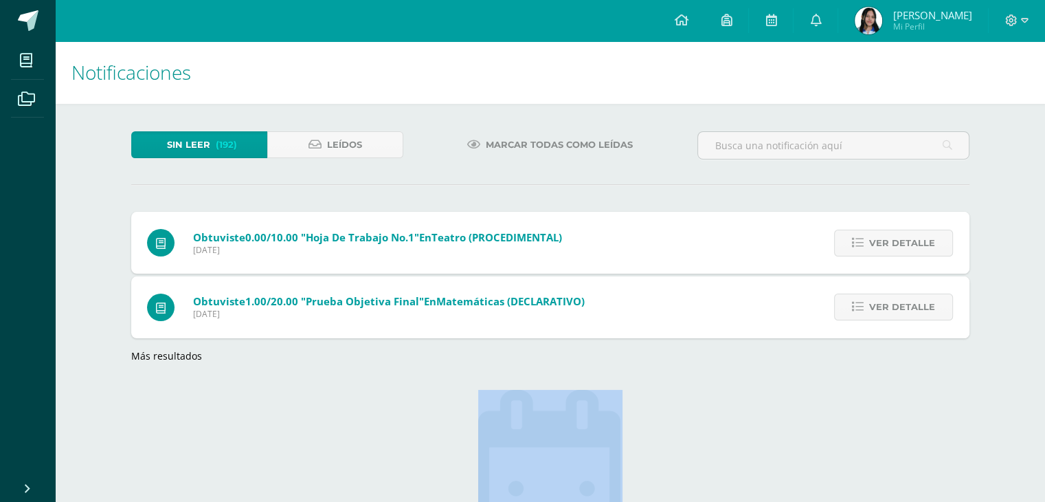
click at [862, 236] on link "Ver detalle" at bounding box center [893, 243] width 119 height 27
click at [862, 236] on div "Obtuviste 0.00/10.00 "Hoja de trabajo No.1" en Teatro (PROCEDIMENTAL) Martes 15…" at bounding box center [550, 287] width 838 height 150
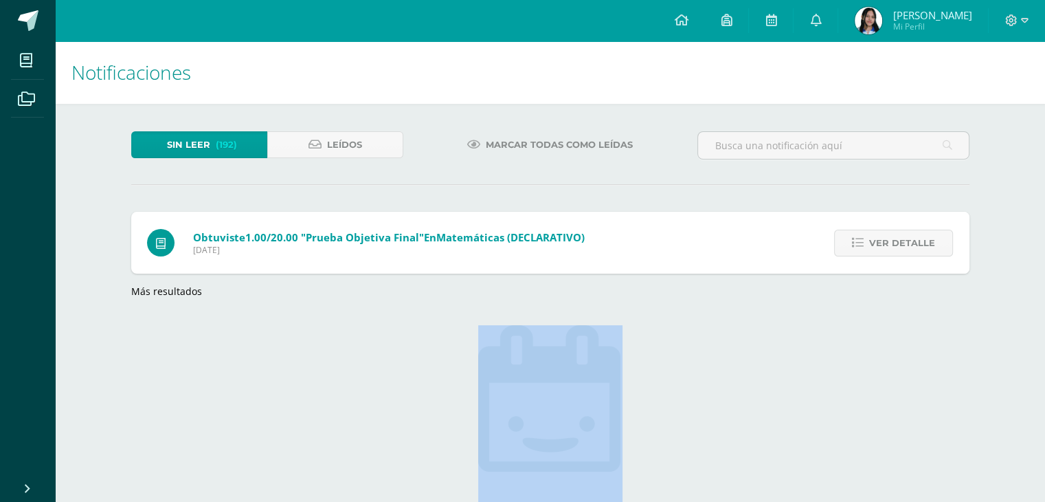
click at [862, 236] on link "Ver detalle" at bounding box center [893, 243] width 119 height 27
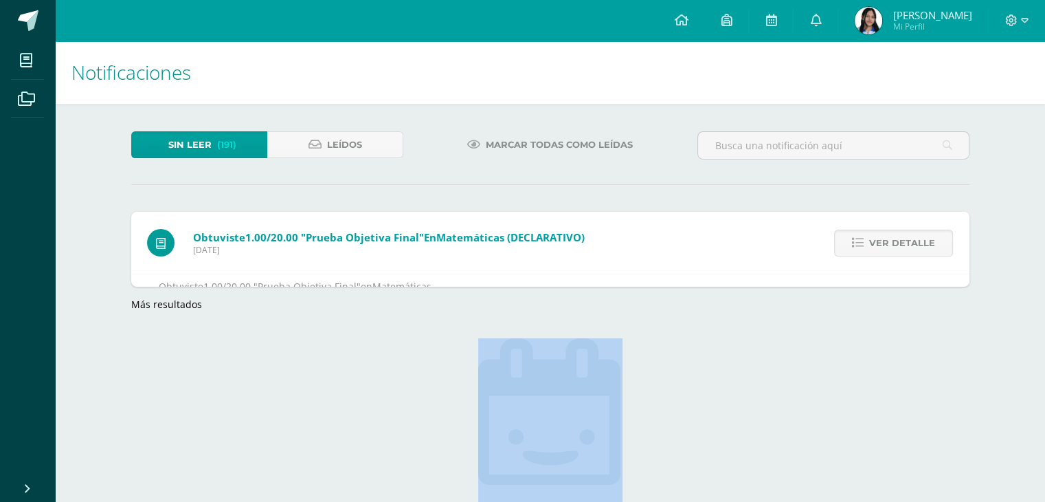
click at [862, 236] on link "Ver detalle" at bounding box center [893, 243] width 119 height 27
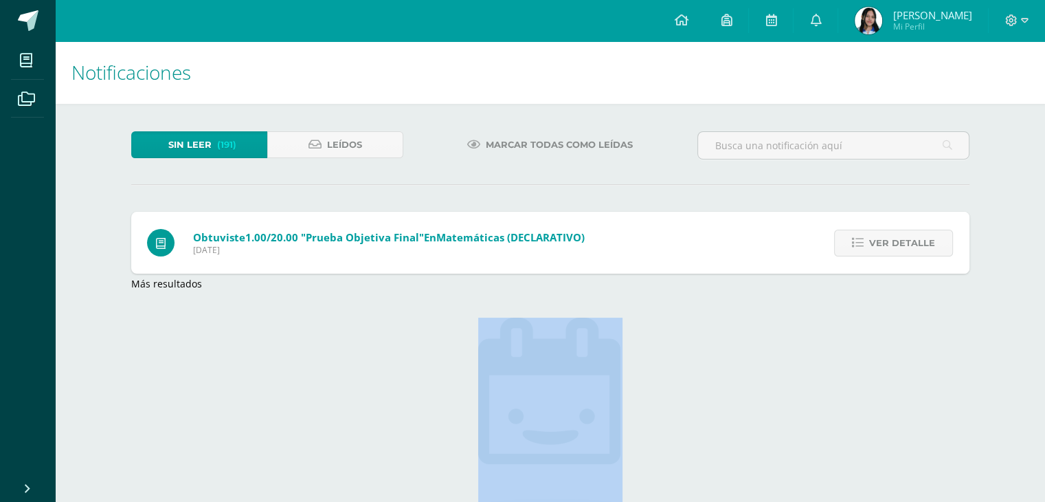
click at [862, 236] on link "Ver detalle" at bounding box center [893, 243] width 119 height 27
click at [862, 236] on div "Sin leer (191) Leídos Marcar todas como leídas Obtuviste 1.00/20.00 "Prueba Obj…" at bounding box center [550, 385] width 893 height 563
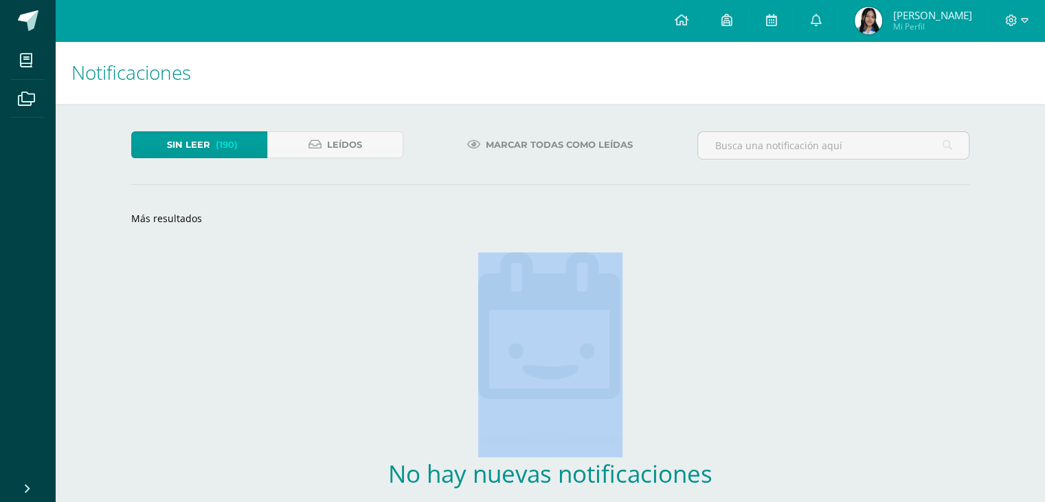
click at [862, 34] on img at bounding box center [868, 20] width 27 height 27
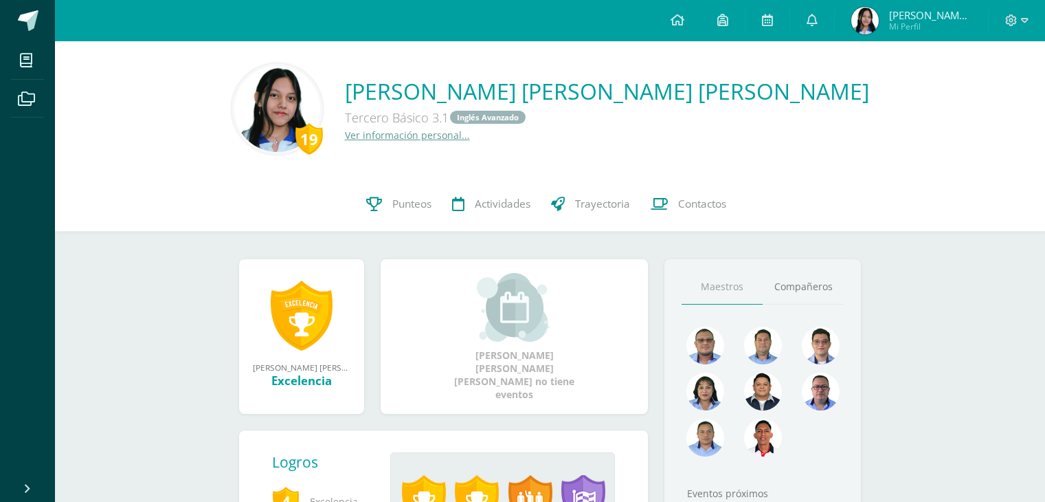
click at [396, 216] on link "Punteos" at bounding box center [399, 204] width 86 height 55
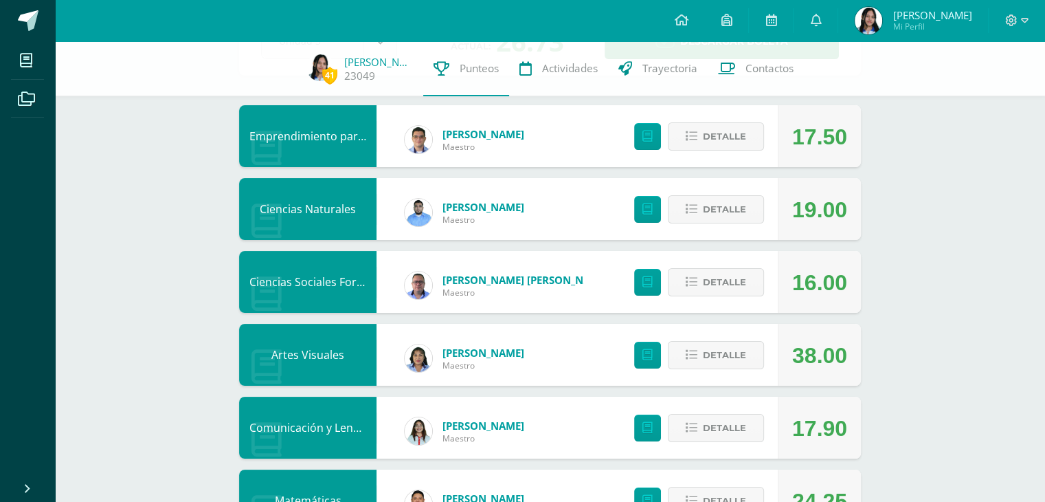
scroll to position [113, 0]
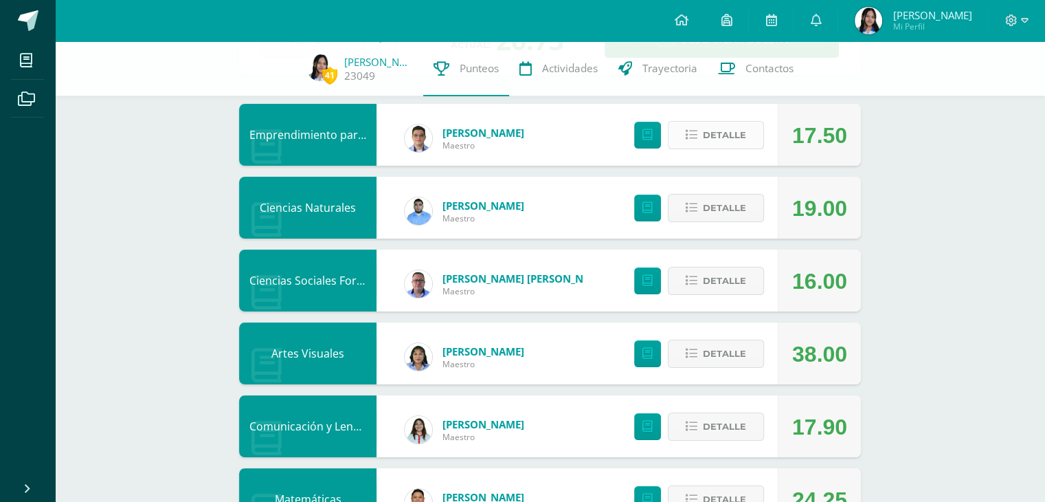
click at [728, 138] on span "Detalle" at bounding box center [724, 134] width 43 height 25
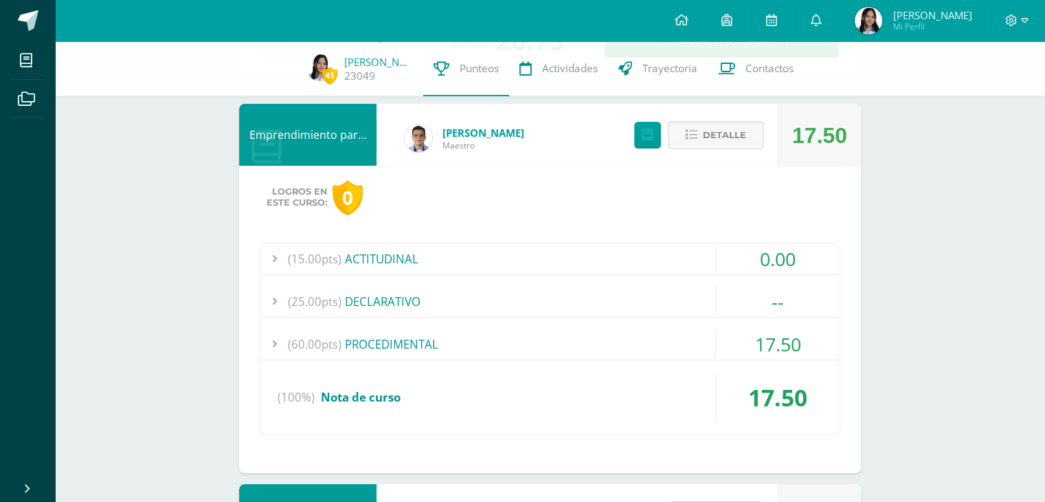
click at [516, 353] on div "(60.00pts) PROCEDIMENTAL" at bounding box center [549, 343] width 579 height 31
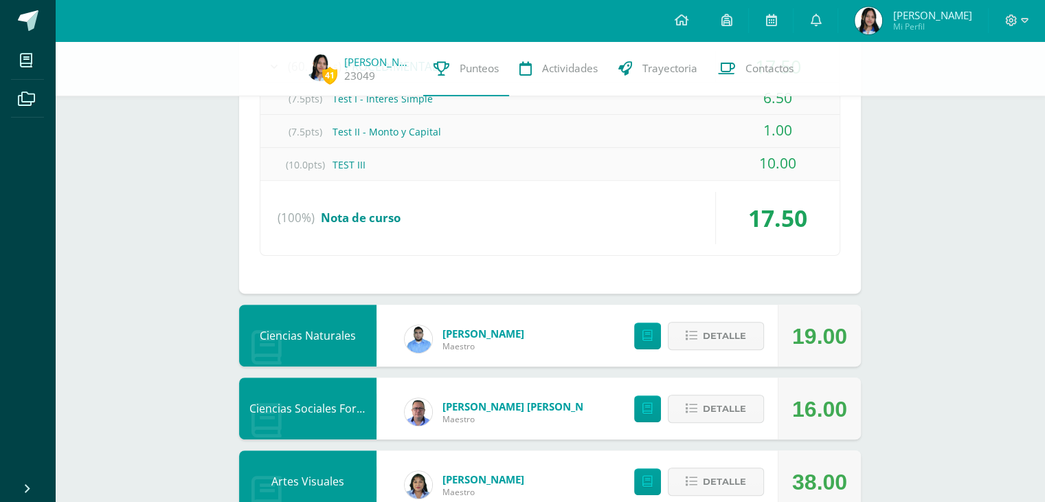
scroll to position [393, 0]
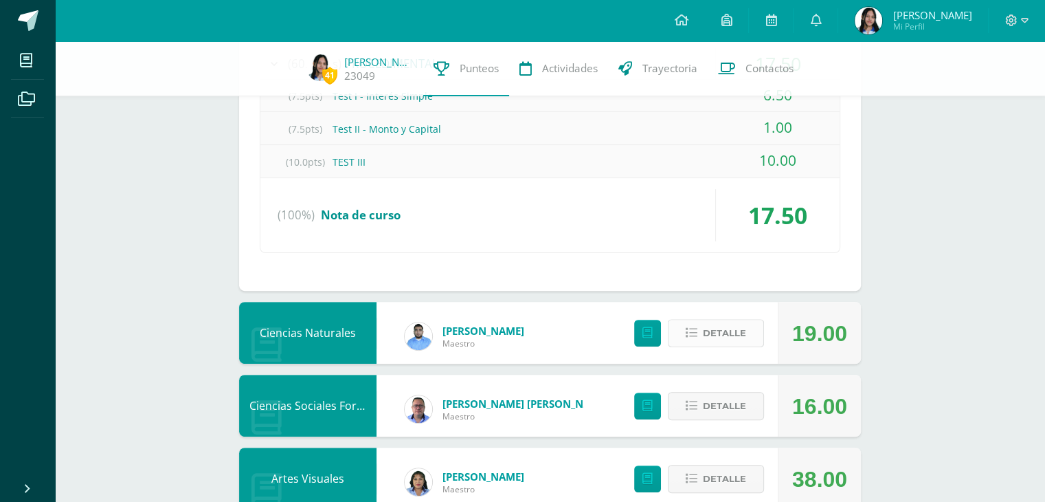
click at [697, 333] on icon at bounding box center [692, 333] width 12 height 12
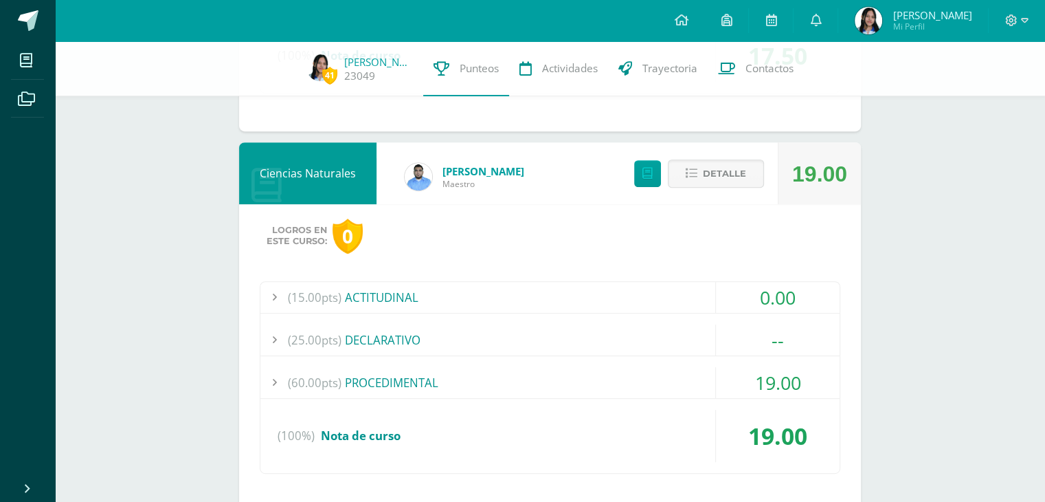
click at [535, 390] on div "(60.00pts) PROCEDIMENTAL" at bounding box center [549, 382] width 579 height 31
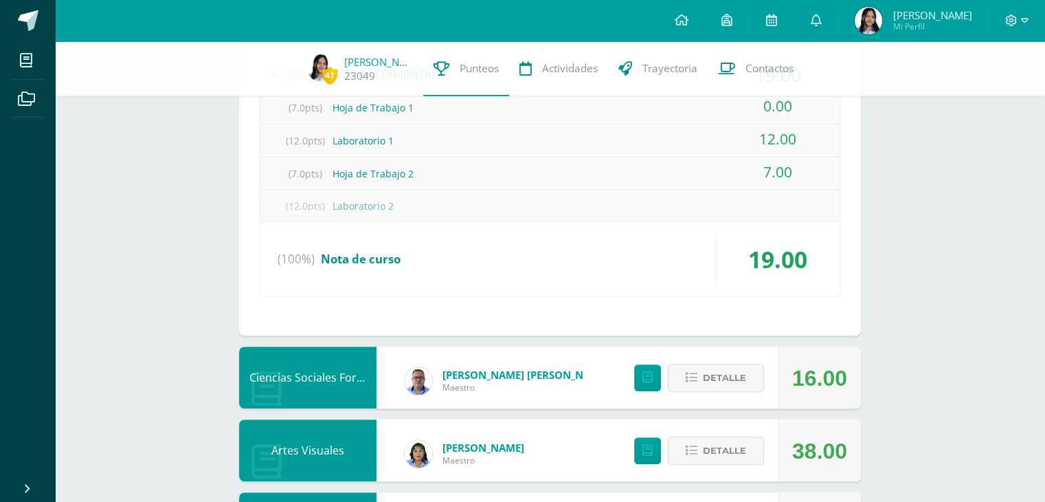
scroll to position [779, 0]
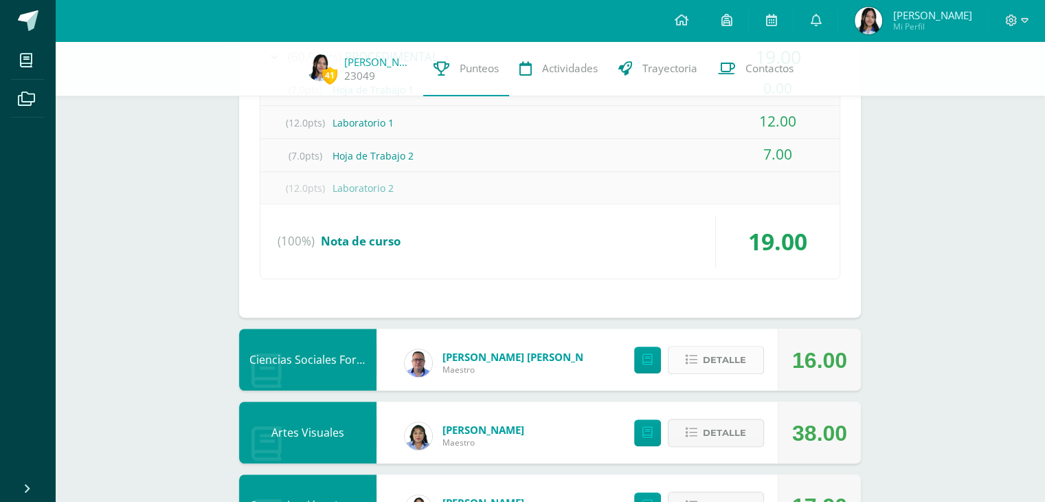
click at [717, 370] on span "Detalle" at bounding box center [724, 359] width 43 height 25
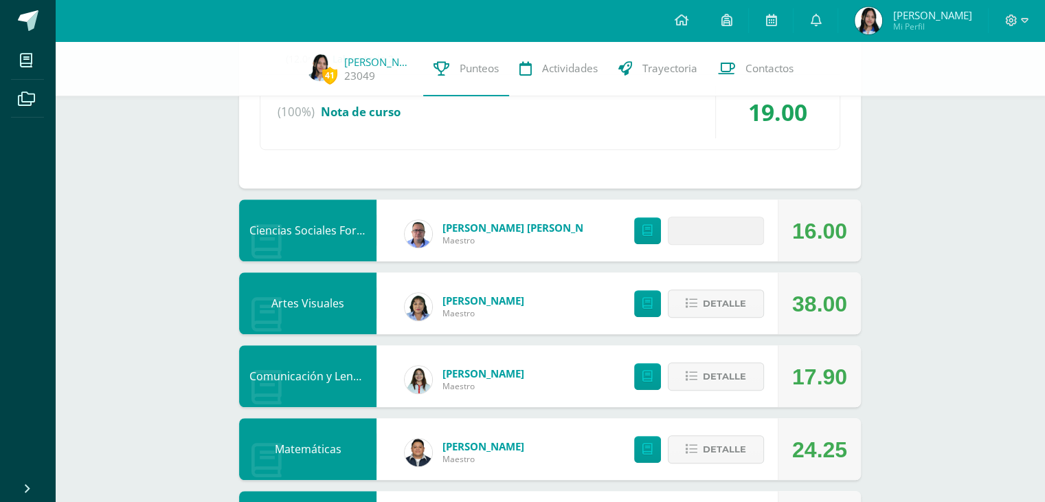
scroll to position [913, 0]
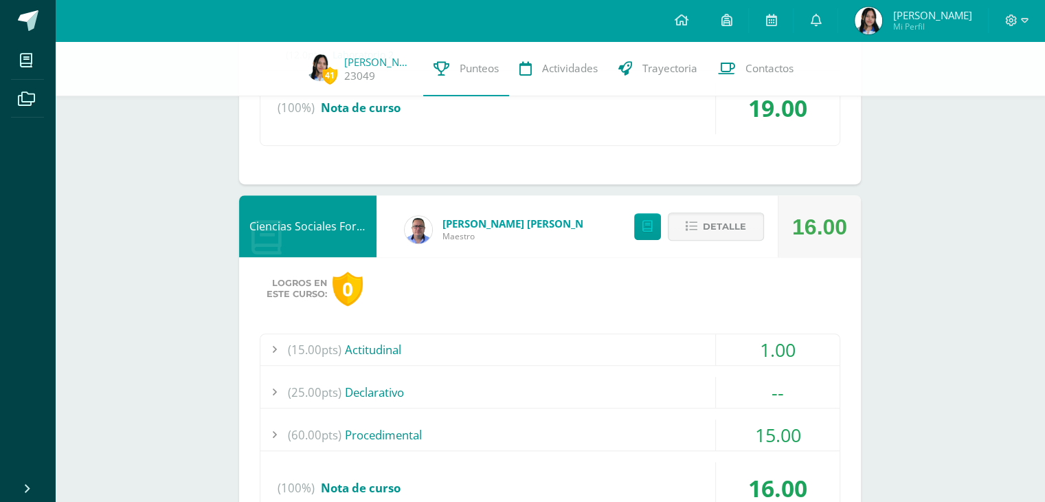
click at [369, 429] on div "(60.00pts) Procedimental" at bounding box center [549, 434] width 579 height 31
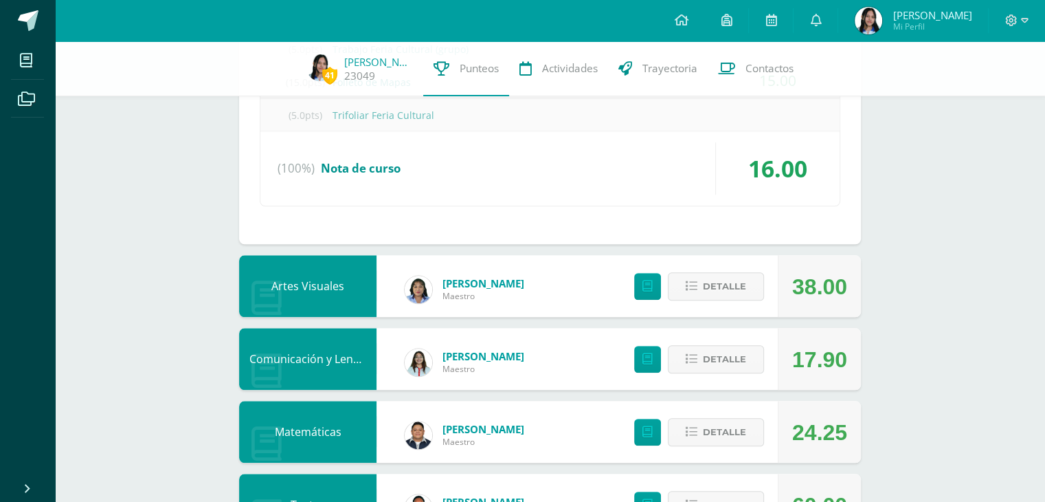
scroll to position [1299, 0]
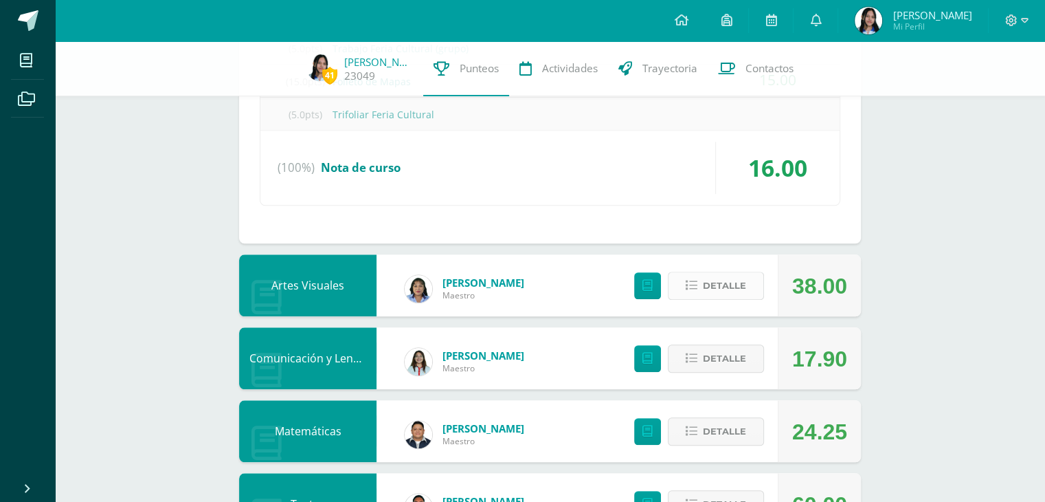
click at [741, 286] on span "Detalle" at bounding box center [724, 285] width 43 height 25
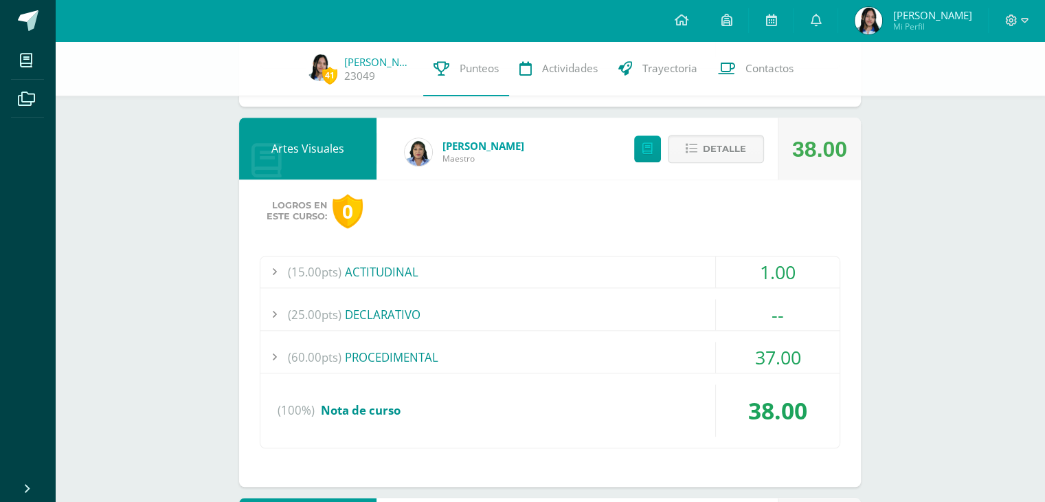
scroll to position [1442, 0]
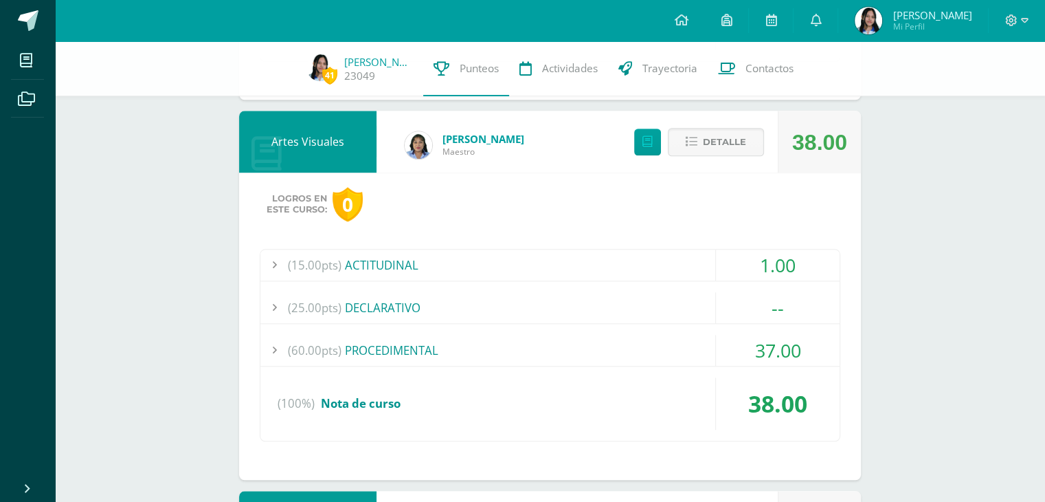
click at [663, 363] on div "(15.00pts) ACTITUDINAL 1.00 (1.0pts) Presentación de la Guía 1.00" at bounding box center [550, 345] width 581 height 192
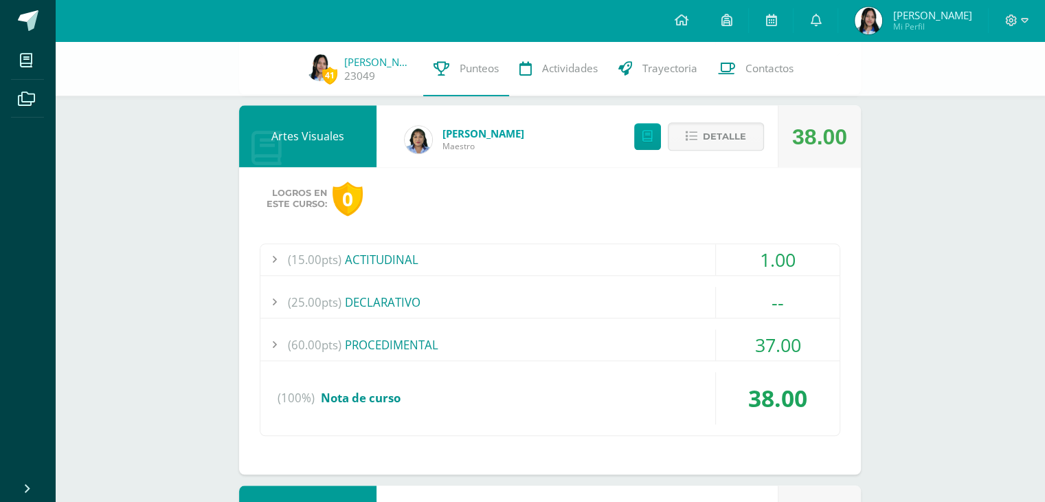
click at [656, 347] on div "(60.00pts) PROCEDIMENTAL" at bounding box center [549, 344] width 579 height 31
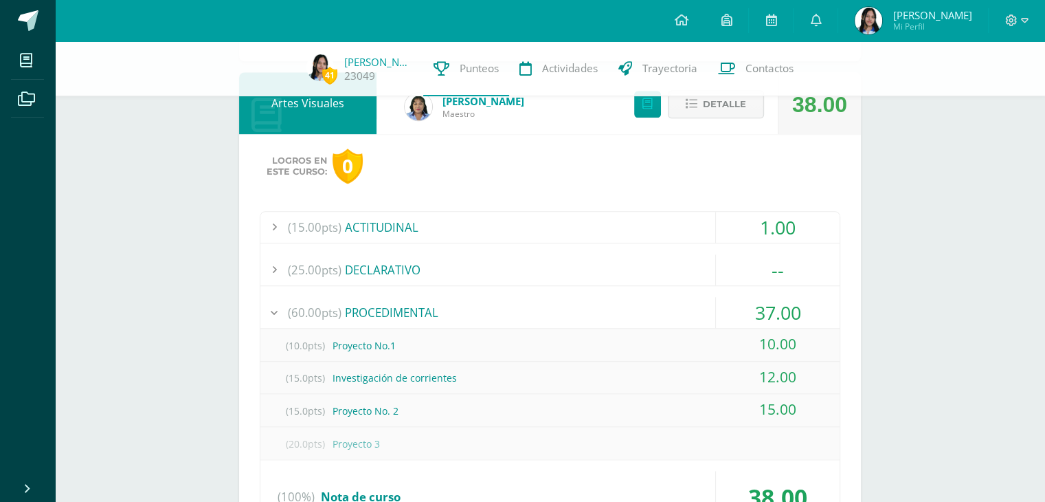
scroll to position [1284, 0]
click at [722, 106] on span "Detalle" at bounding box center [724, 103] width 43 height 25
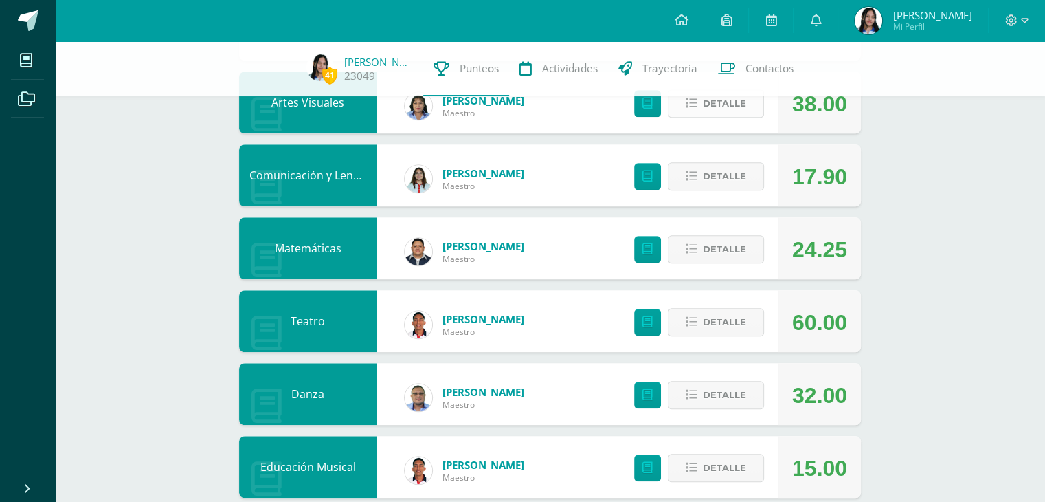
click at [722, 106] on span "Detalle" at bounding box center [724, 103] width 43 height 25
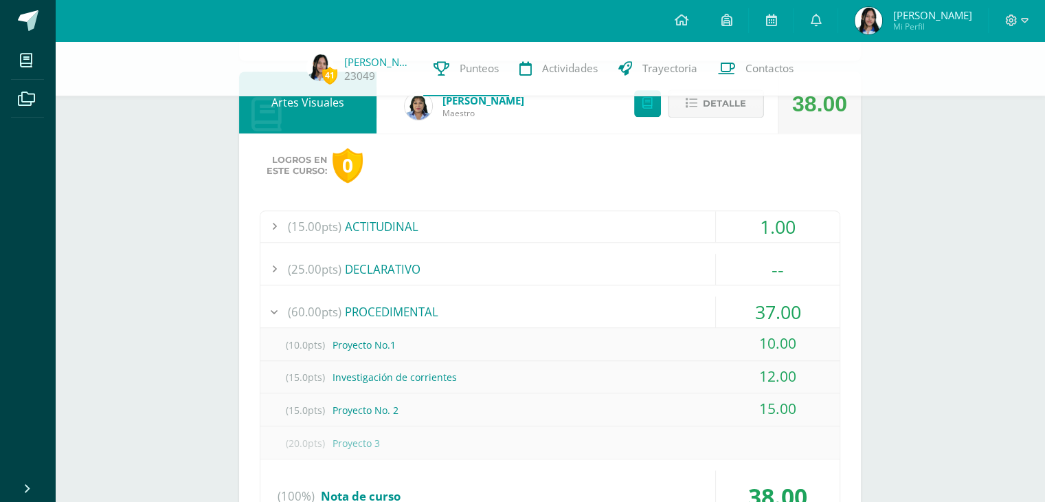
click at [722, 106] on span "Detalle" at bounding box center [724, 103] width 43 height 25
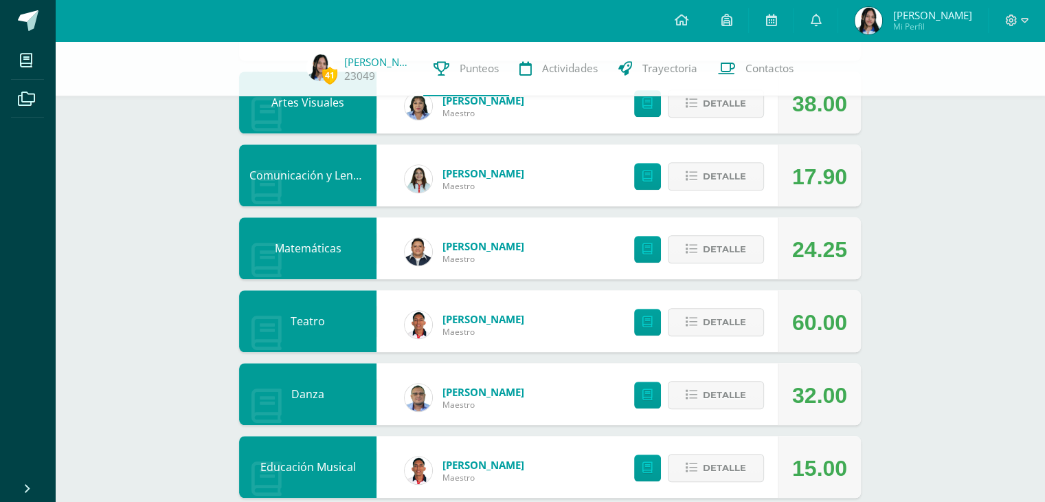
click at [728, 157] on div "Detalle" at bounding box center [696, 175] width 164 height 62
click at [721, 171] on span "Detalle" at bounding box center [724, 176] width 43 height 25
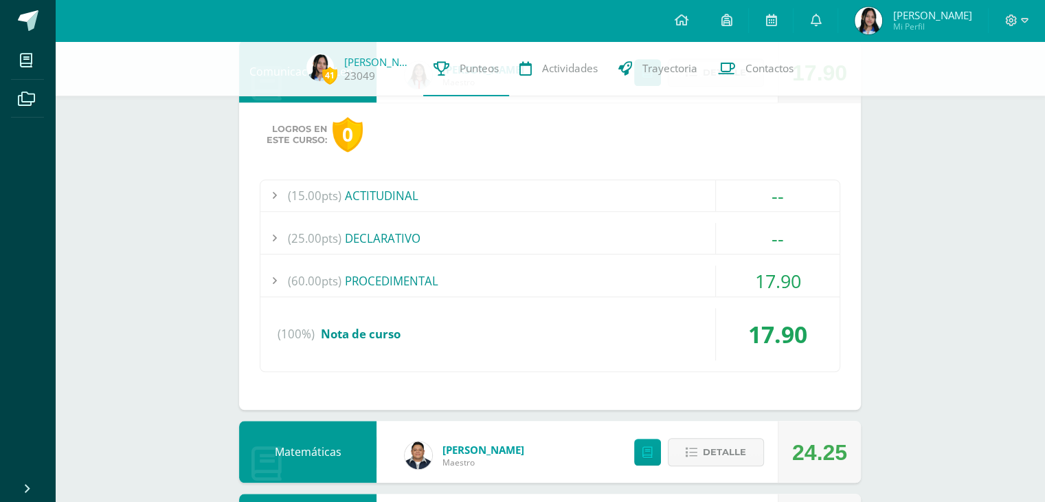
click at [509, 259] on div "(15.00pts) ACTITUDINAL -- (1.0pts) Guía Programática" at bounding box center [550, 275] width 581 height 192
click at [508, 278] on div "(60.00pts) PROCEDIMENTAL" at bounding box center [549, 280] width 579 height 31
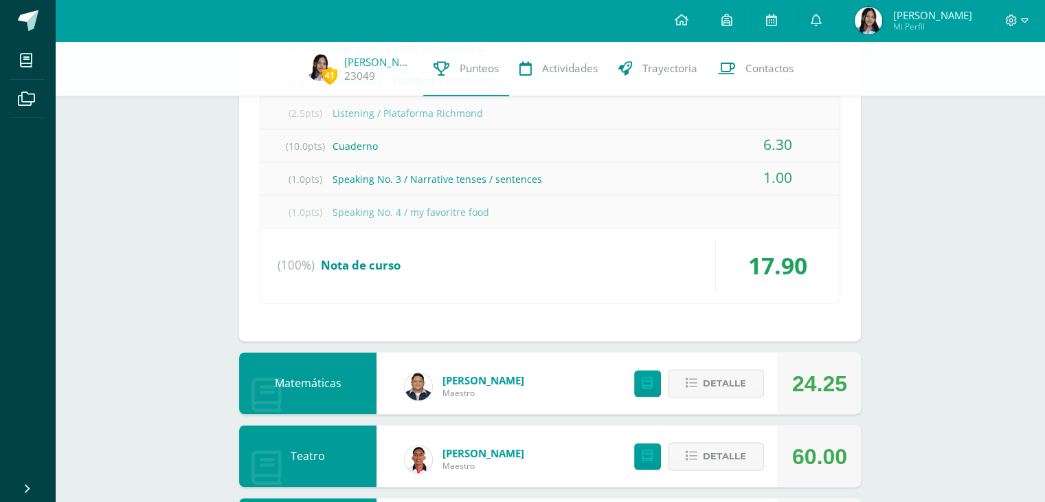
scroll to position [1890, 0]
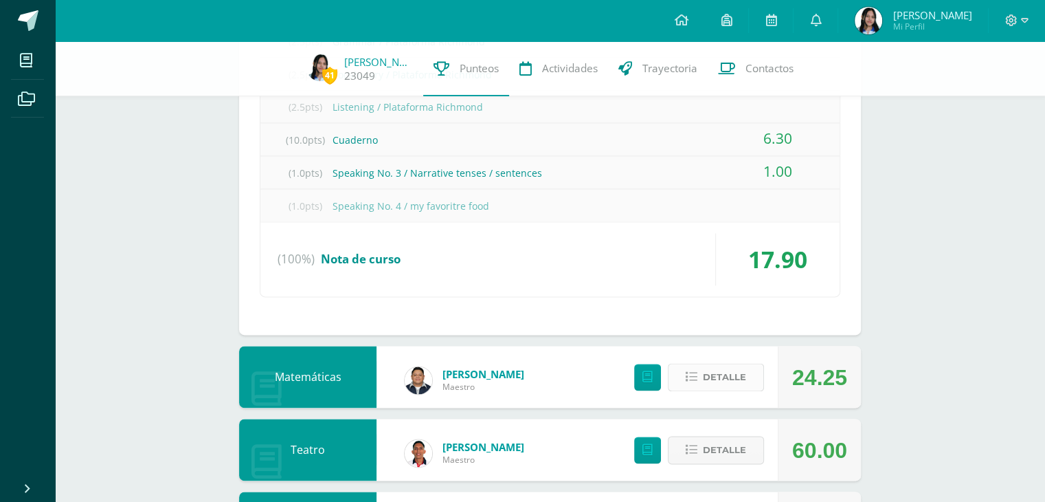
click at [719, 369] on span "Detalle" at bounding box center [724, 376] width 43 height 25
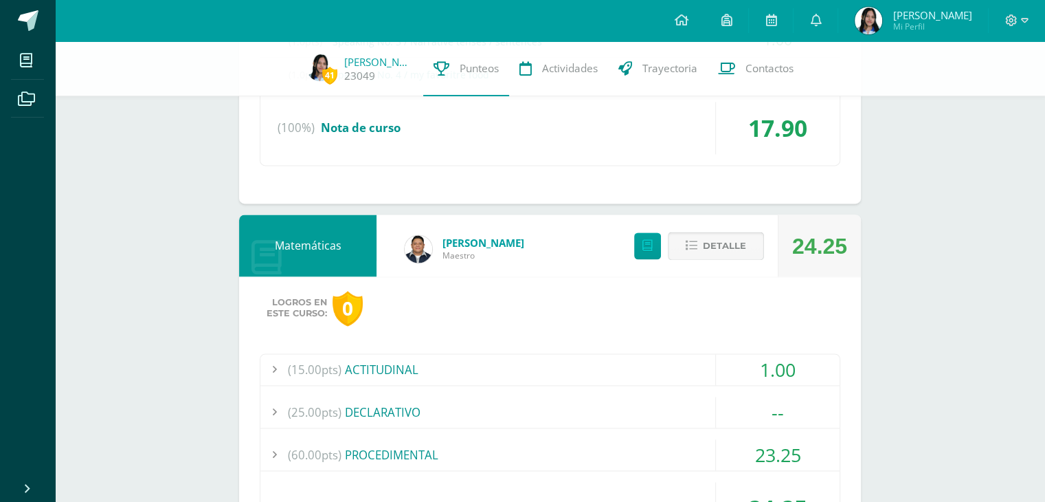
scroll to position [2027, 0]
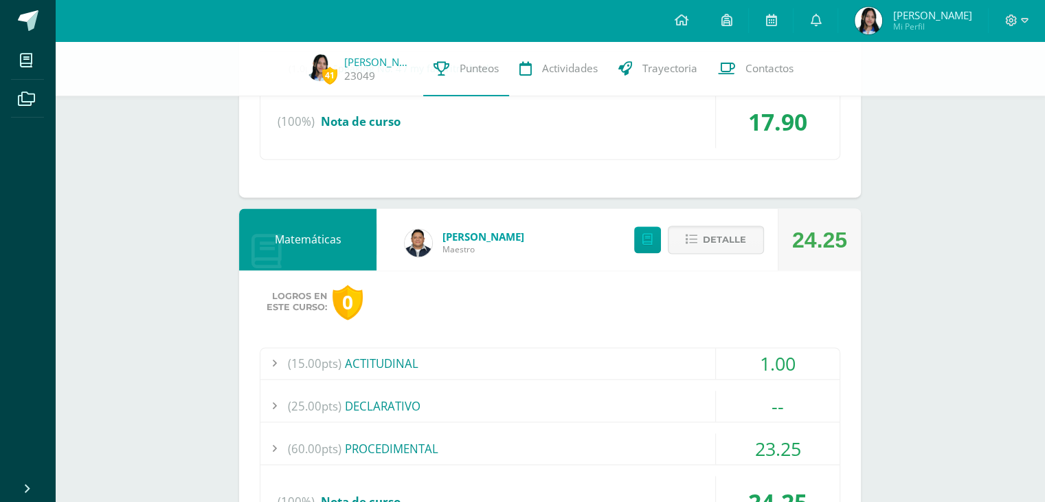
click at [517, 440] on div "(60.00pts) PROCEDIMENTAL" at bounding box center [549, 448] width 579 height 31
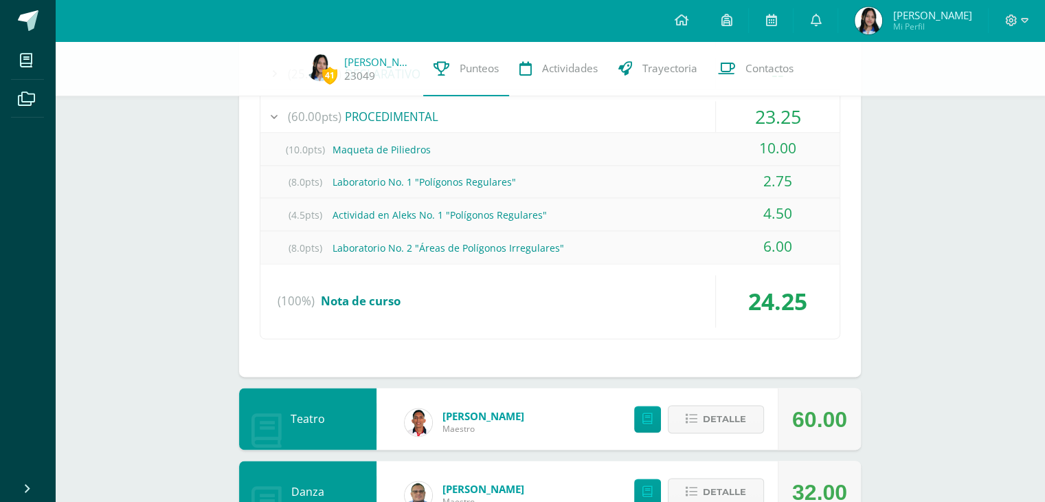
scroll to position [1930, 0]
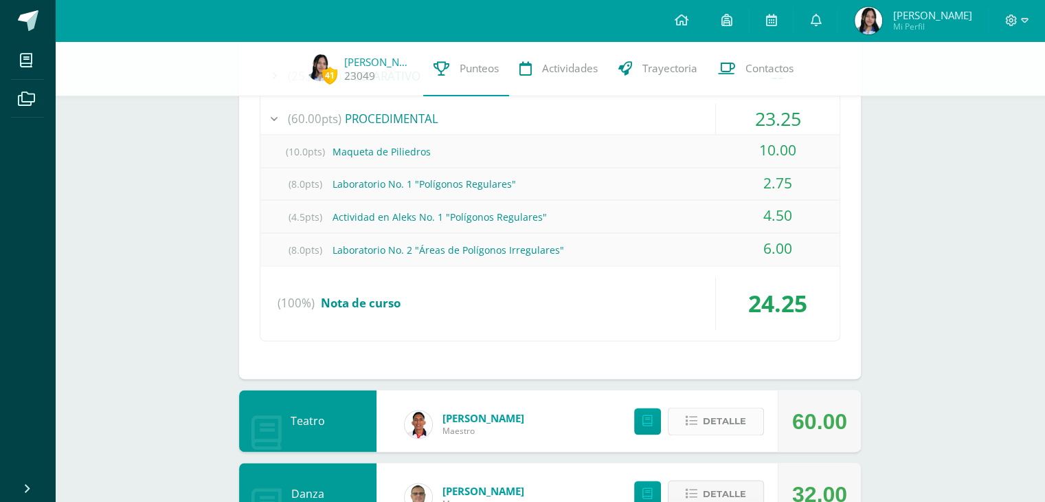
click at [715, 423] on span "Detalle" at bounding box center [724, 420] width 43 height 25
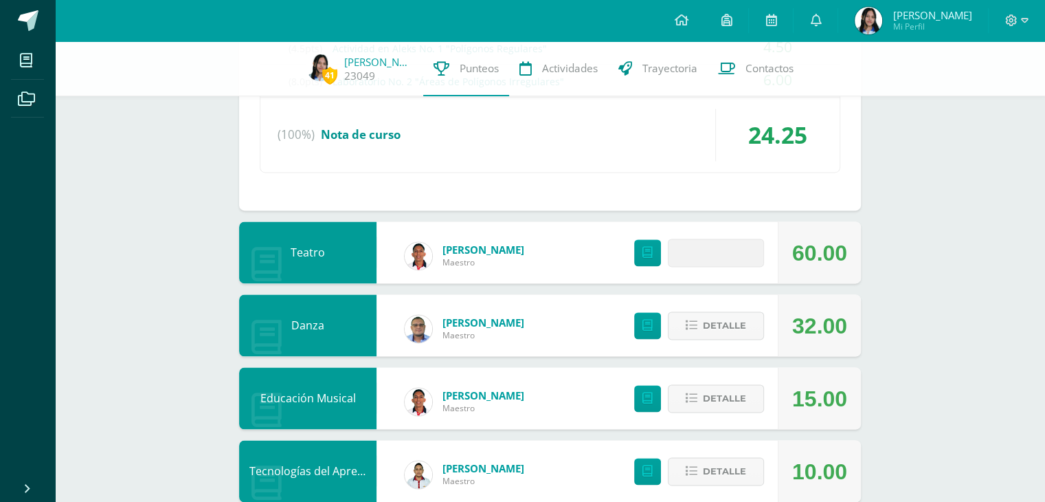
scroll to position [2106, 0]
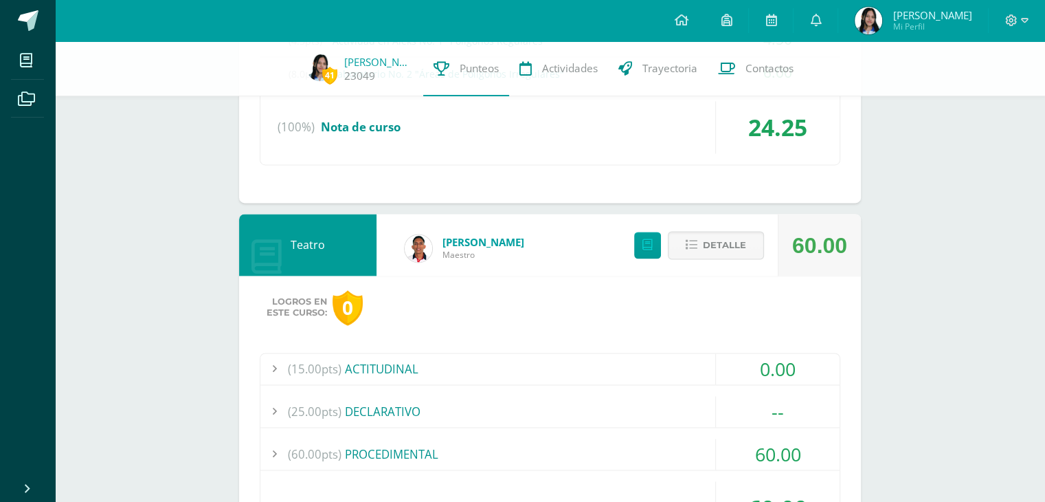
click at [306, 454] on span "(60.00pts)" at bounding box center [315, 453] width 54 height 31
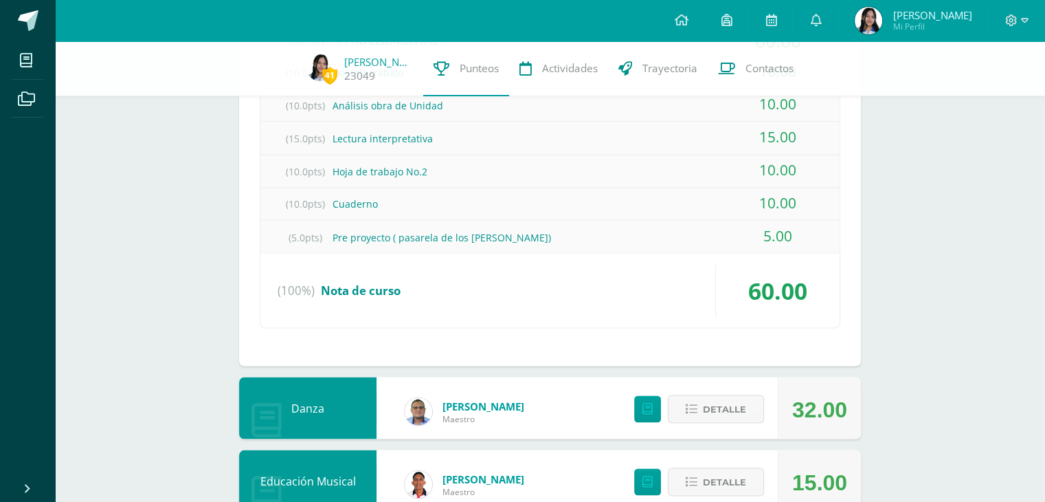
scroll to position [2395, 0]
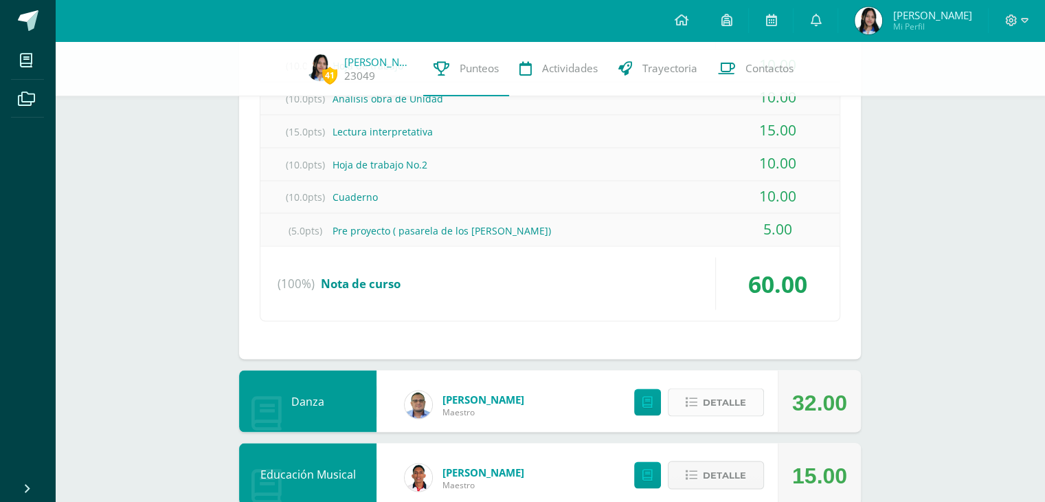
click at [691, 398] on icon at bounding box center [692, 402] width 12 height 12
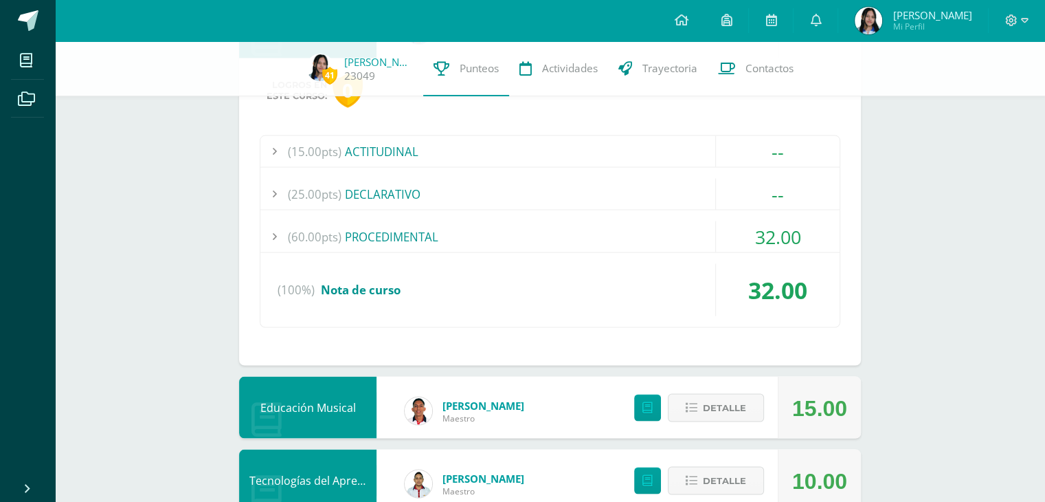
scroll to position [2769, 0]
click at [500, 212] on div "(15.00pts) ACTITUDINAL -- Sin actividades (25.00pts) DECLARATIVO --" at bounding box center [550, 231] width 581 height 192
click at [497, 221] on div "(60.00pts) PROCEDIMENTAL" at bounding box center [549, 236] width 579 height 31
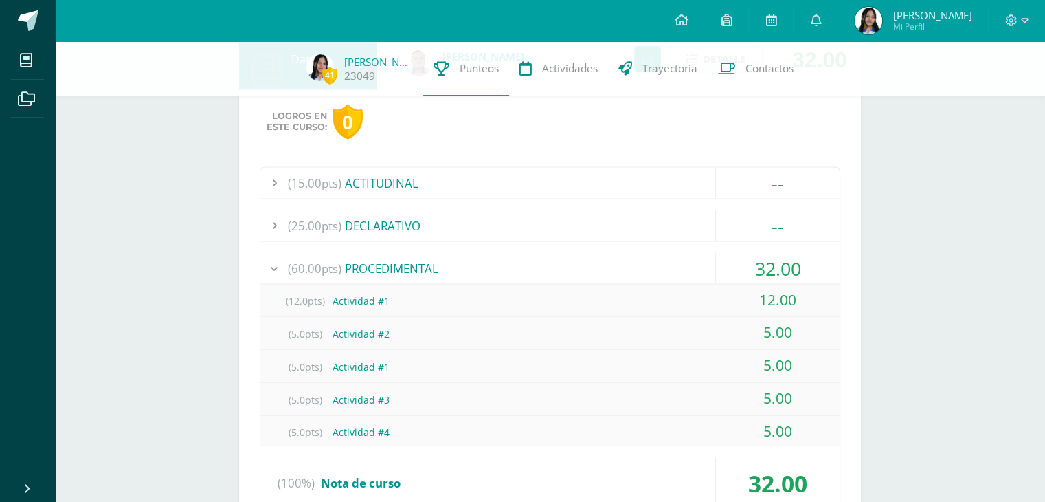
scroll to position [2573, 0]
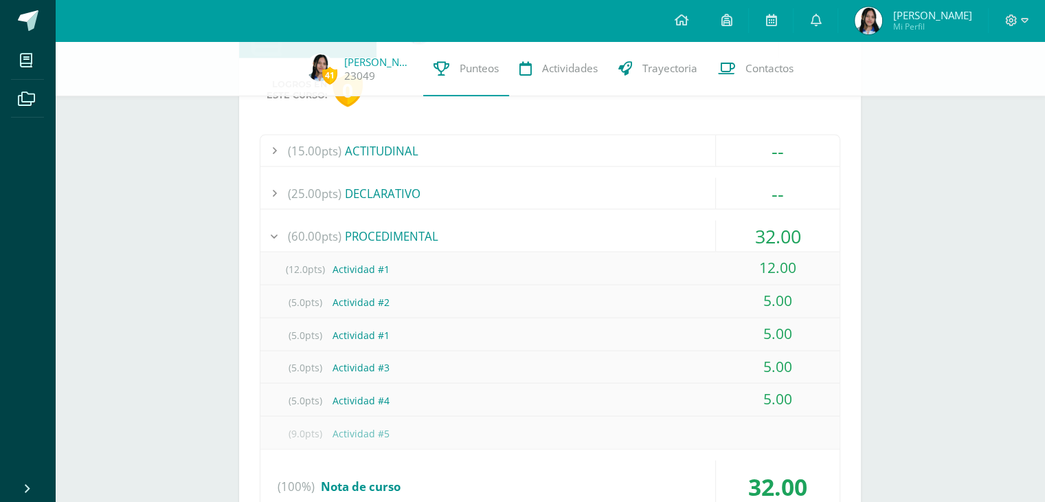
click at [497, 220] on div "(60.00pts) PROCEDIMENTAL" at bounding box center [549, 235] width 579 height 31
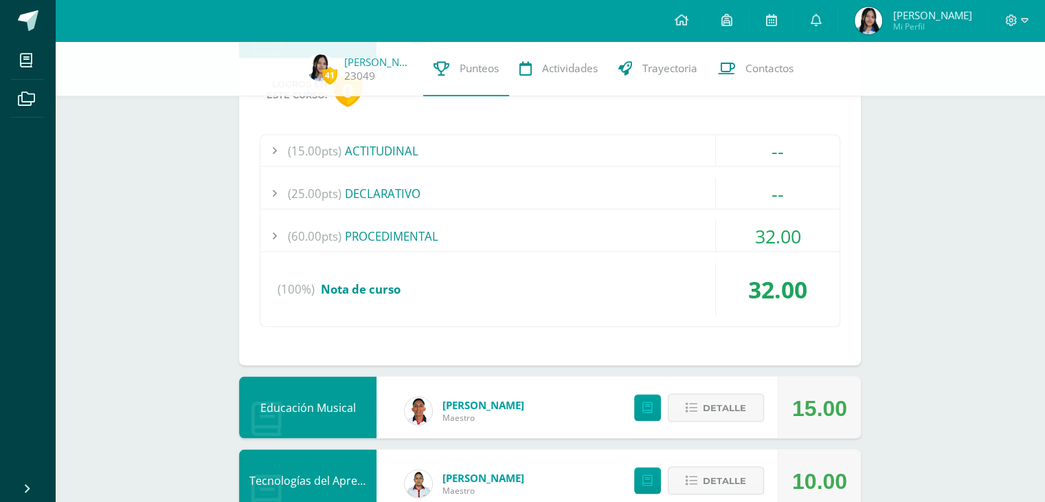
click at [497, 220] on div "(60.00pts) PROCEDIMENTAL" at bounding box center [549, 235] width 579 height 31
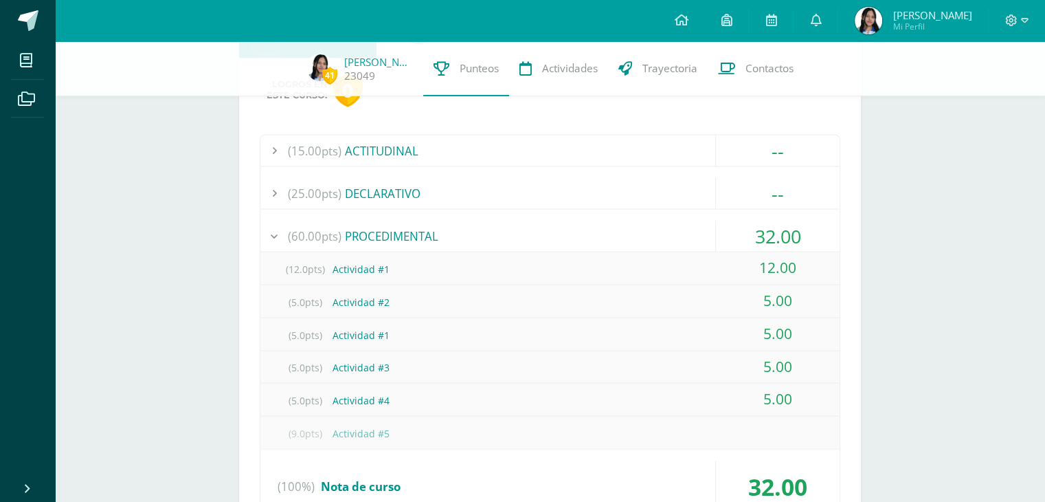
click at [497, 220] on div "(60.00pts) PROCEDIMENTAL" at bounding box center [549, 235] width 579 height 31
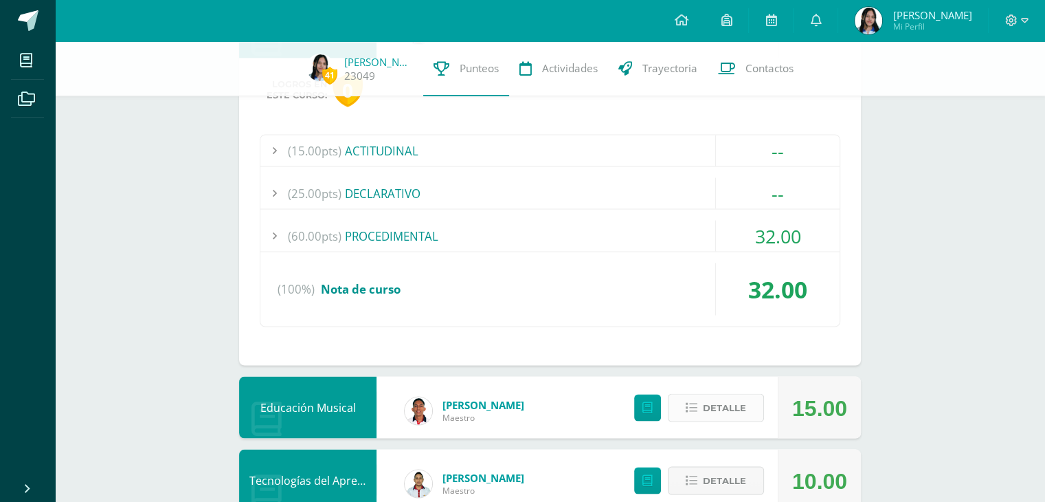
click at [700, 396] on button "Detalle" at bounding box center [716, 407] width 96 height 28
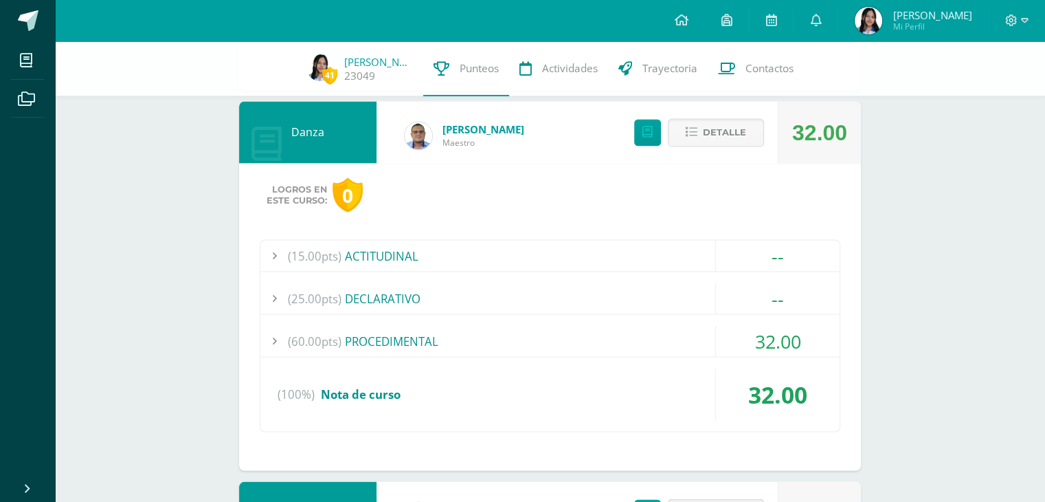
scroll to position [2434, 0]
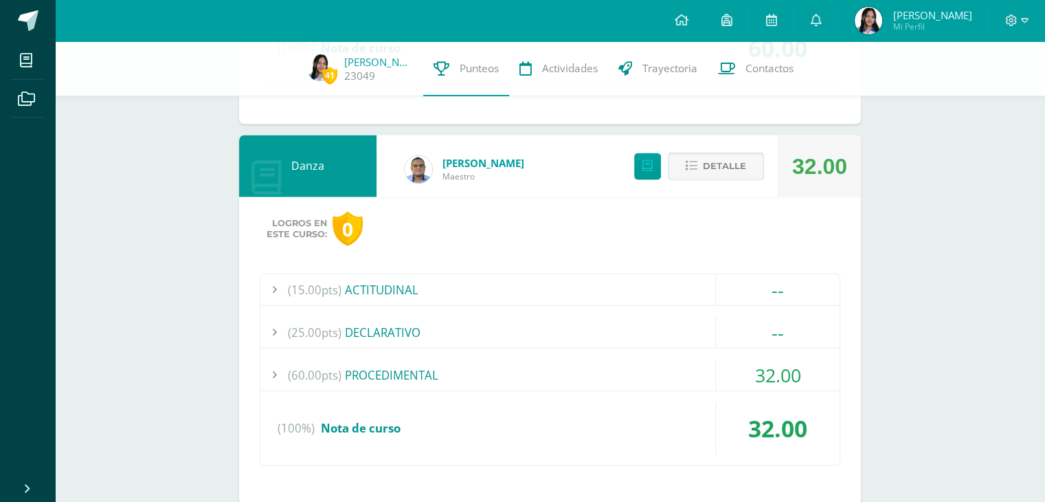
drag, startPoint x: 700, startPoint y: 396, endPoint x: 680, endPoint y: 151, distance: 246.1
click at [680, 152] on button "Detalle" at bounding box center [716, 166] width 96 height 28
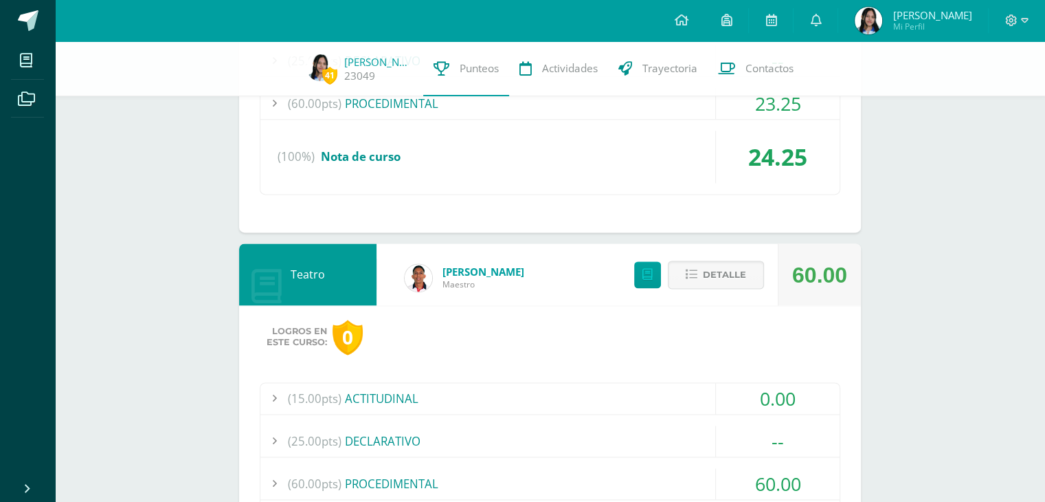
scroll to position [1943, 0]
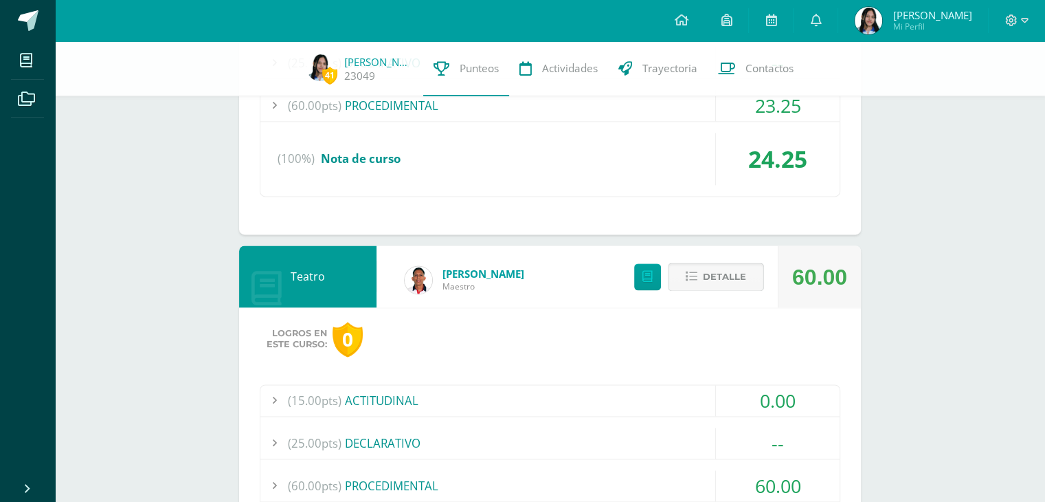
click at [715, 284] on span "Detalle" at bounding box center [724, 276] width 43 height 25
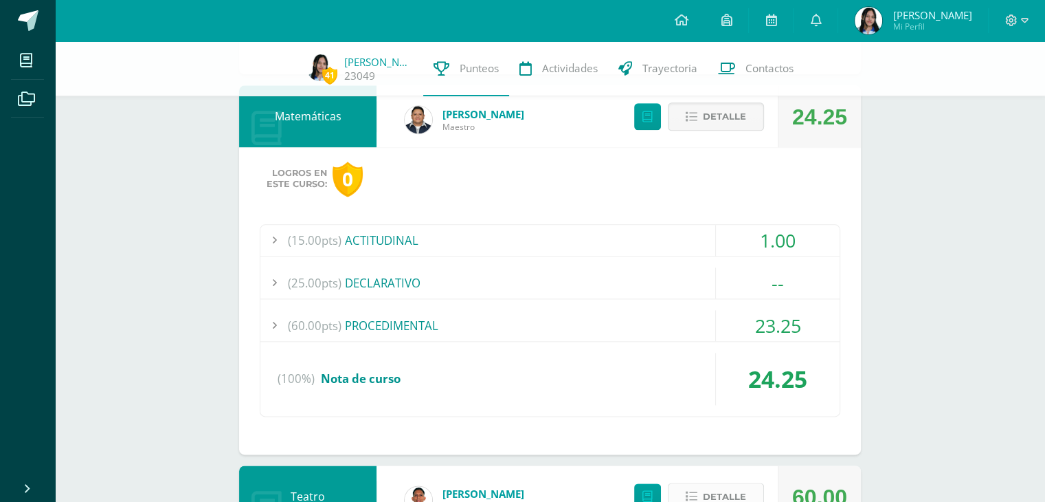
scroll to position [1560, 0]
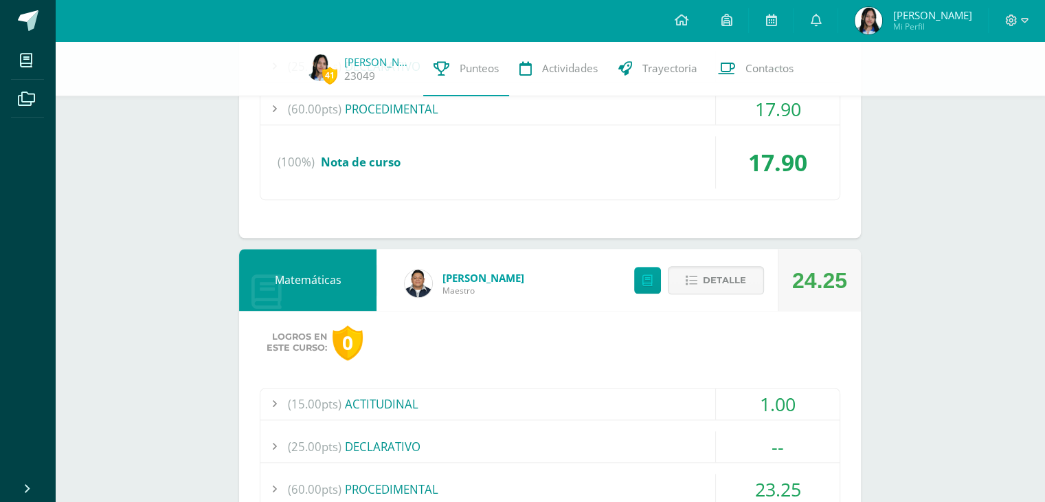
click at [715, 284] on span "Detalle" at bounding box center [724, 279] width 43 height 25
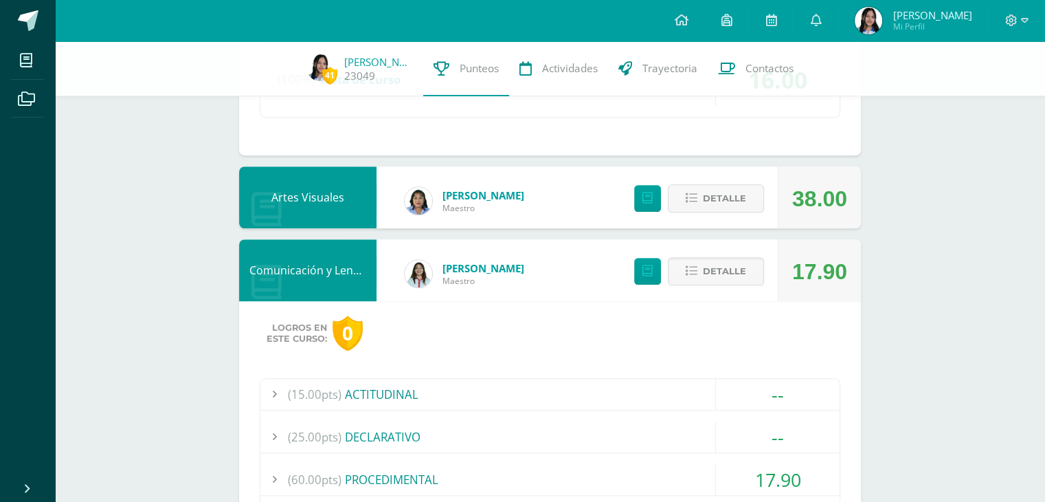
scroll to position [1187, 0]
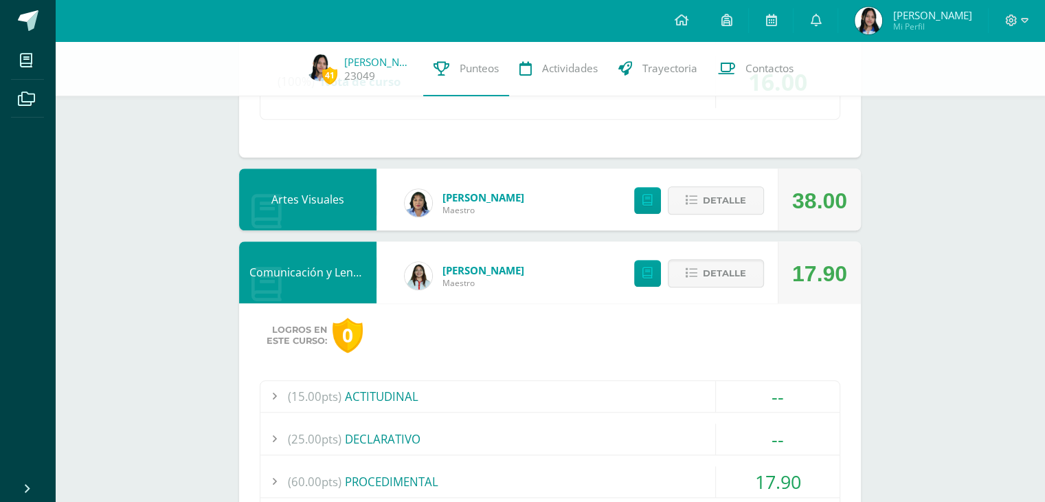
click at [715, 284] on button "Detalle" at bounding box center [716, 273] width 96 height 28
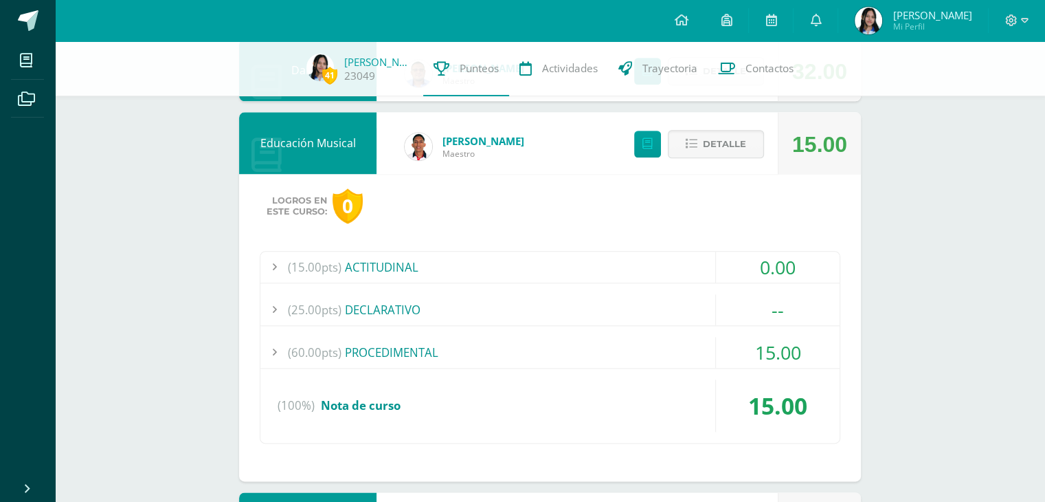
scroll to position [1607, 0]
click at [647, 339] on div "(60.00pts) PROCEDIMENTAL" at bounding box center [549, 352] width 579 height 31
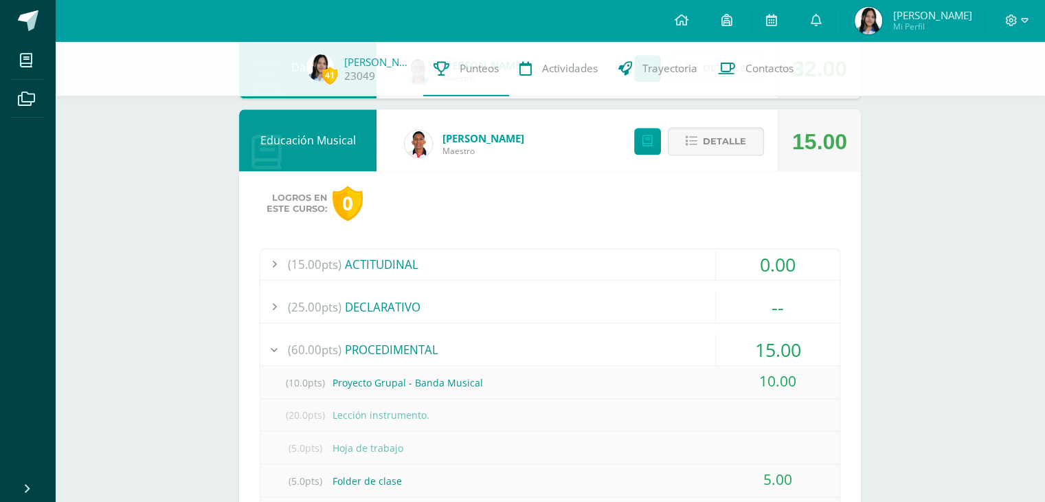
scroll to position [1543, 0]
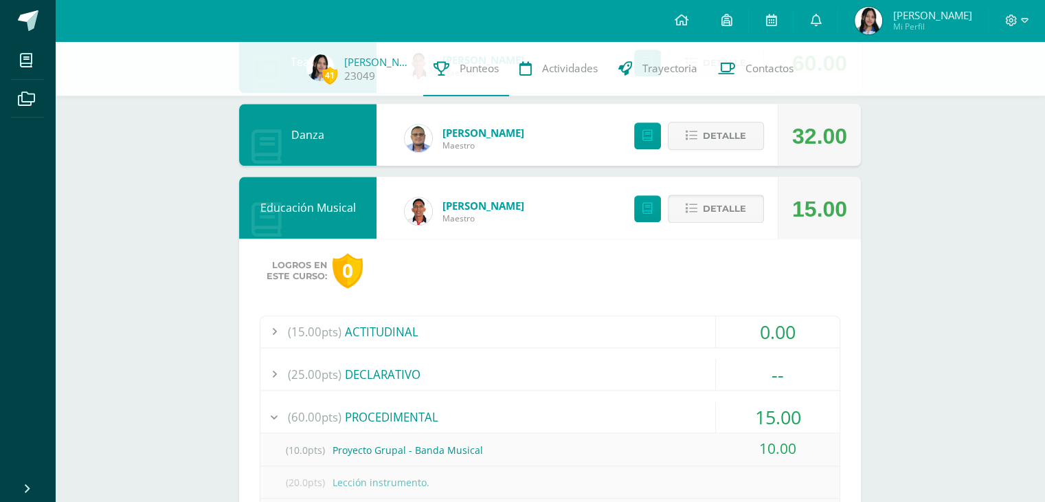
click at [712, 210] on span "Detalle" at bounding box center [724, 208] width 43 height 25
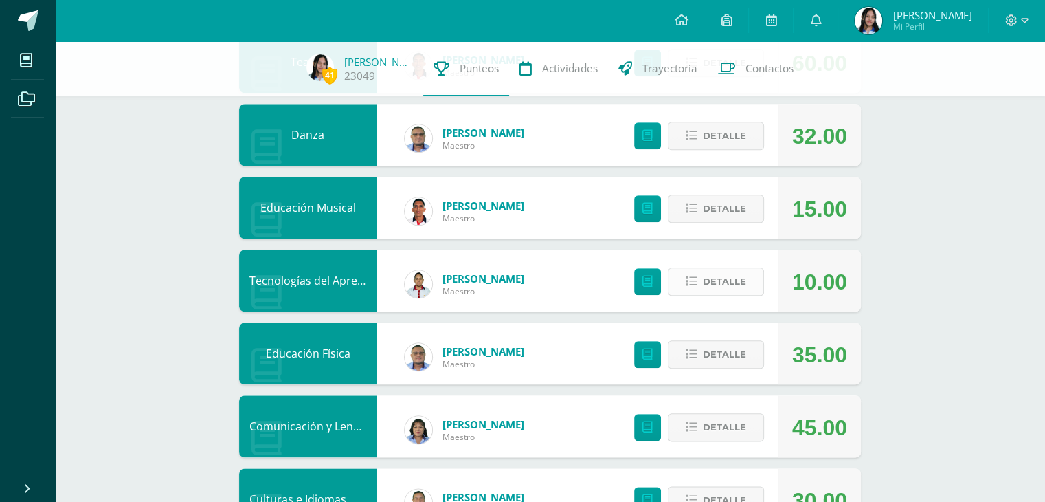
click at [711, 281] on span "Detalle" at bounding box center [724, 281] width 43 height 25
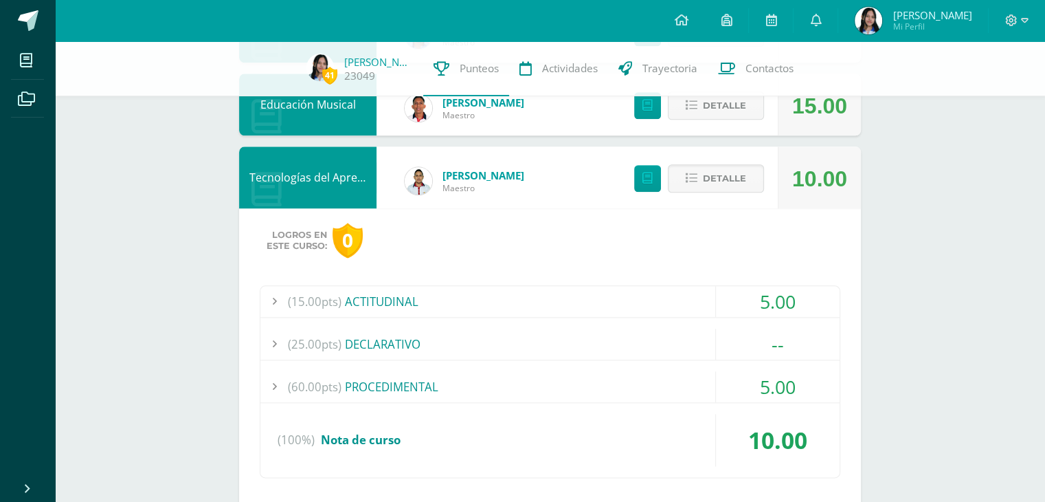
scroll to position [1646, 0]
click at [421, 372] on div "(60.00pts) PROCEDIMENTAL" at bounding box center [549, 386] width 579 height 31
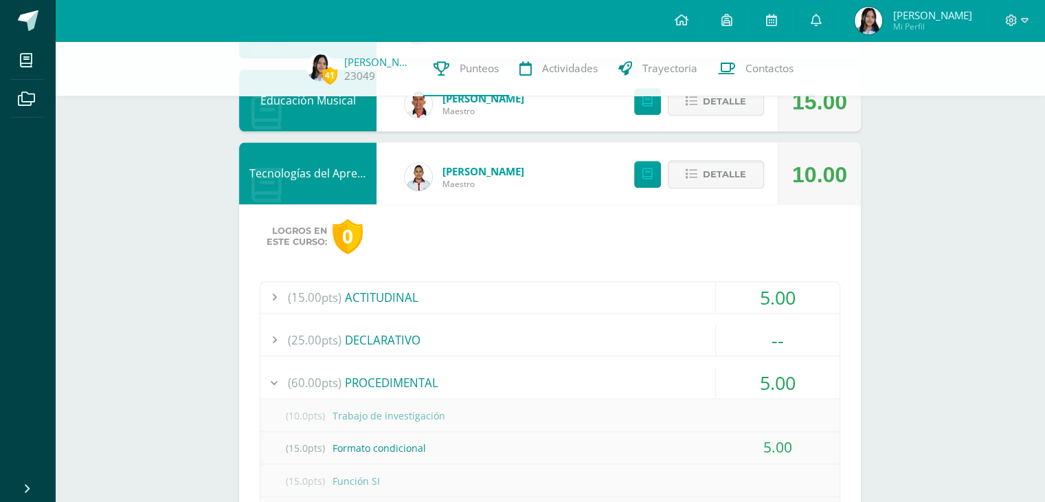
scroll to position [1649, 0]
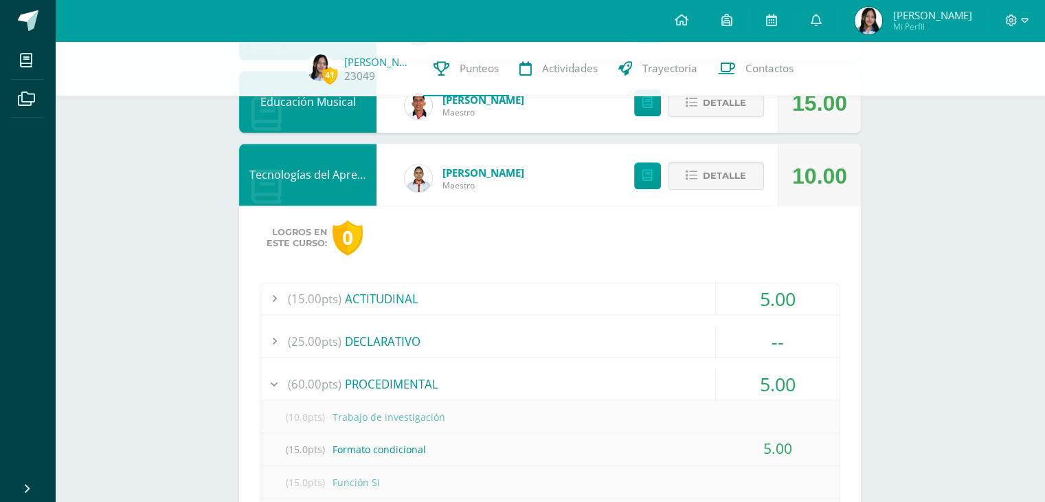
click at [698, 166] on button "Detalle" at bounding box center [716, 175] width 96 height 28
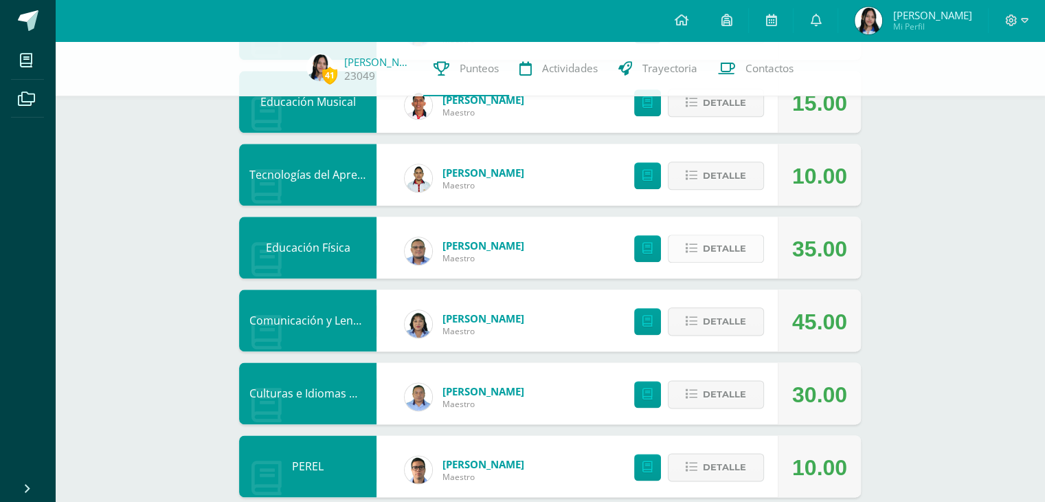
click at [724, 244] on span "Detalle" at bounding box center [724, 248] width 43 height 25
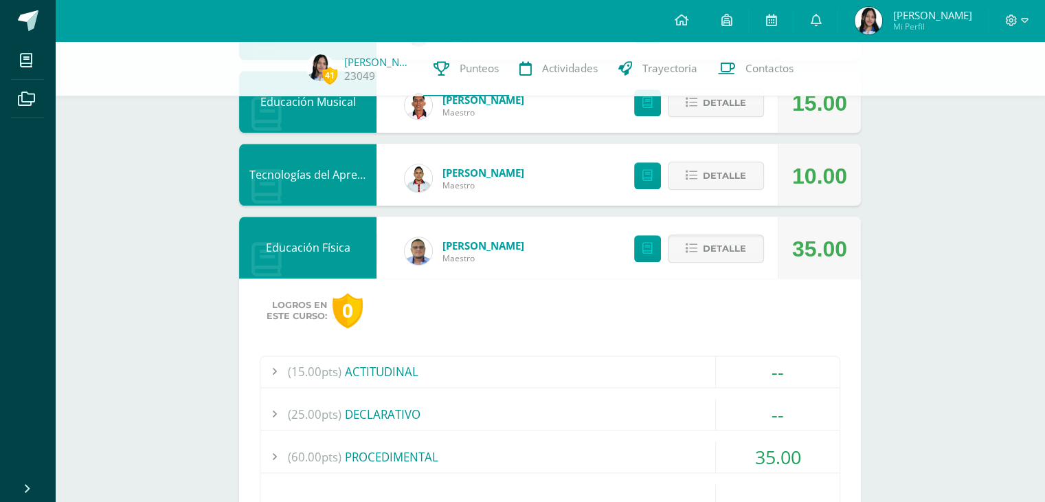
click at [513, 451] on div "(60.00pts) PROCEDIMENTAL" at bounding box center [549, 456] width 579 height 31
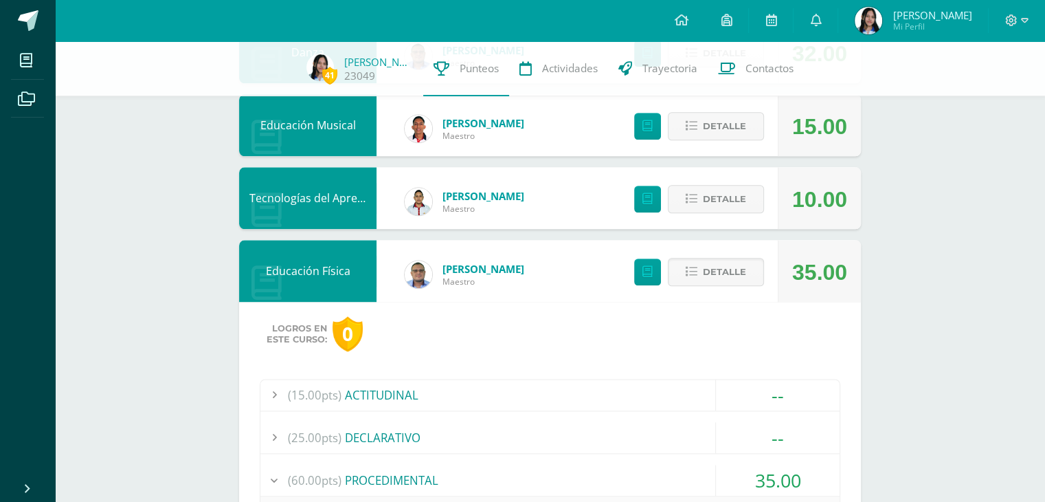
scroll to position [1602, 0]
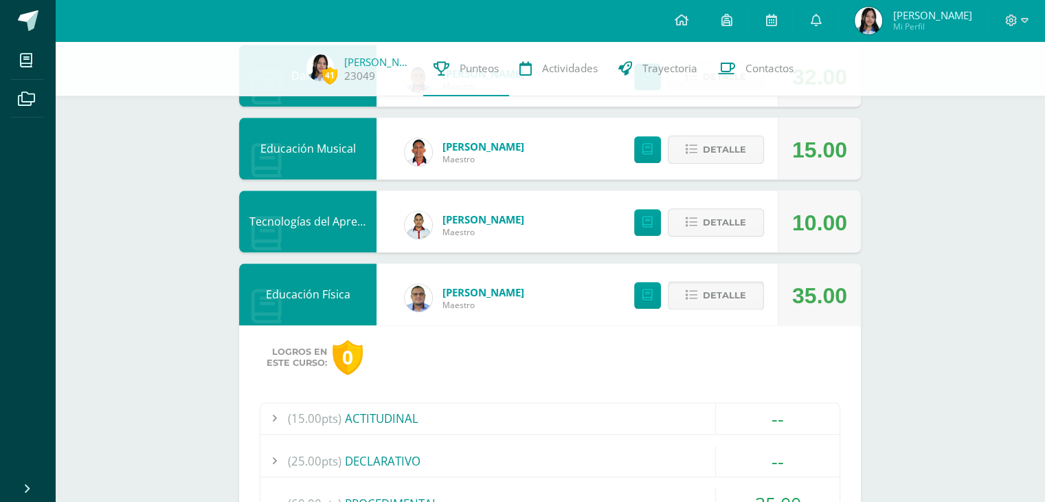
click at [697, 298] on icon at bounding box center [692, 295] width 12 height 12
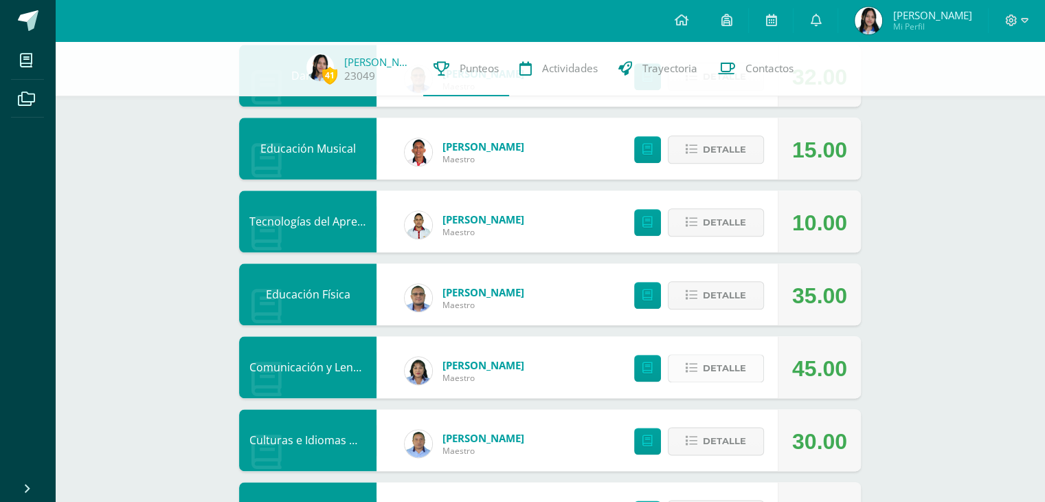
click at [722, 364] on span "Detalle" at bounding box center [724, 367] width 43 height 25
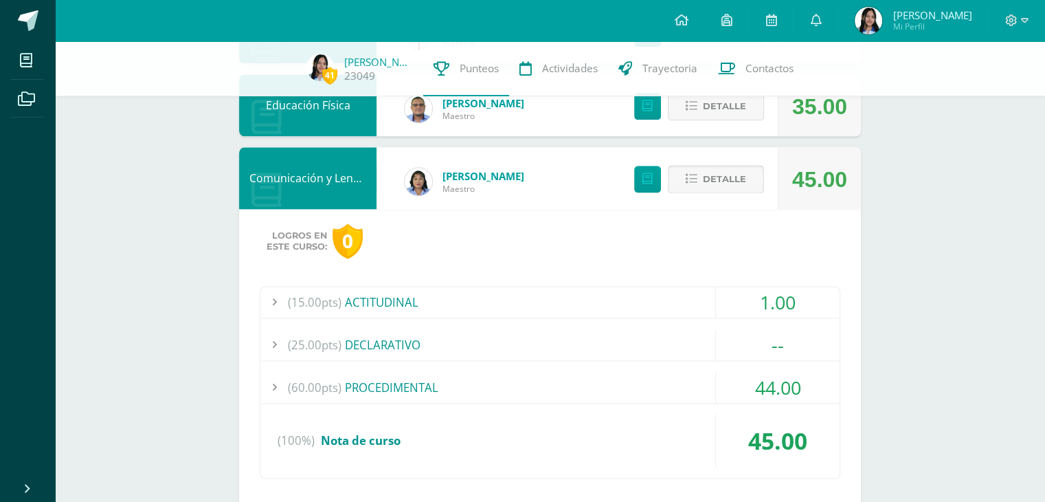
scroll to position [1792, 0]
click at [664, 390] on div "(60.00pts) PROCEDIMENTAL" at bounding box center [549, 386] width 579 height 31
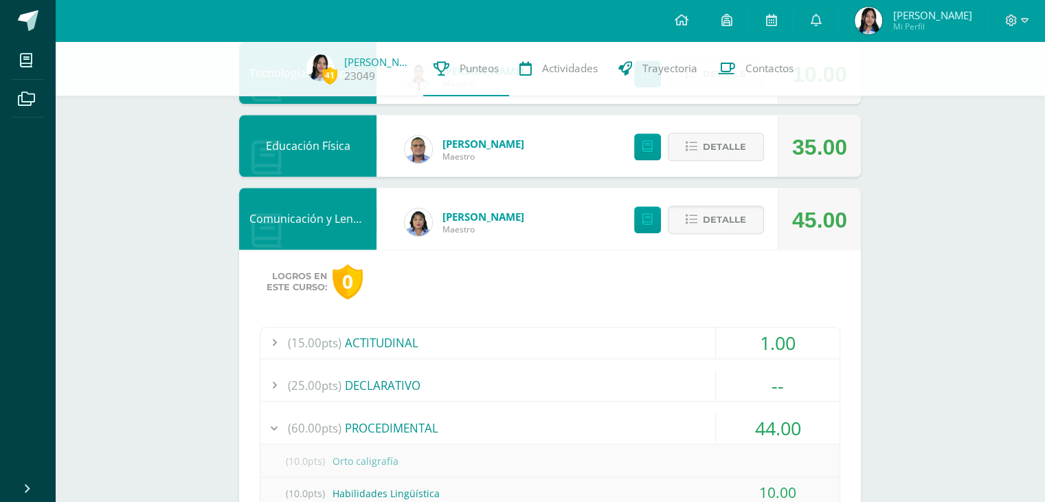
scroll to position [1745, 0]
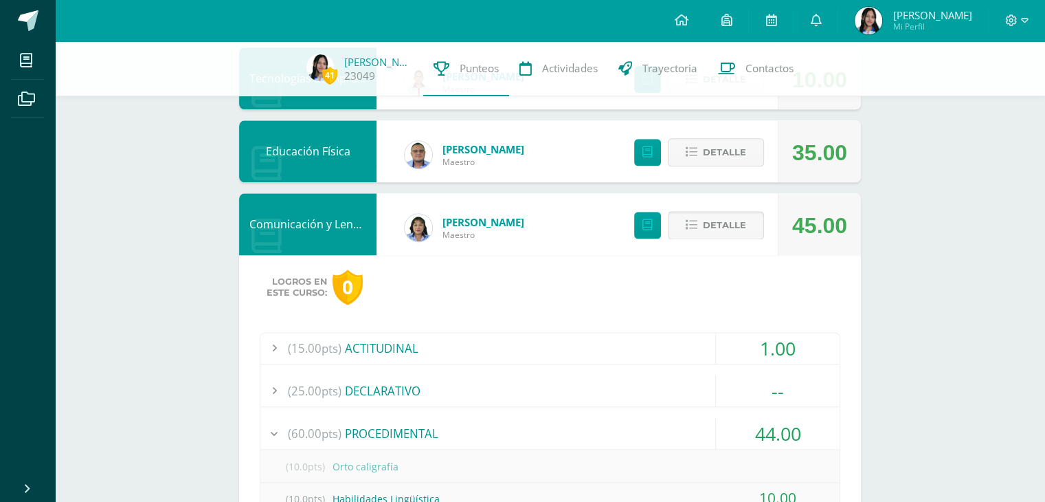
click at [750, 220] on button "Detalle" at bounding box center [716, 225] width 96 height 28
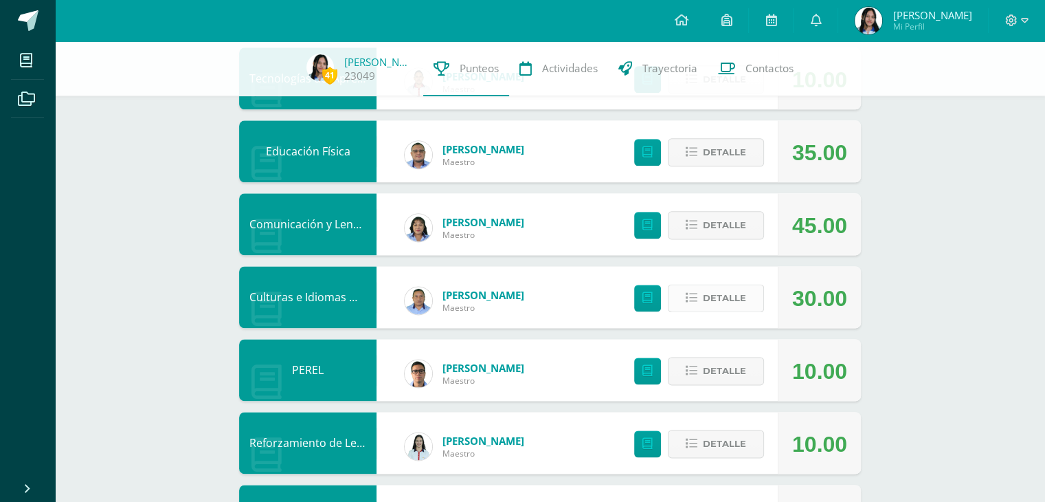
click at [711, 300] on span "Detalle" at bounding box center [724, 297] width 43 height 25
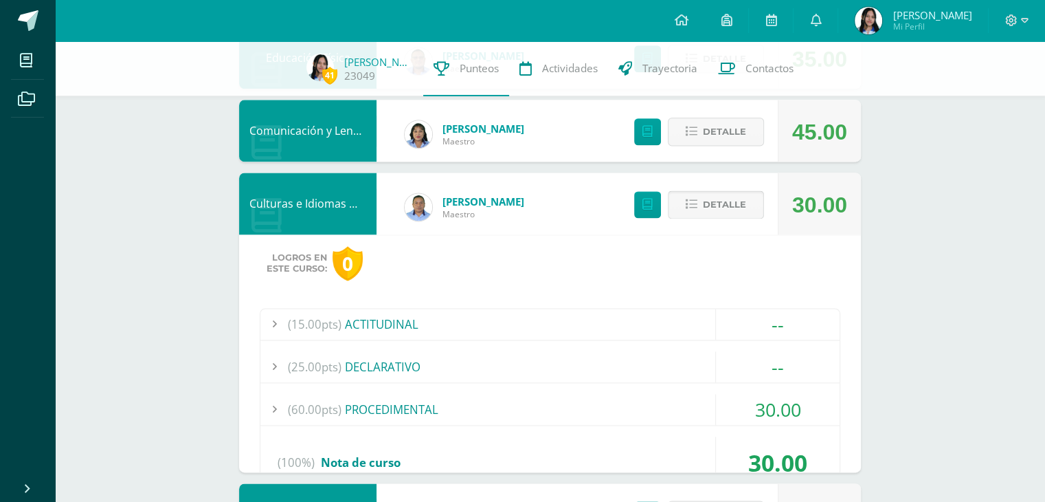
scroll to position [1847, 0]
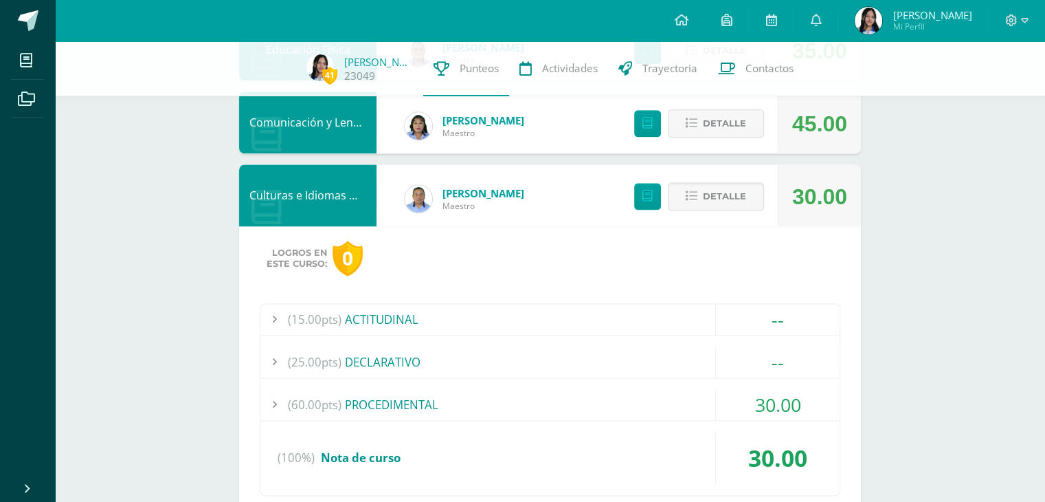
click at [588, 407] on div "(60.00pts) PROCEDIMENTAL" at bounding box center [549, 404] width 579 height 31
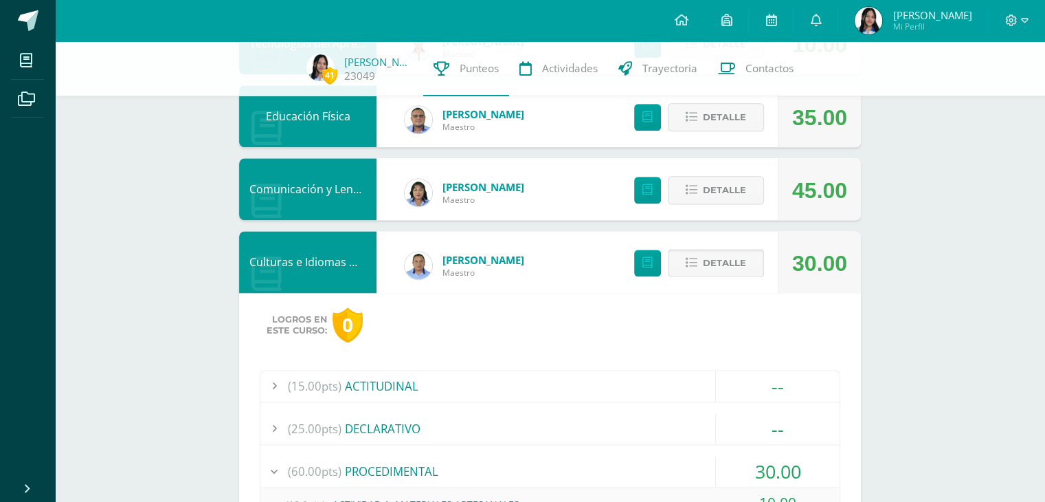
scroll to position [1778, 0]
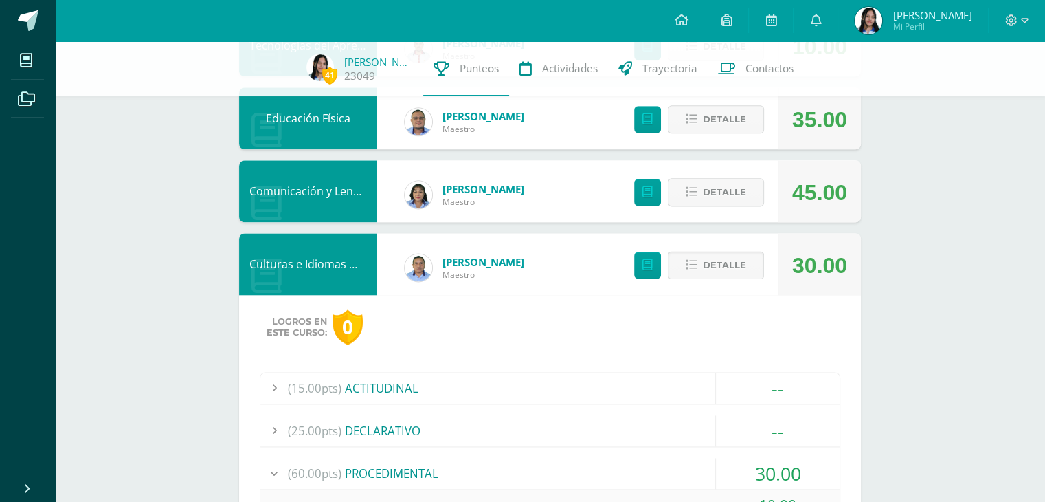
click at [723, 265] on span "Detalle" at bounding box center [724, 264] width 43 height 25
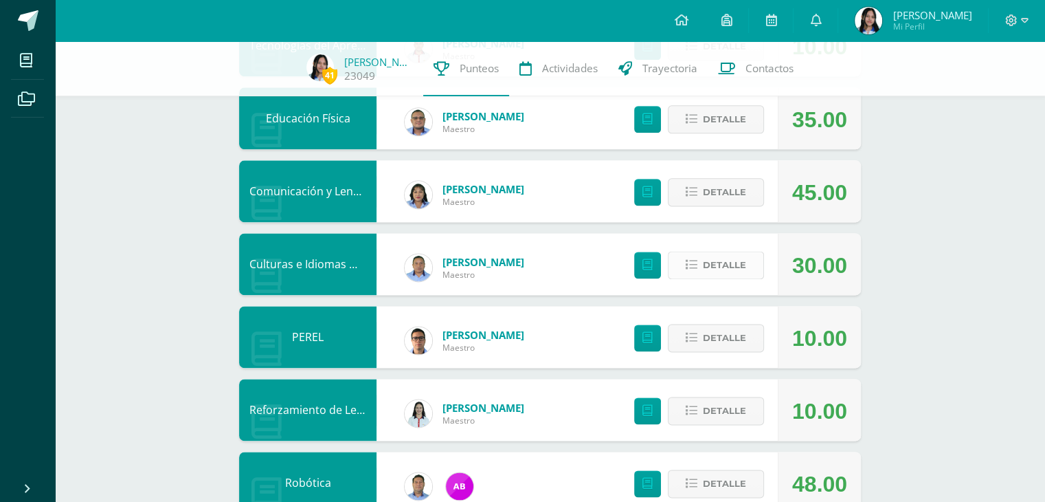
click at [723, 265] on span "Detalle" at bounding box center [724, 264] width 43 height 25
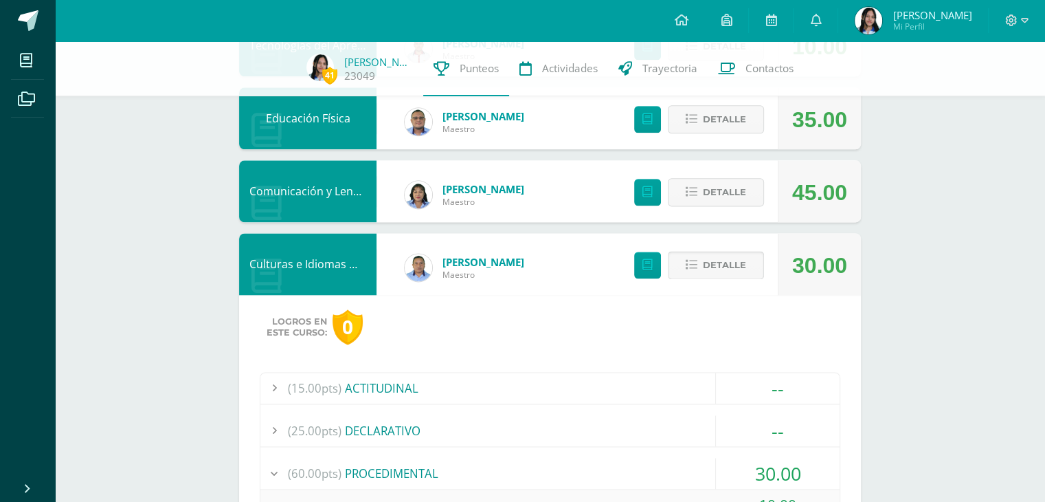
click at [723, 266] on span "Detalle" at bounding box center [724, 264] width 43 height 25
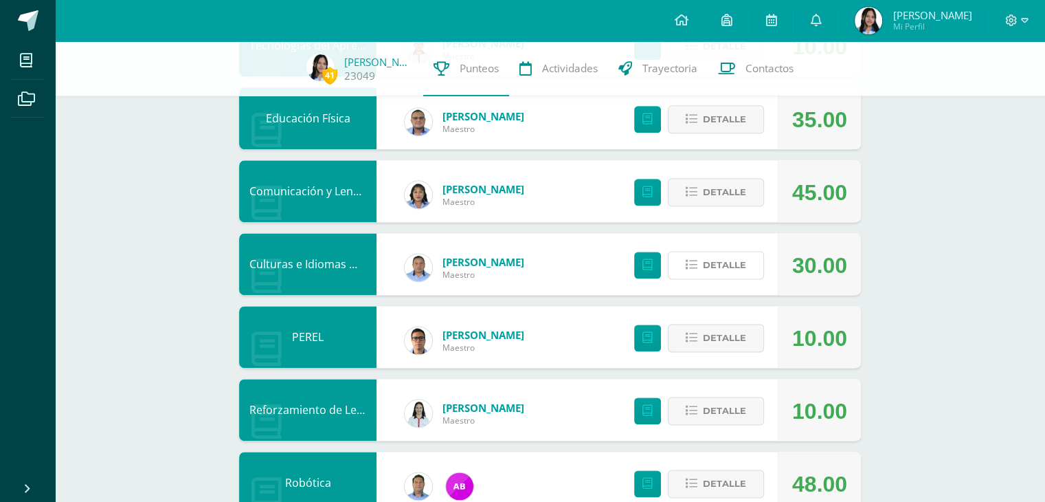
scroll to position [1815, 0]
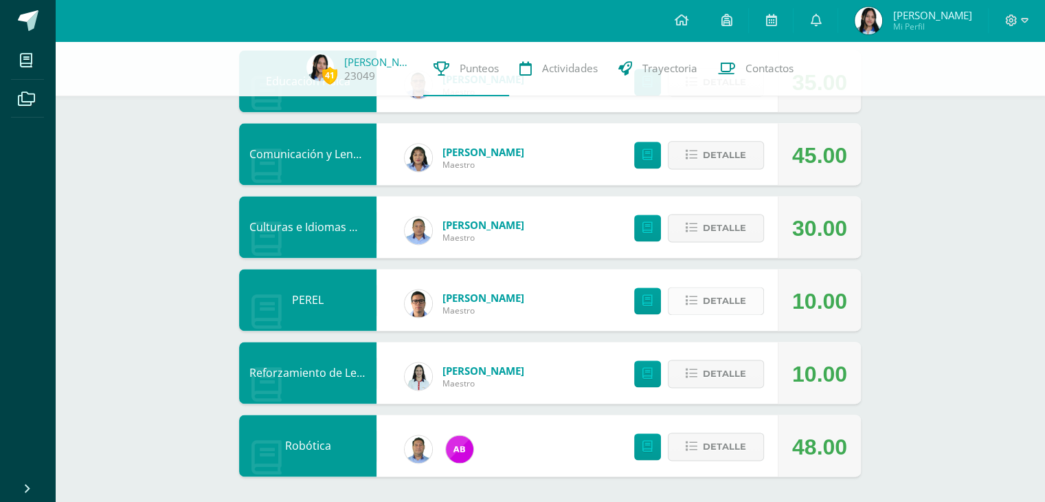
click at [717, 291] on span "Detalle" at bounding box center [724, 300] width 43 height 25
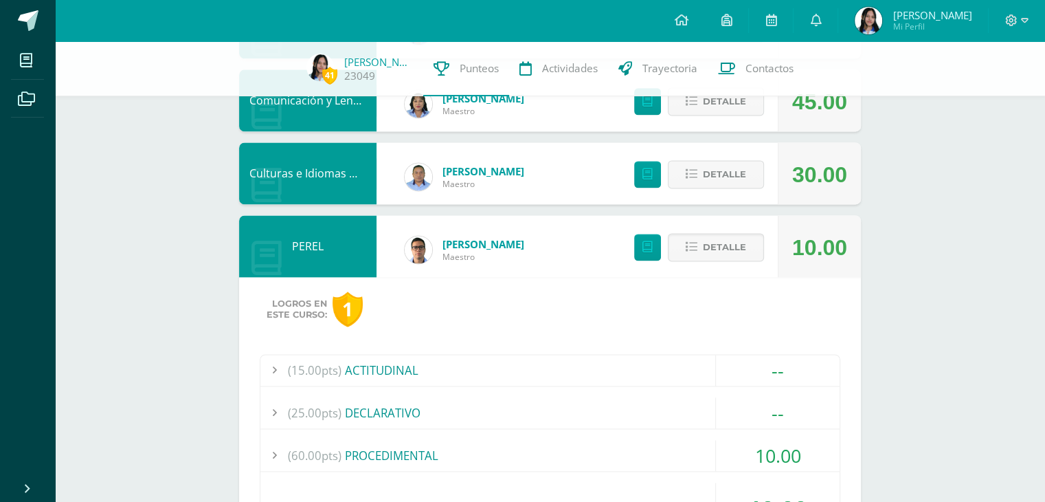
scroll to position [1884, 0]
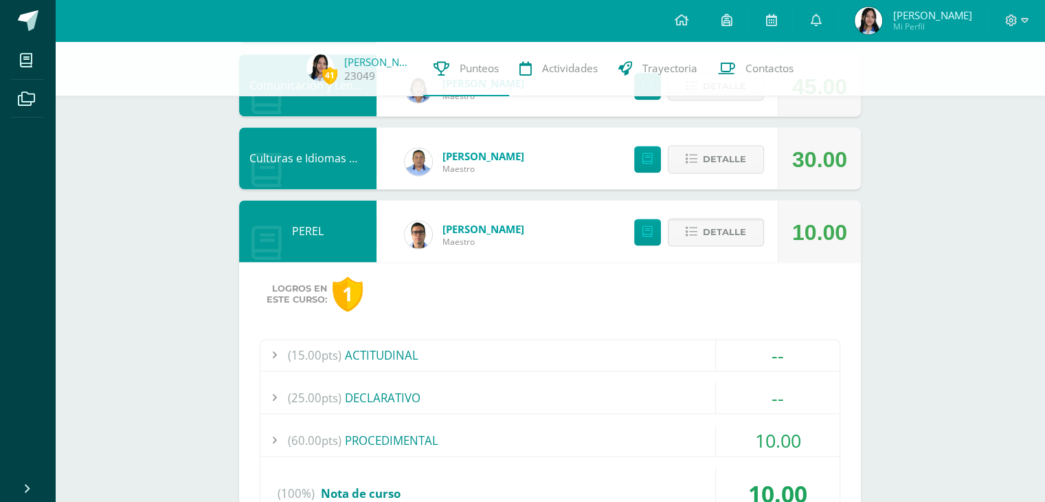
click at [550, 425] on div "(60.00pts) PROCEDIMENTAL" at bounding box center [549, 440] width 579 height 31
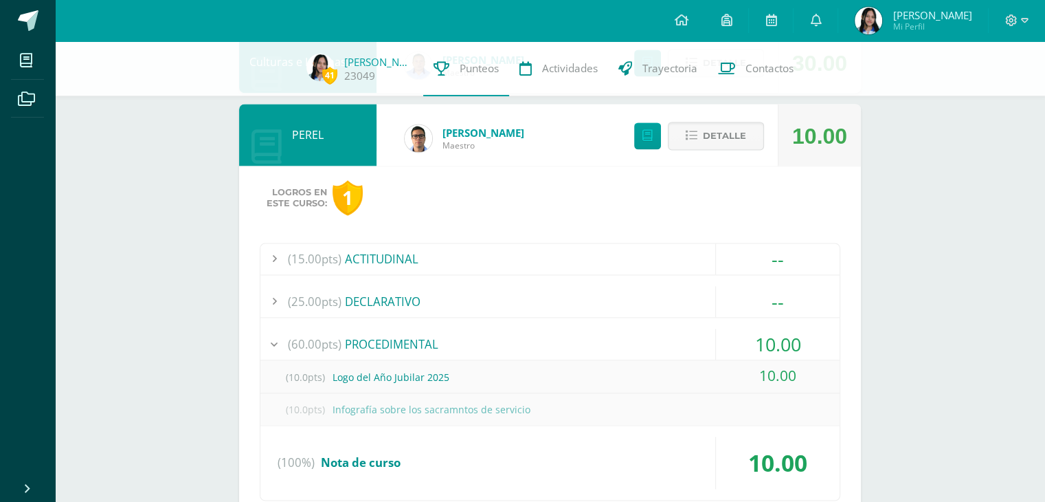
scroll to position [2022, 0]
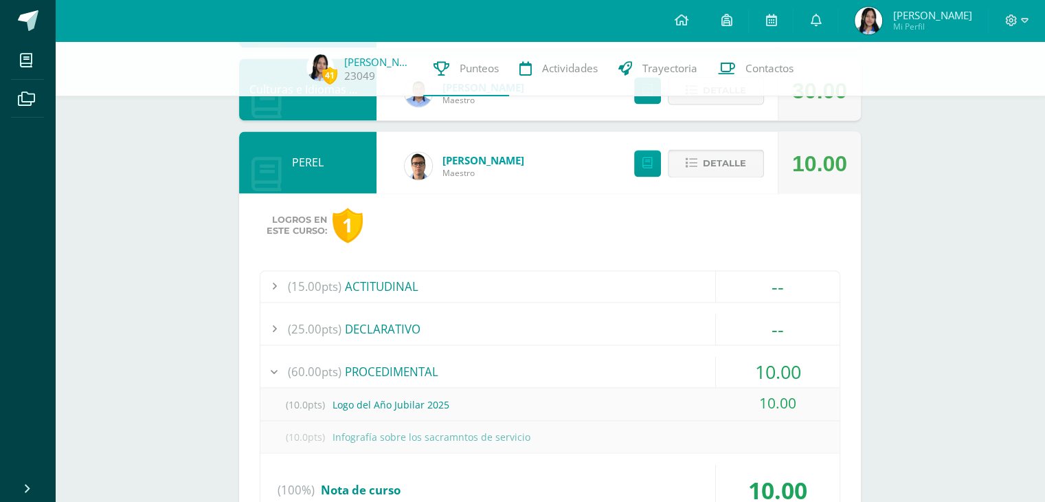
click at [717, 172] on span "Detalle" at bounding box center [724, 162] width 43 height 25
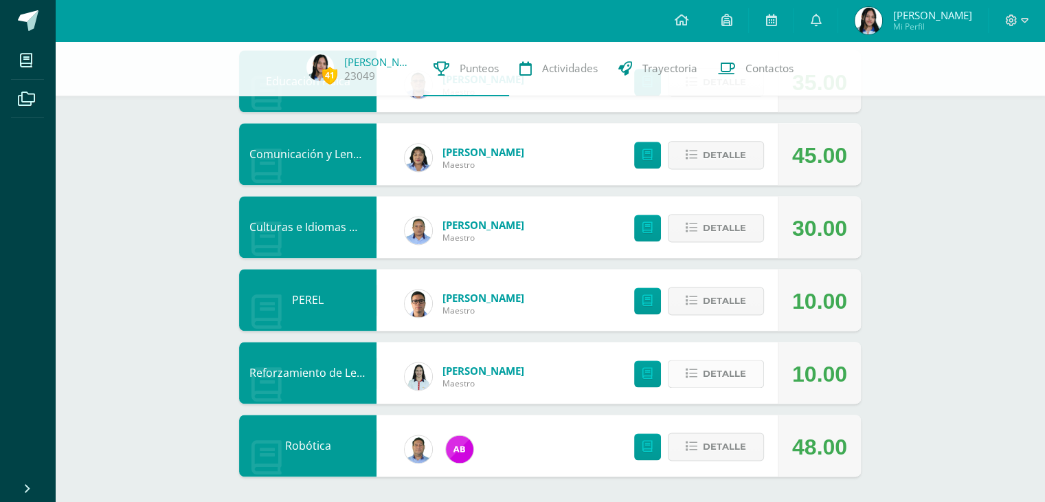
click at [720, 382] on span "Detalle" at bounding box center [724, 373] width 43 height 25
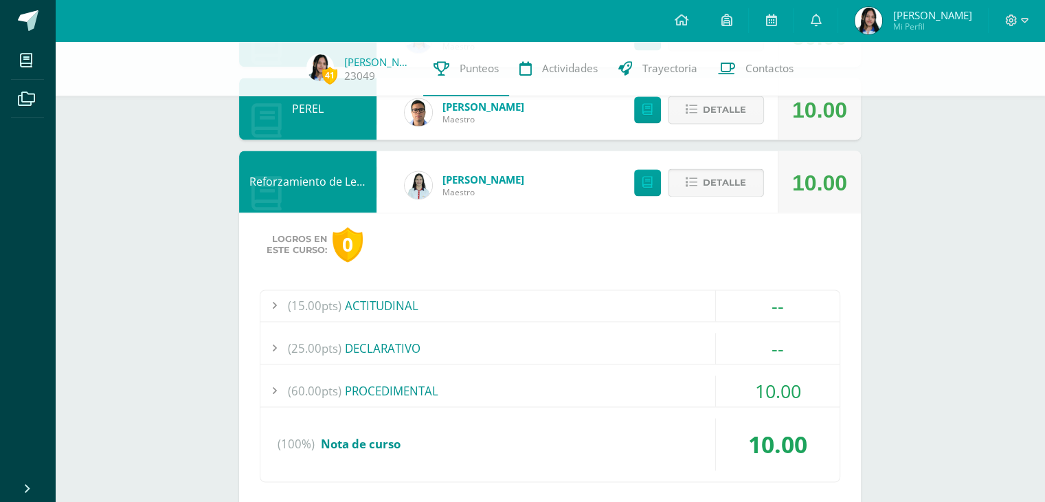
scroll to position [2022, 0]
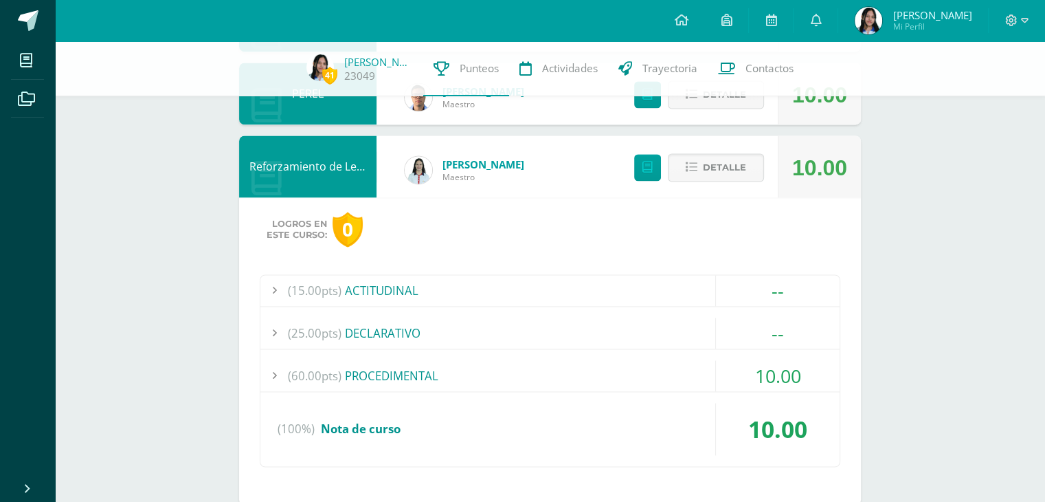
click at [686, 379] on div "(60.00pts) PROCEDIMENTAL" at bounding box center [549, 375] width 579 height 31
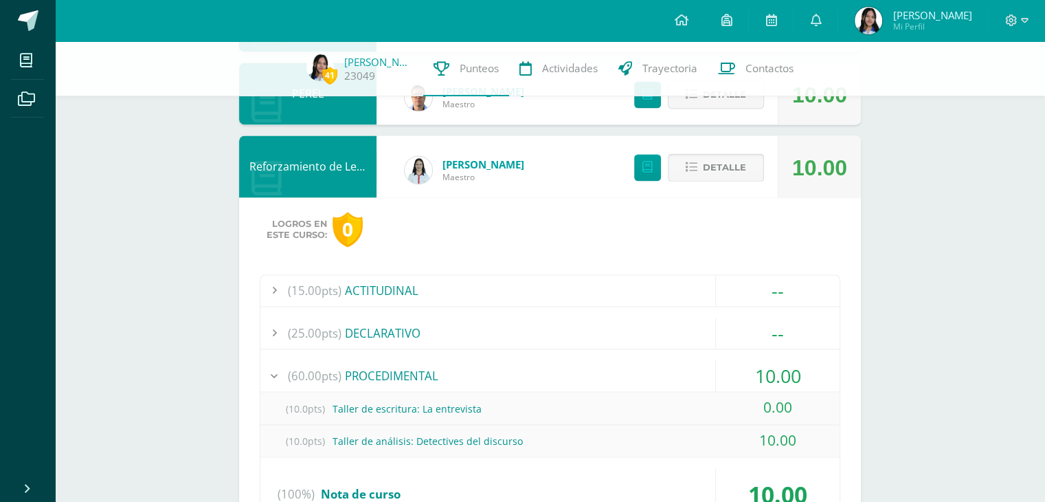
click at [746, 172] on span "Detalle" at bounding box center [724, 167] width 43 height 25
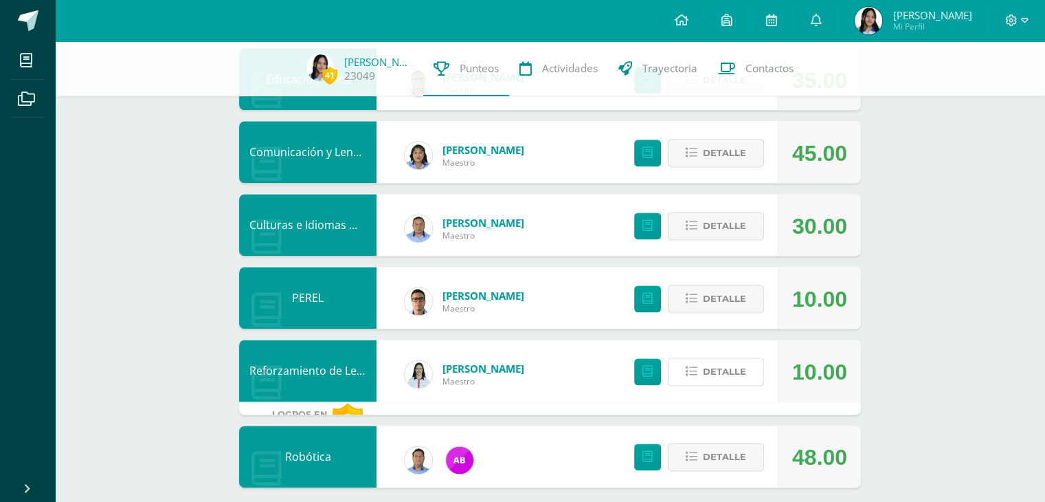
scroll to position [1815, 0]
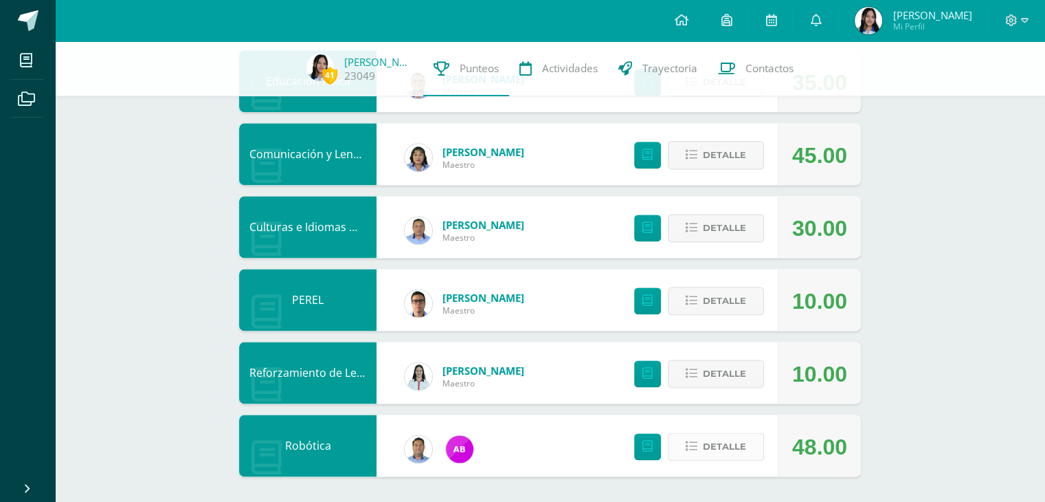
click at [707, 443] on span "Detalle" at bounding box center [724, 446] width 43 height 25
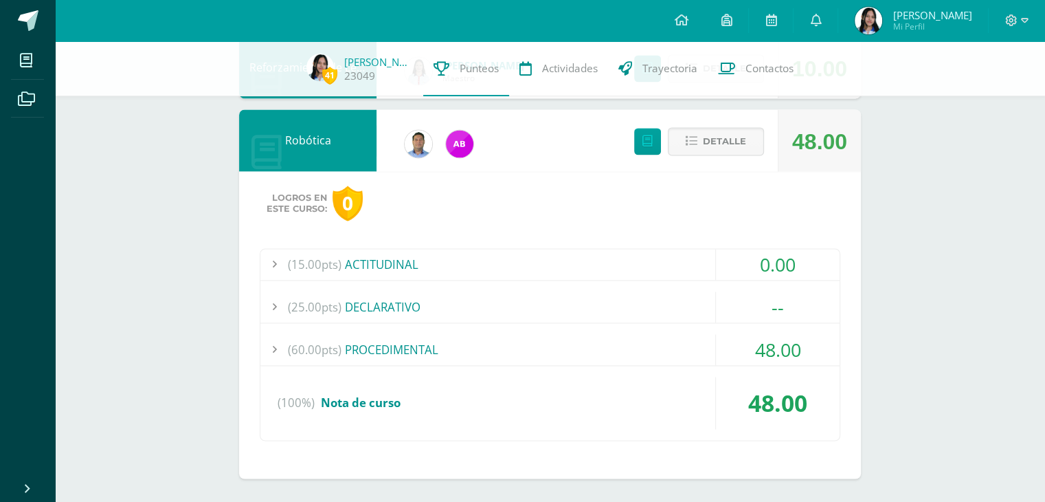
scroll to position [2122, 0]
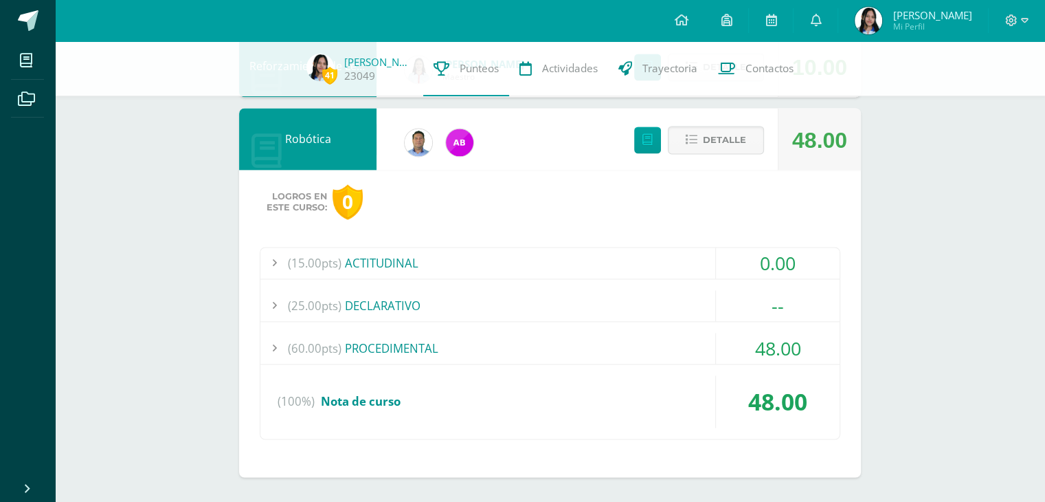
click at [702, 364] on div "(15.00pts) ACTITUDINAL 0.00 (1.0pts) GUÍA PROGRAMÁTICA 0.00 (100%)" at bounding box center [550, 343] width 581 height 192
click at [702, 353] on div "(60.00pts) PROCEDIMENTAL" at bounding box center [549, 348] width 579 height 31
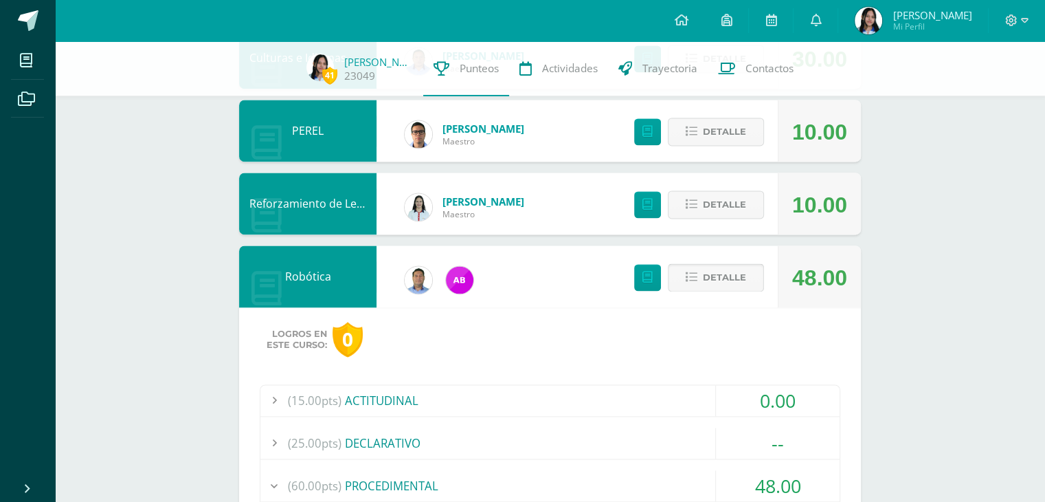
click at [736, 279] on span "Detalle" at bounding box center [724, 277] width 43 height 25
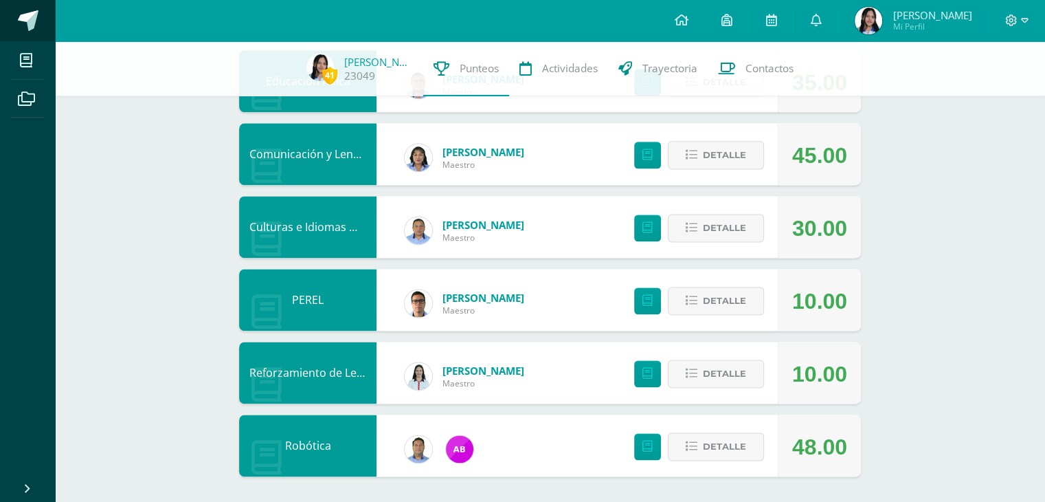
click at [44, 7] on span at bounding box center [75, 21] width 65 height 29
